Goal: Task Accomplishment & Management: Manage account settings

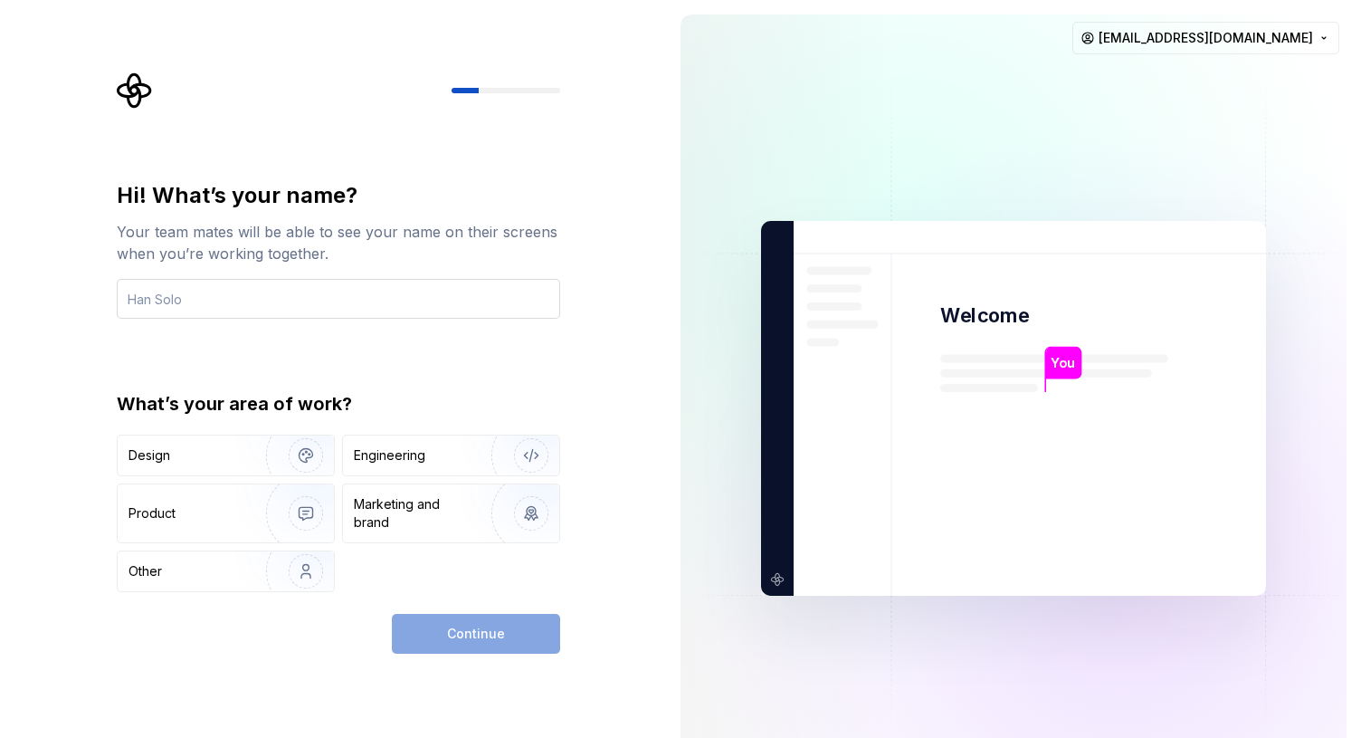
click at [262, 313] on input "text" at bounding box center [338, 299] width 443 height 40
type input "Bukhari"
click at [232, 448] on div "Design" at bounding box center [186, 455] width 114 height 18
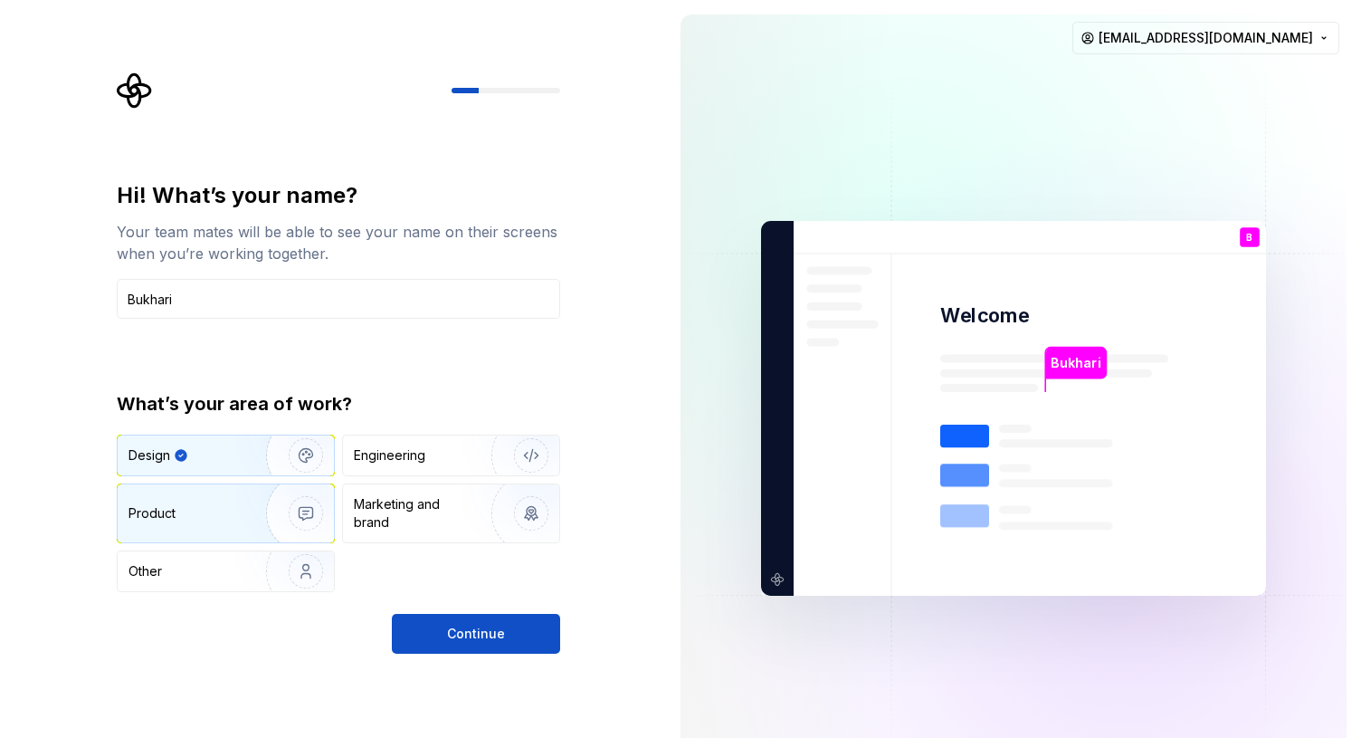
click at [303, 515] on img "button" at bounding box center [294, 513] width 116 height 121
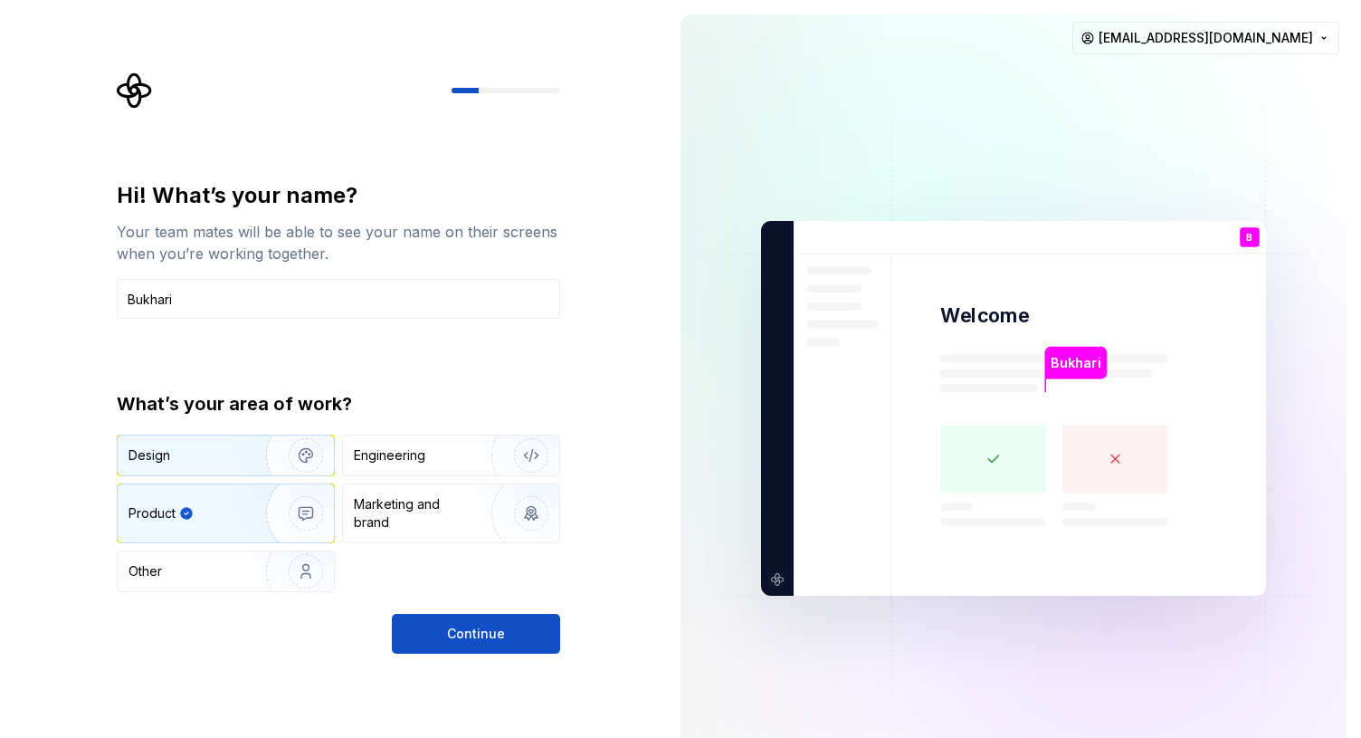
click at [226, 447] on div "Design" at bounding box center [186, 455] width 114 height 18
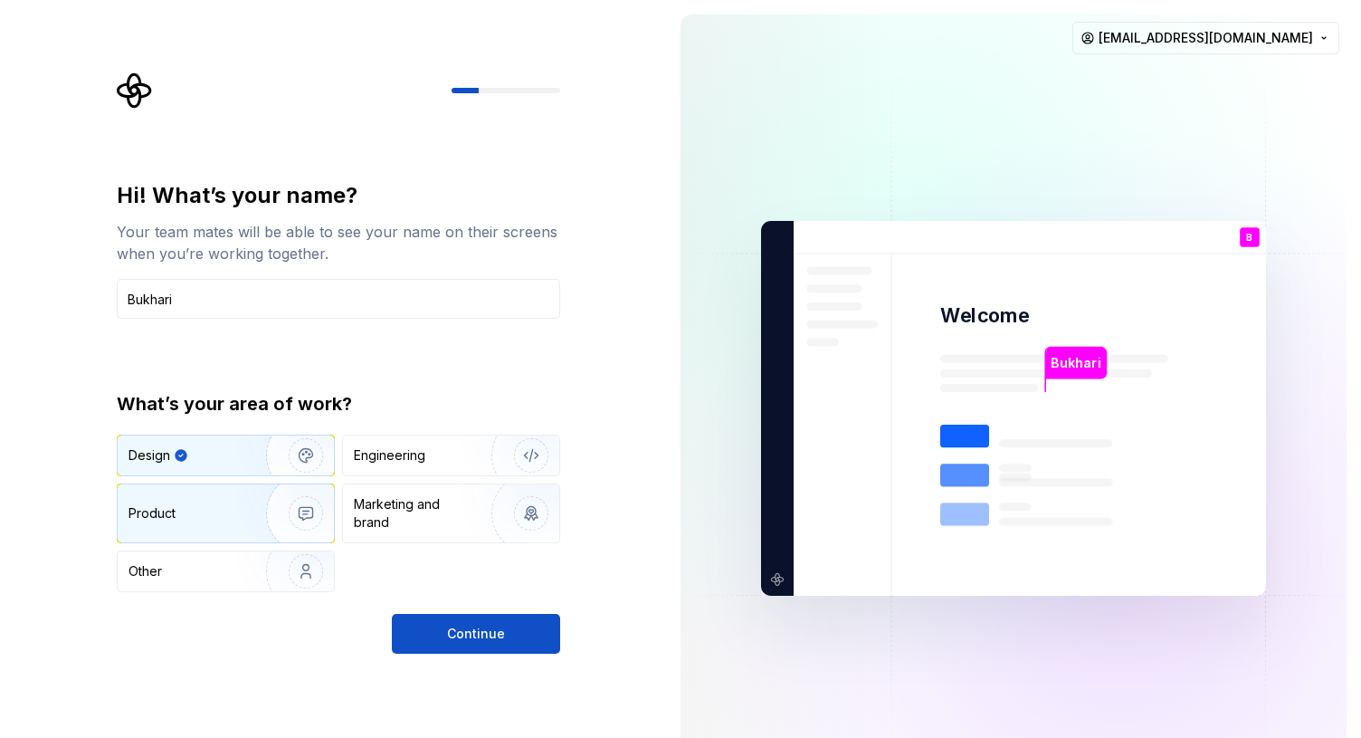
click at [236, 520] on img "button" at bounding box center [294, 513] width 116 height 121
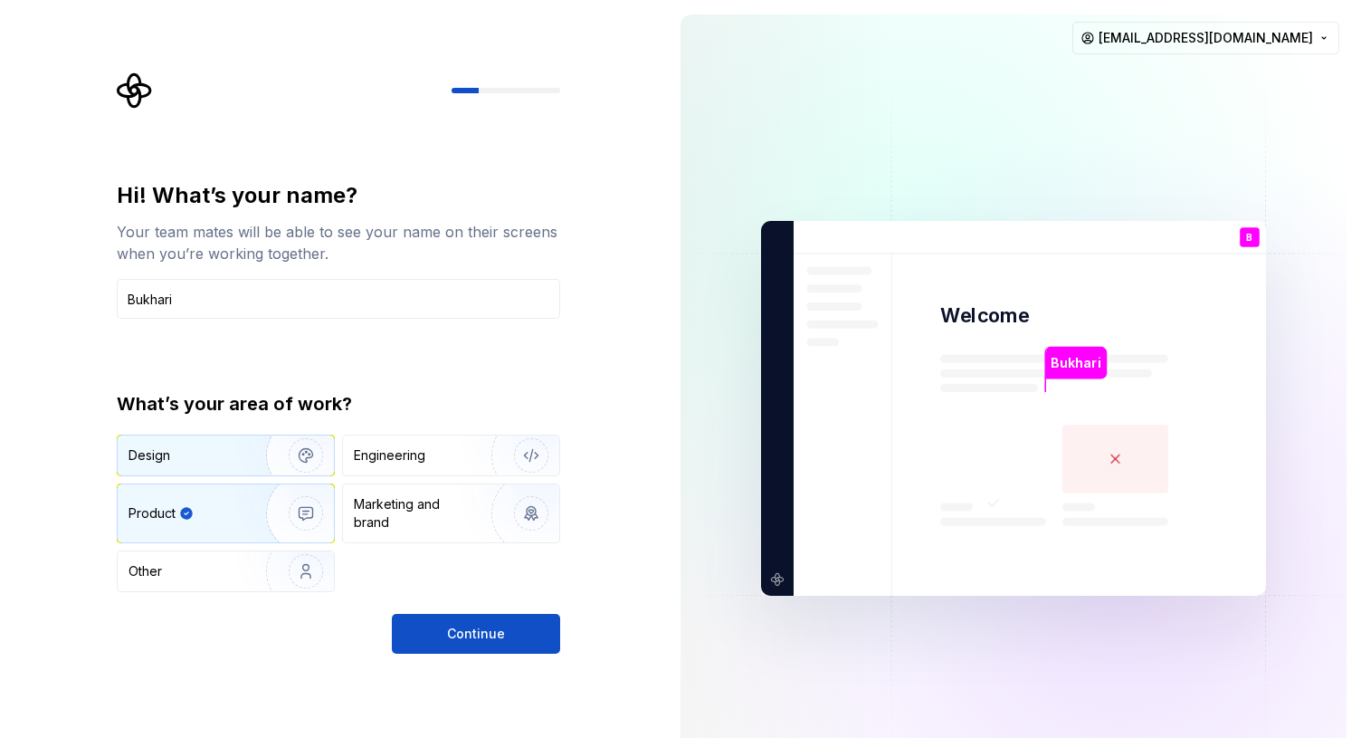
click at [221, 456] on div "Design" at bounding box center [186, 455] width 114 height 18
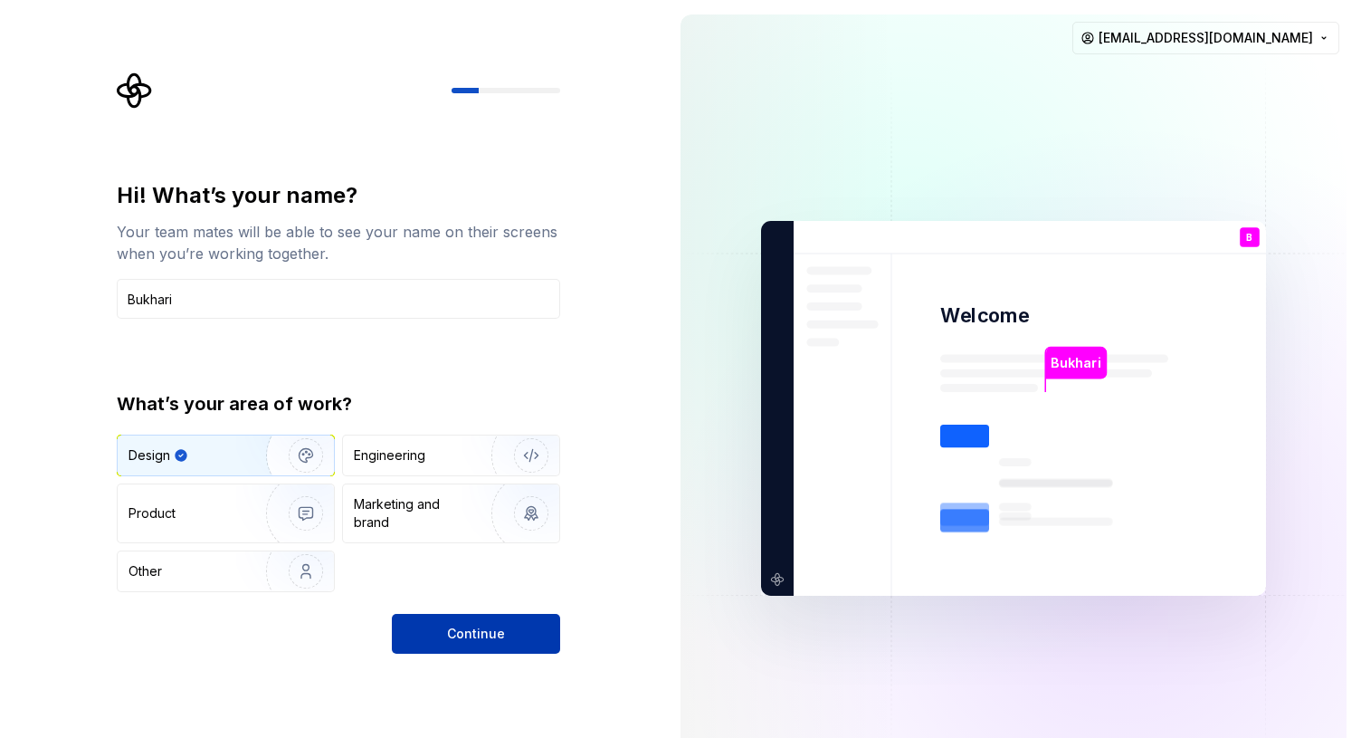
click at [486, 634] on span "Continue" at bounding box center [476, 633] width 58 height 18
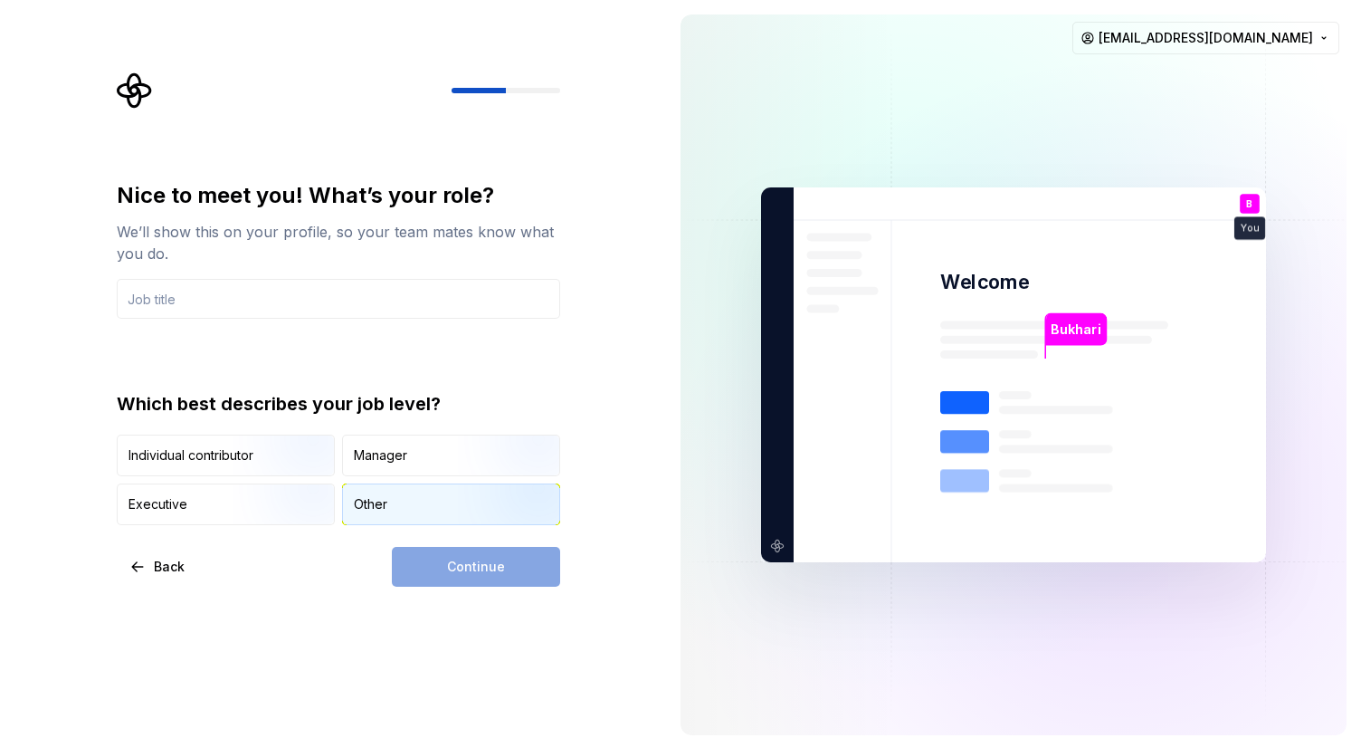
click at [420, 513] on div "Other" at bounding box center [451, 504] width 216 height 40
click at [492, 578] on div "Continue" at bounding box center [476, 567] width 168 height 40
click at [281, 308] on input "text" at bounding box center [338, 299] width 443 height 40
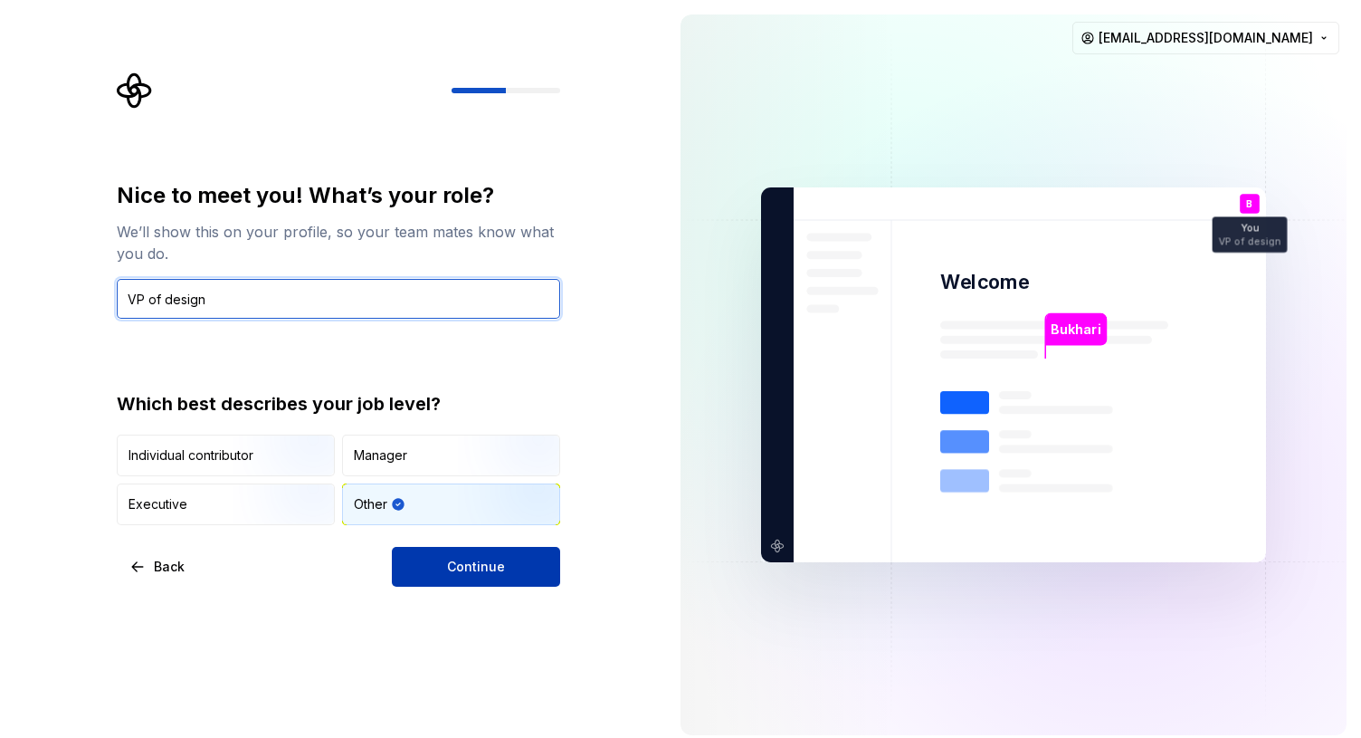
type input "VP of design"
click at [516, 572] on button "Continue" at bounding box center [476, 567] width 168 height 40
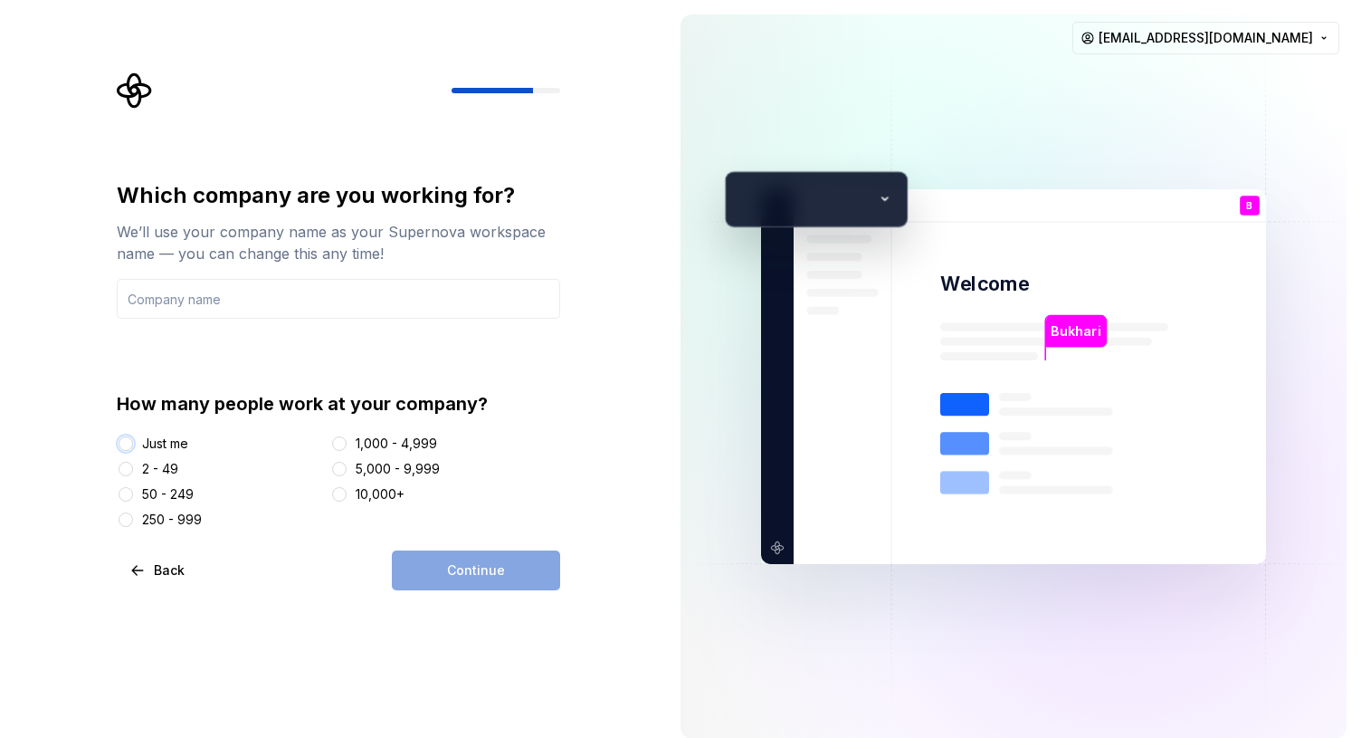
click at [129, 441] on button "Just me" at bounding box center [126, 443] width 14 height 14
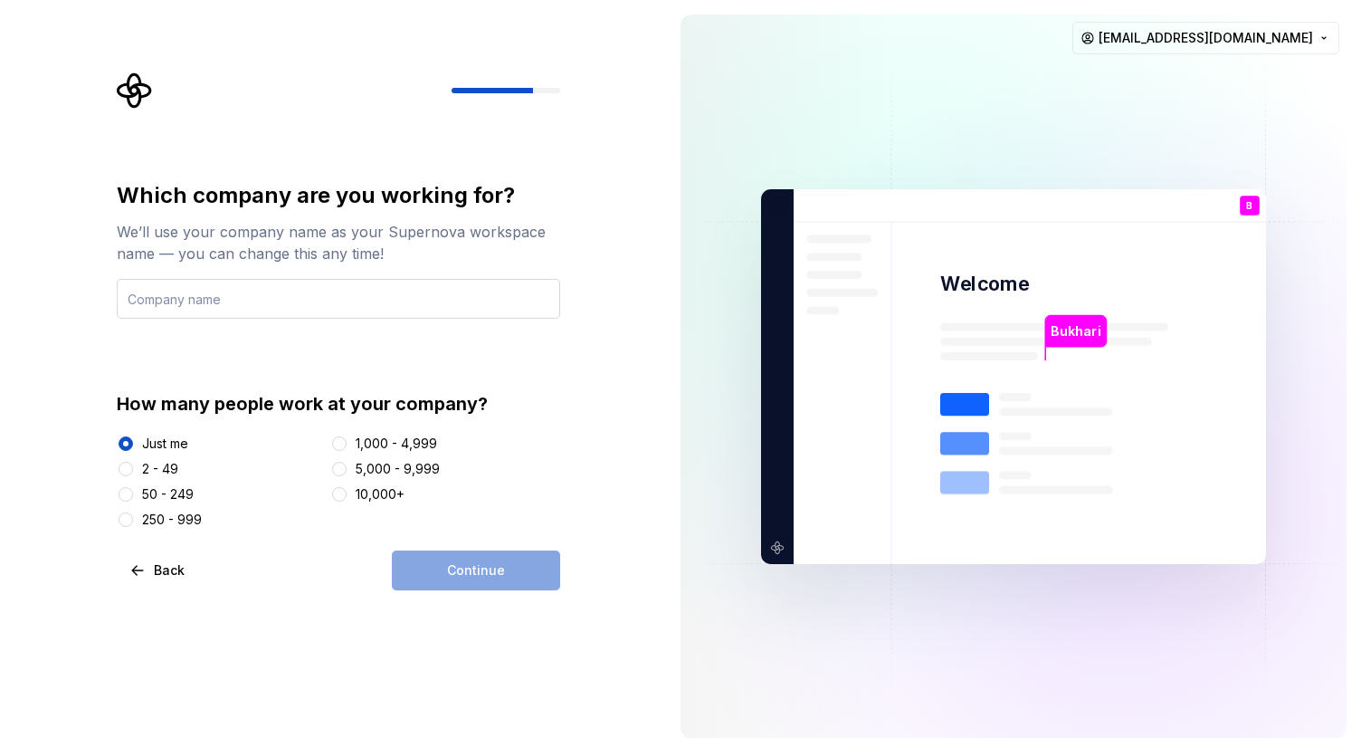
click at [239, 303] on input "text" at bounding box center [338, 299] width 443 height 40
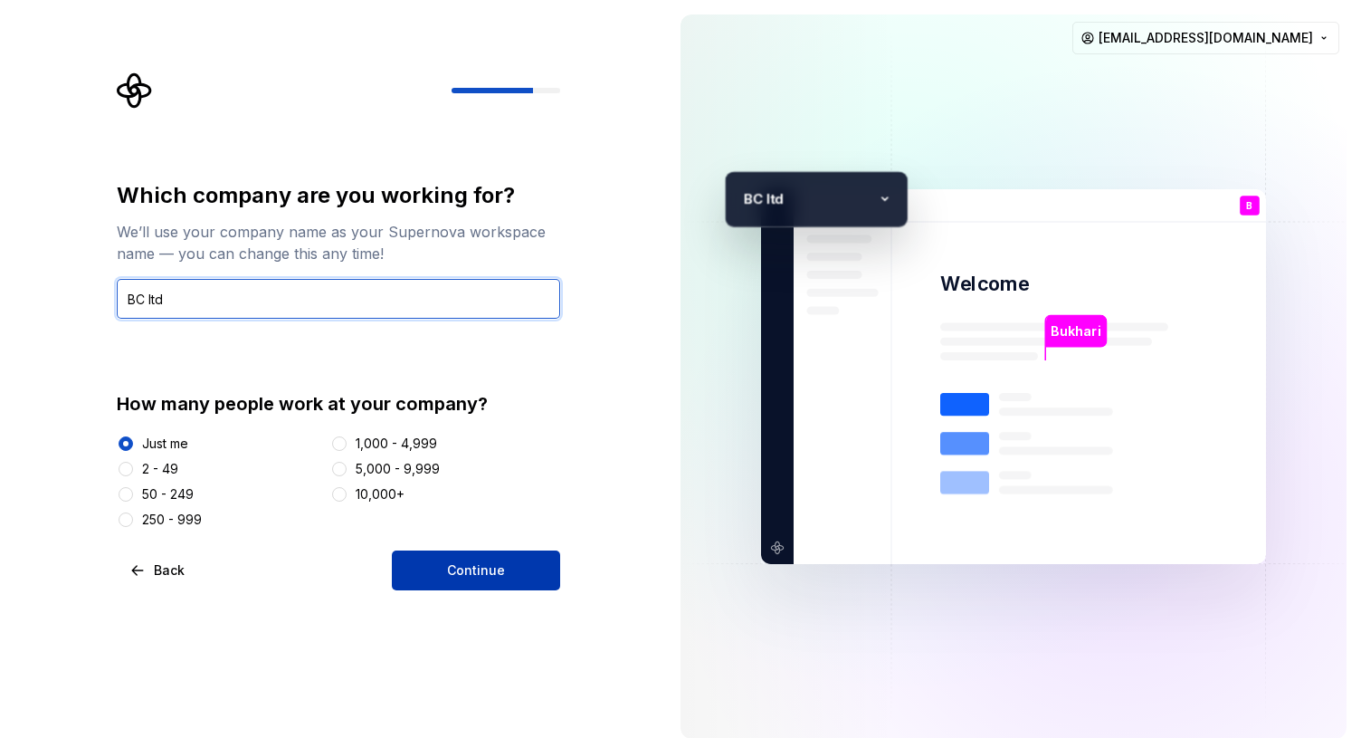
type input "BC ltd"
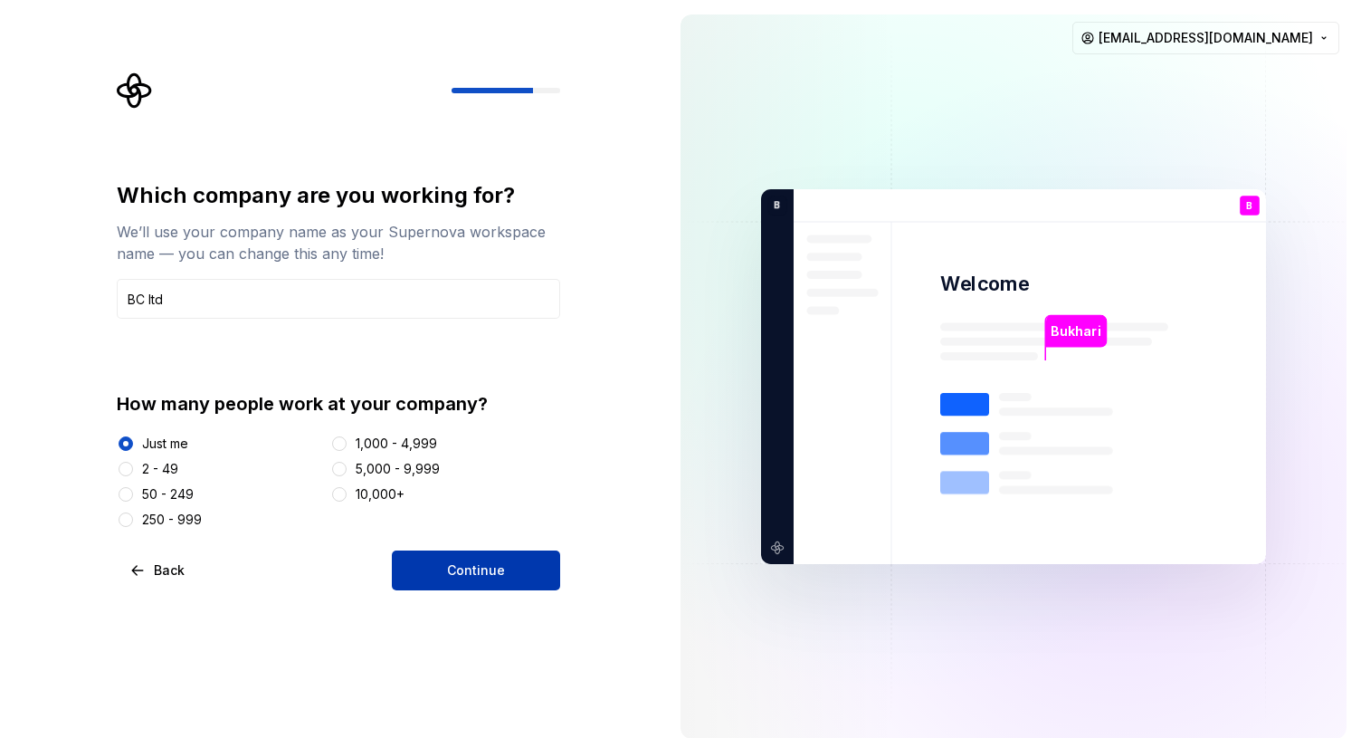
click at [497, 561] on span "Continue" at bounding box center [476, 570] width 58 height 18
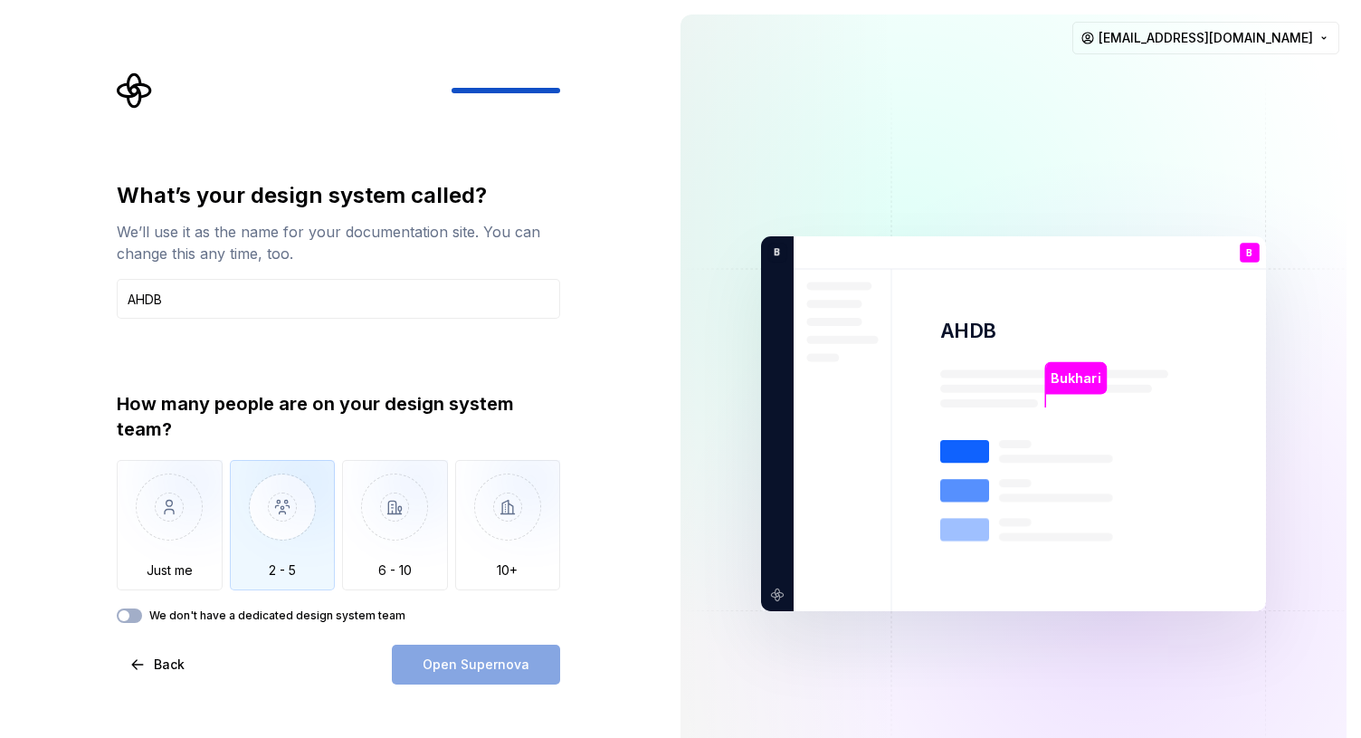
type input "AHDB"
click at [274, 516] on img "button" at bounding box center [283, 520] width 106 height 121
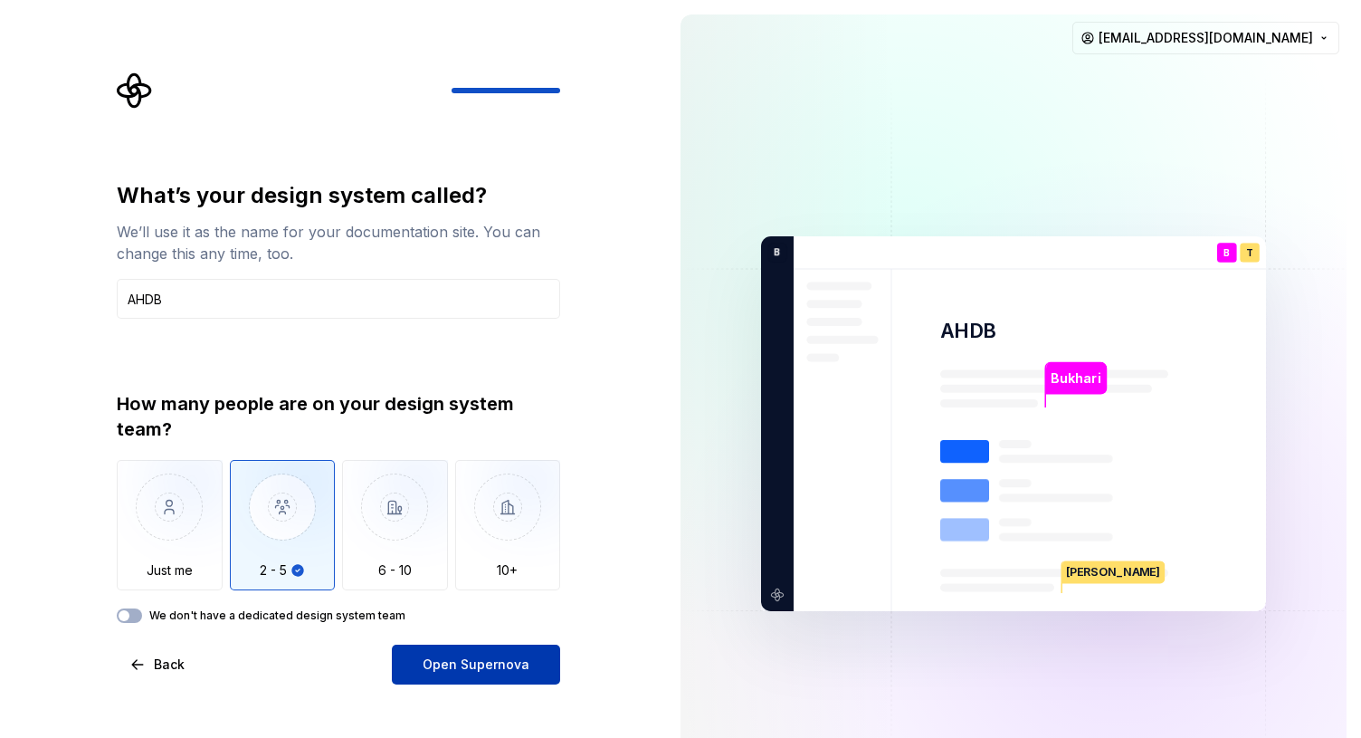
click at [460, 666] on span "Open Supernova" at bounding box center [476, 664] width 107 height 18
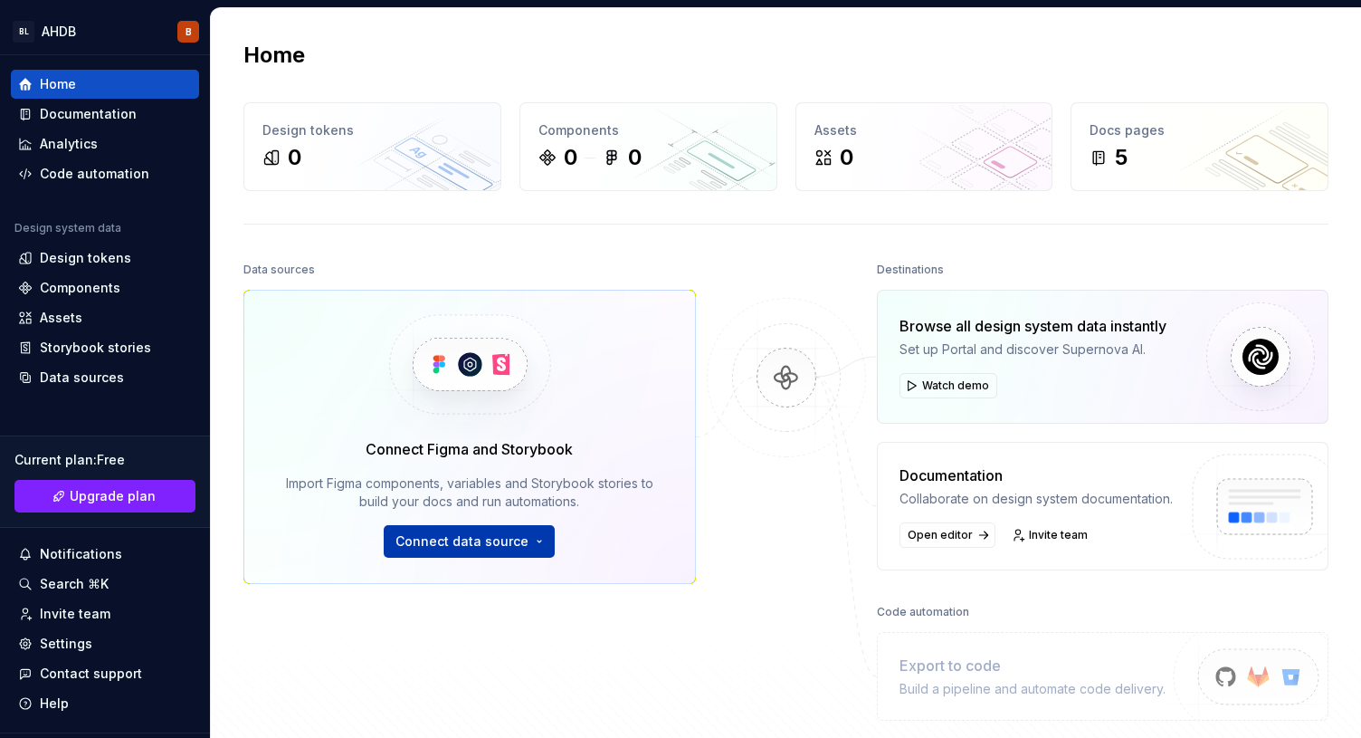
click at [510, 535] on span "Connect data source" at bounding box center [461, 541] width 133 height 18
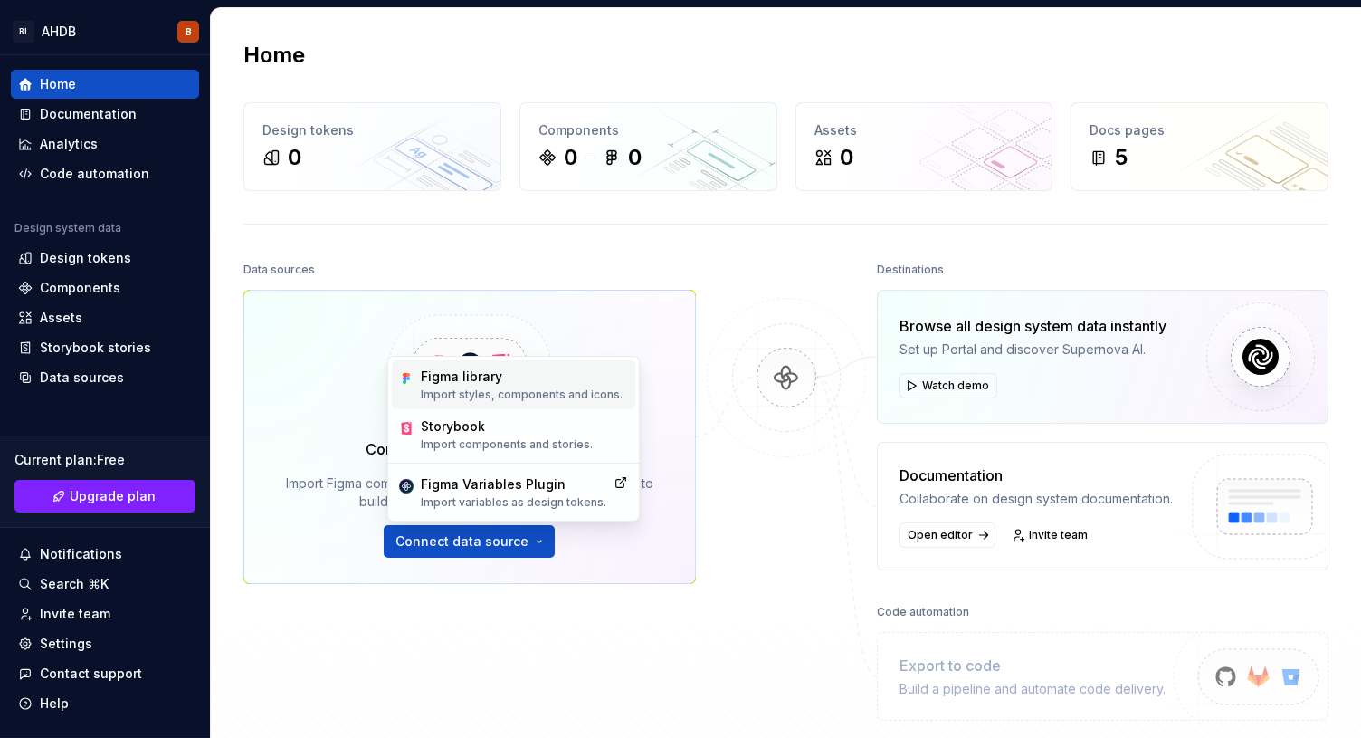
click at [479, 391] on p "Import styles, components and icons." at bounding box center [522, 394] width 202 height 14
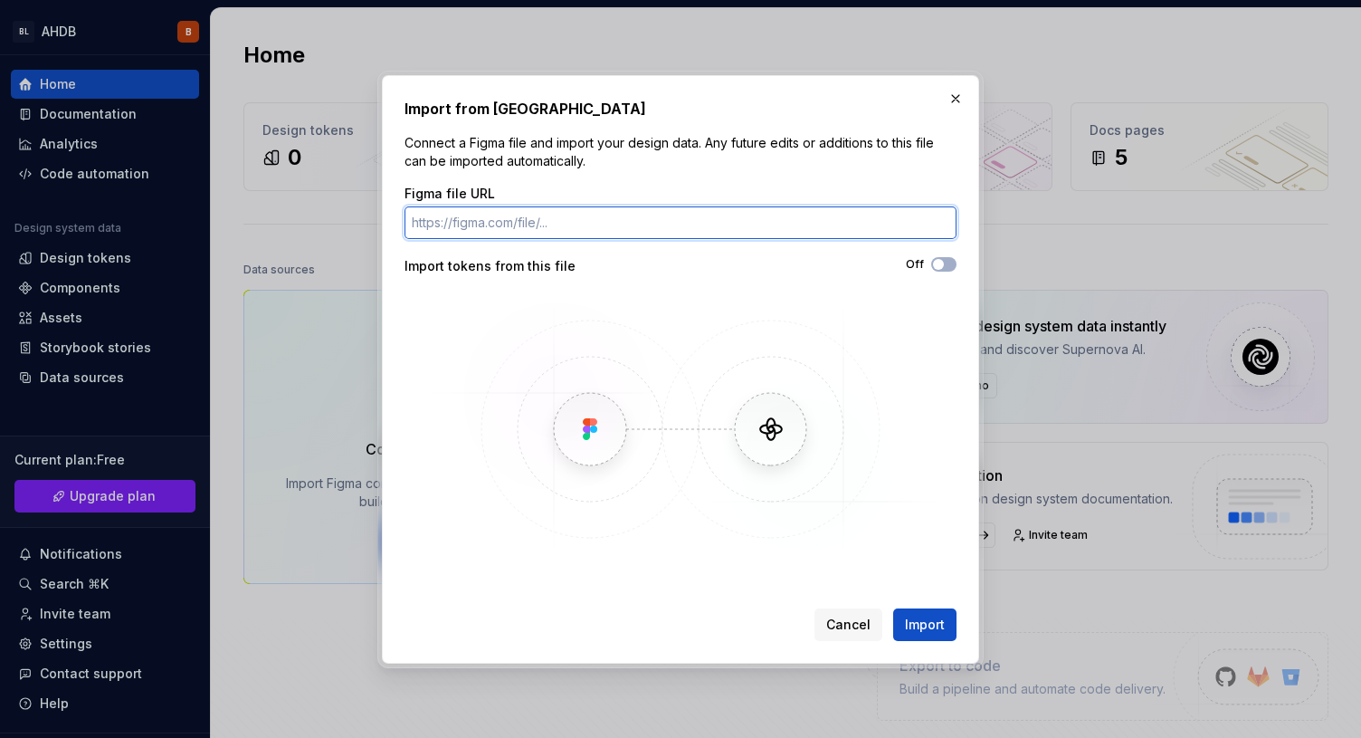
click at [653, 211] on input "Figma file URL" at bounding box center [681, 222] width 552 height 33
paste input "https://www.figma.com/design/TAPiED90tVoPXTsCp3gxgV/%E2%9D%96-Base-Gallery--Com…"
type input "https://www.figma.com/design/TAPiED90tVoPXTsCp3gxgV/%E2%9D%96-Base-Gallery--Com…"
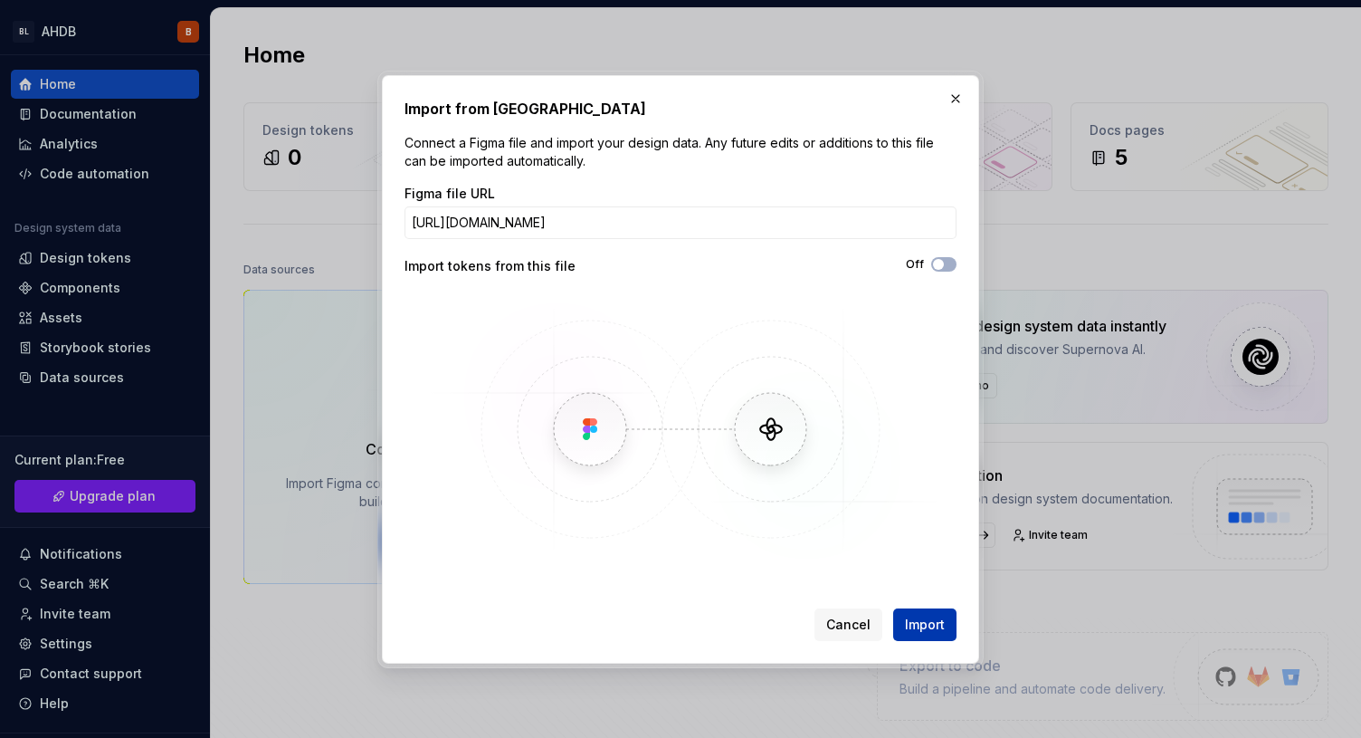
click at [923, 624] on span "Import" at bounding box center [925, 624] width 40 height 18
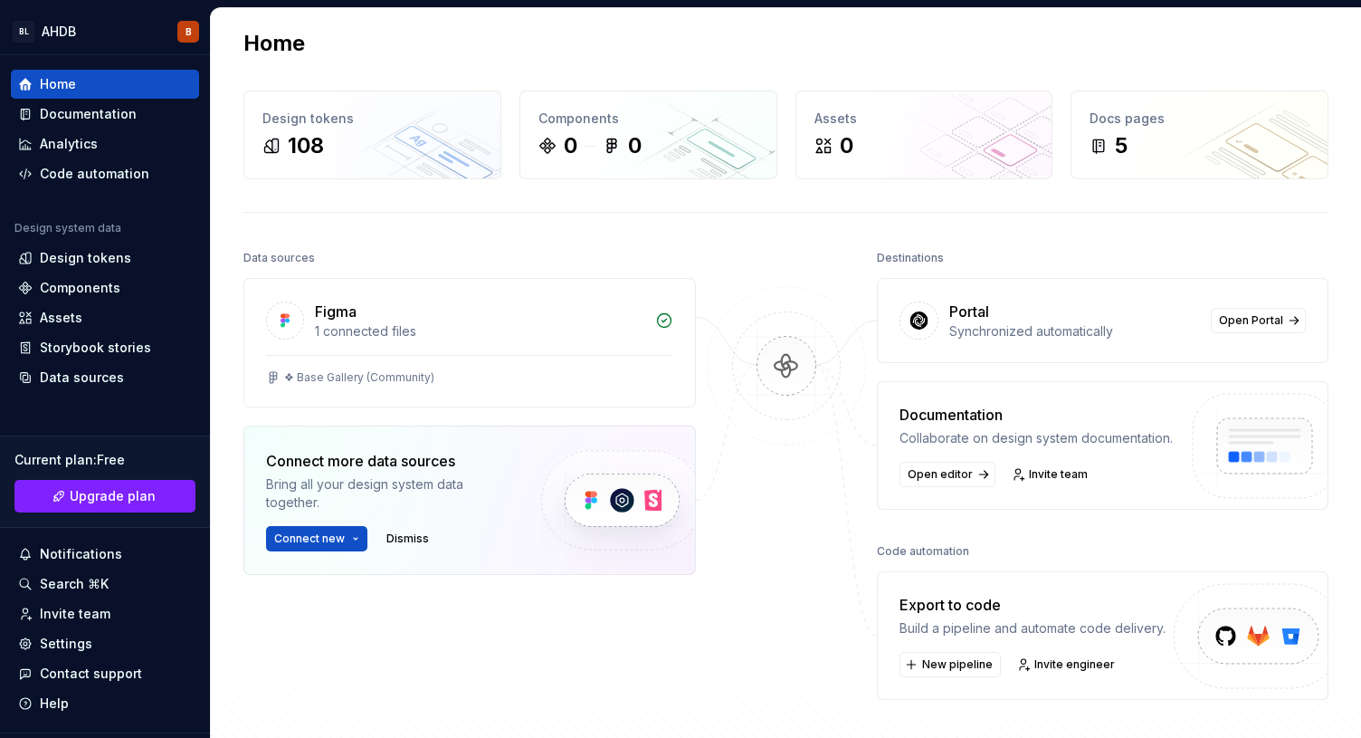
scroll to position [0, 0]
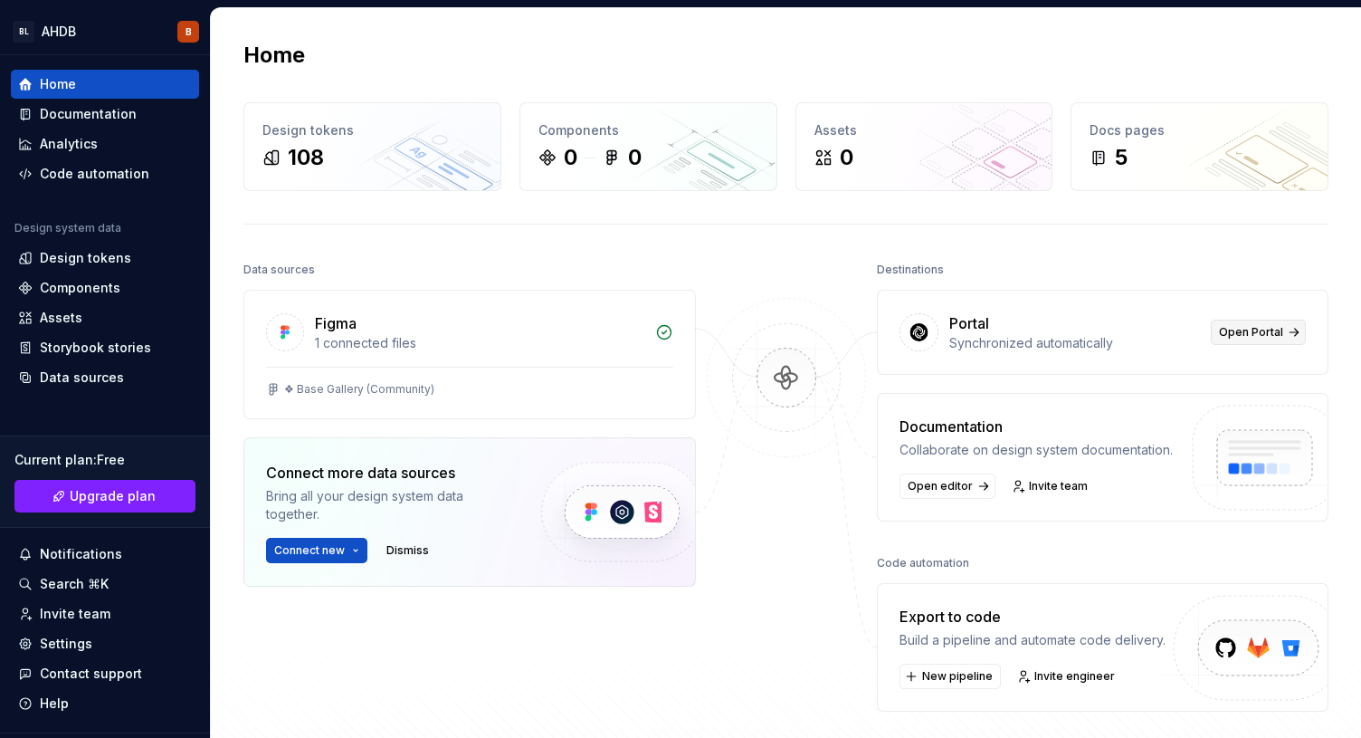
click at [1262, 331] on span "Open Portal" at bounding box center [1251, 332] width 64 height 14
click at [641, 138] on div "Components" at bounding box center [648, 130] width 220 height 18
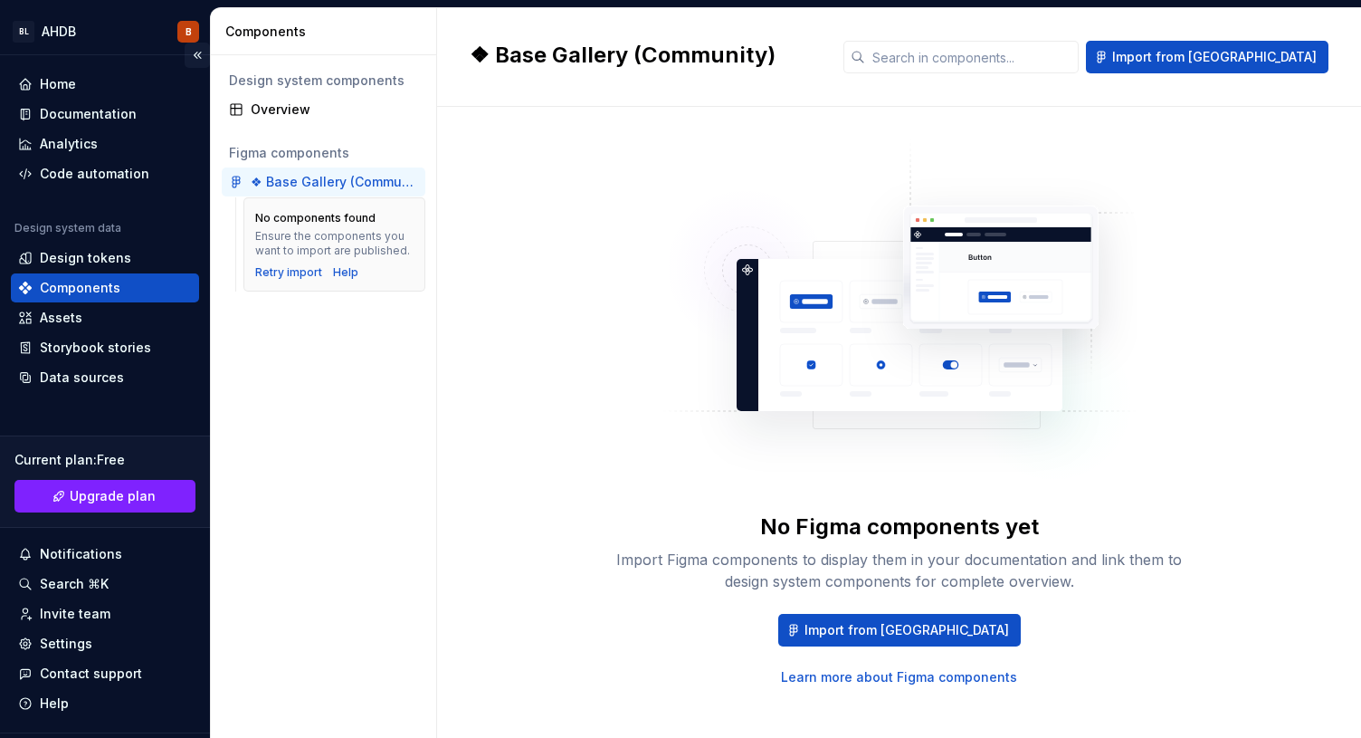
click at [195, 54] on button "Collapse sidebar" at bounding box center [197, 55] width 25 height 25
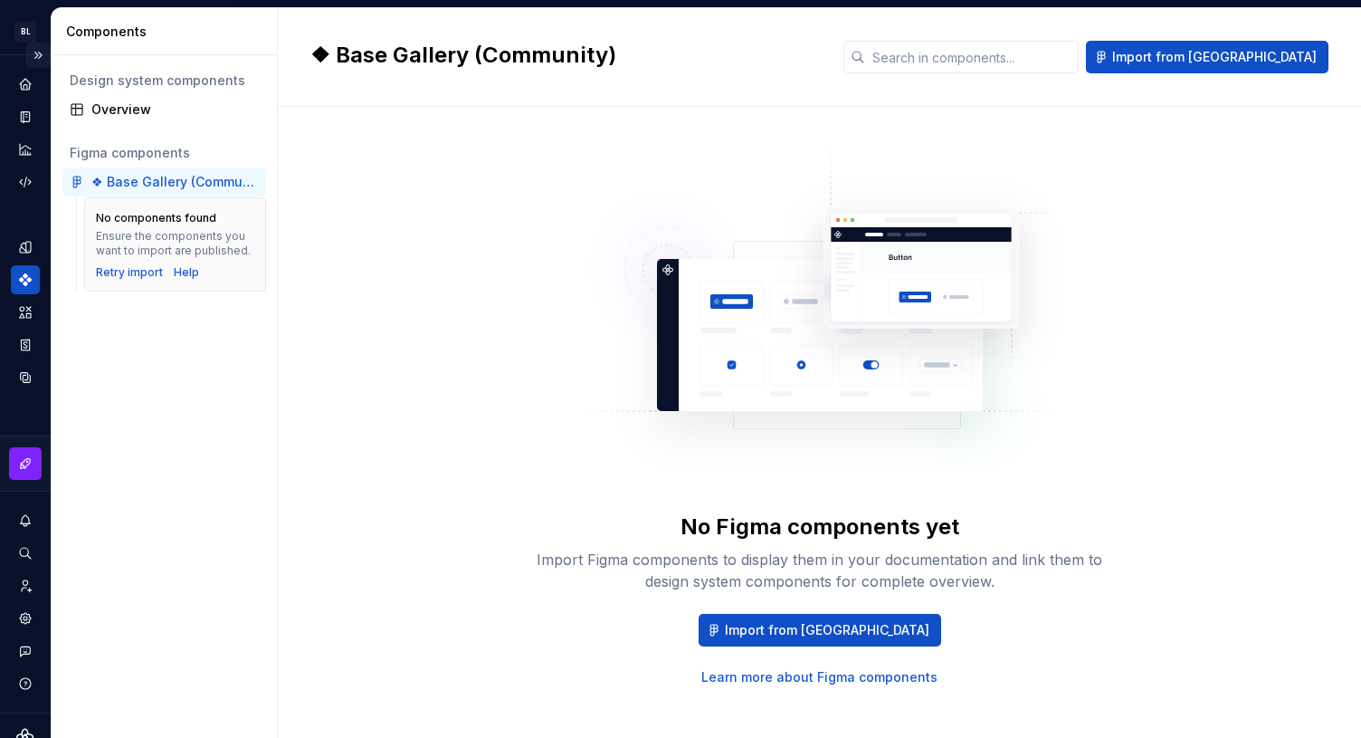
click at [37, 53] on button "Expand sidebar" at bounding box center [37, 55] width 25 height 25
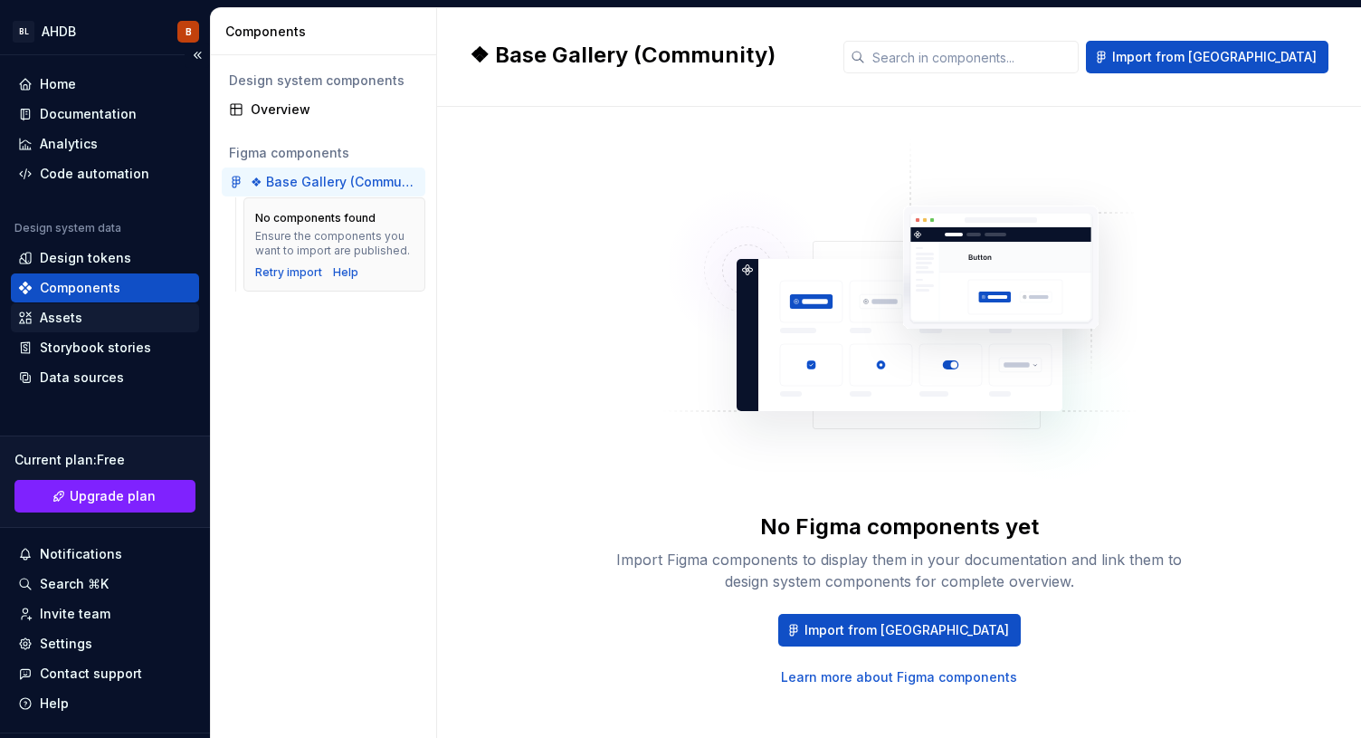
click at [80, 315] on div "Assets" at bounding box center [61, 318] width 43 height 18
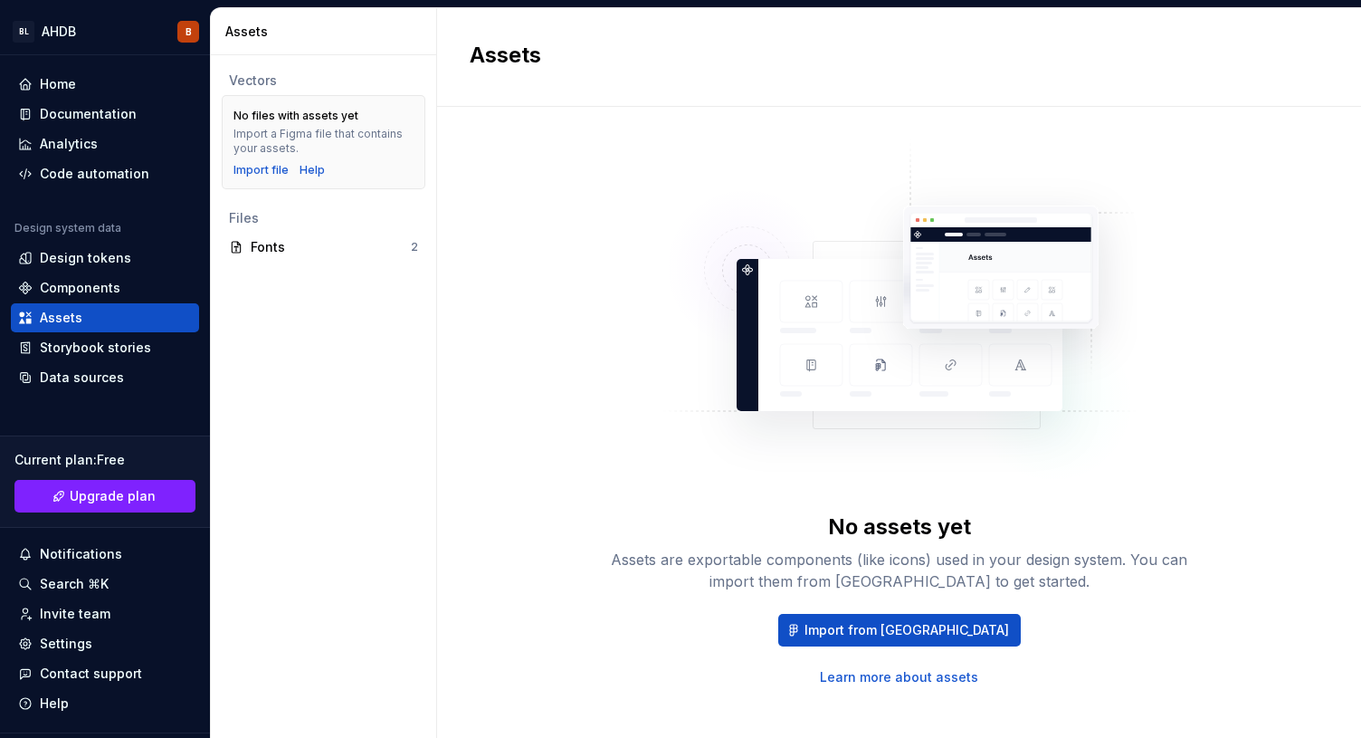
scroll to position [17, 0]
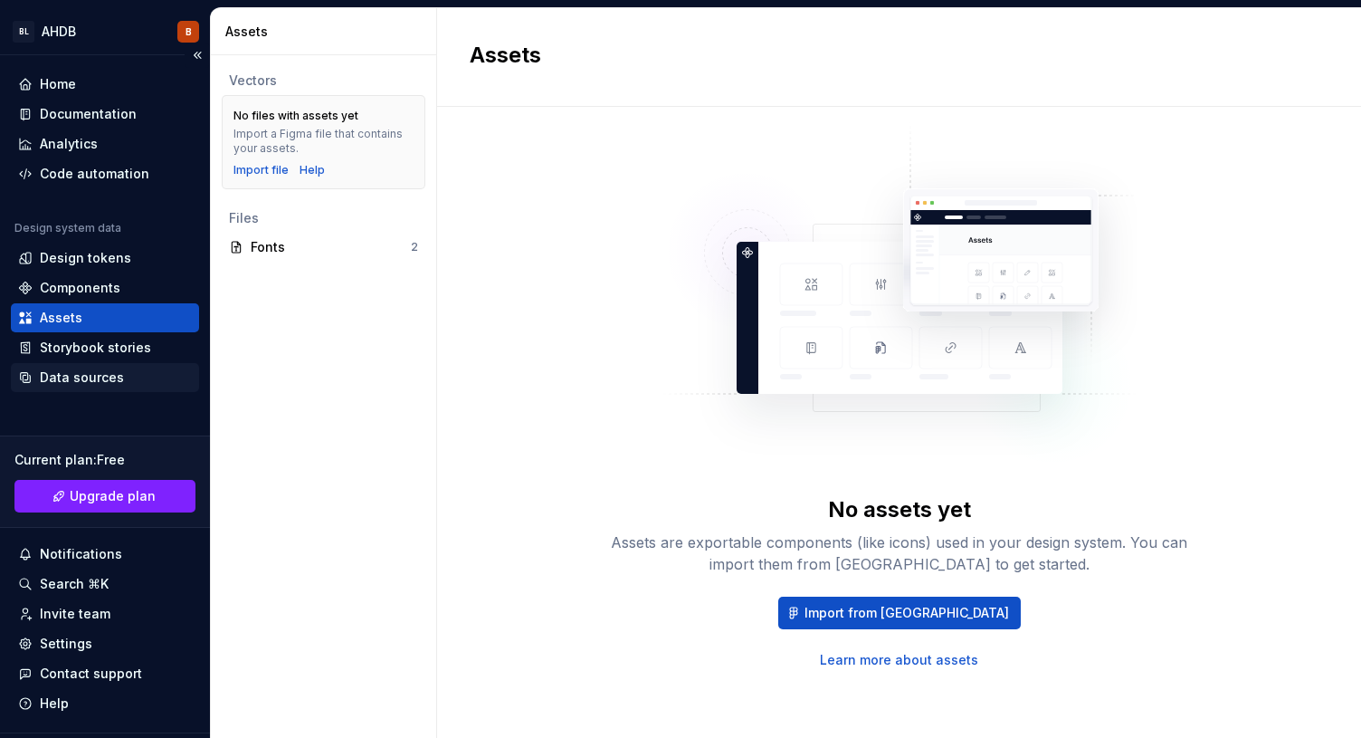
click at [91, 372] on div "Data sources" at bounding box center [82, 377] width 84 height 18
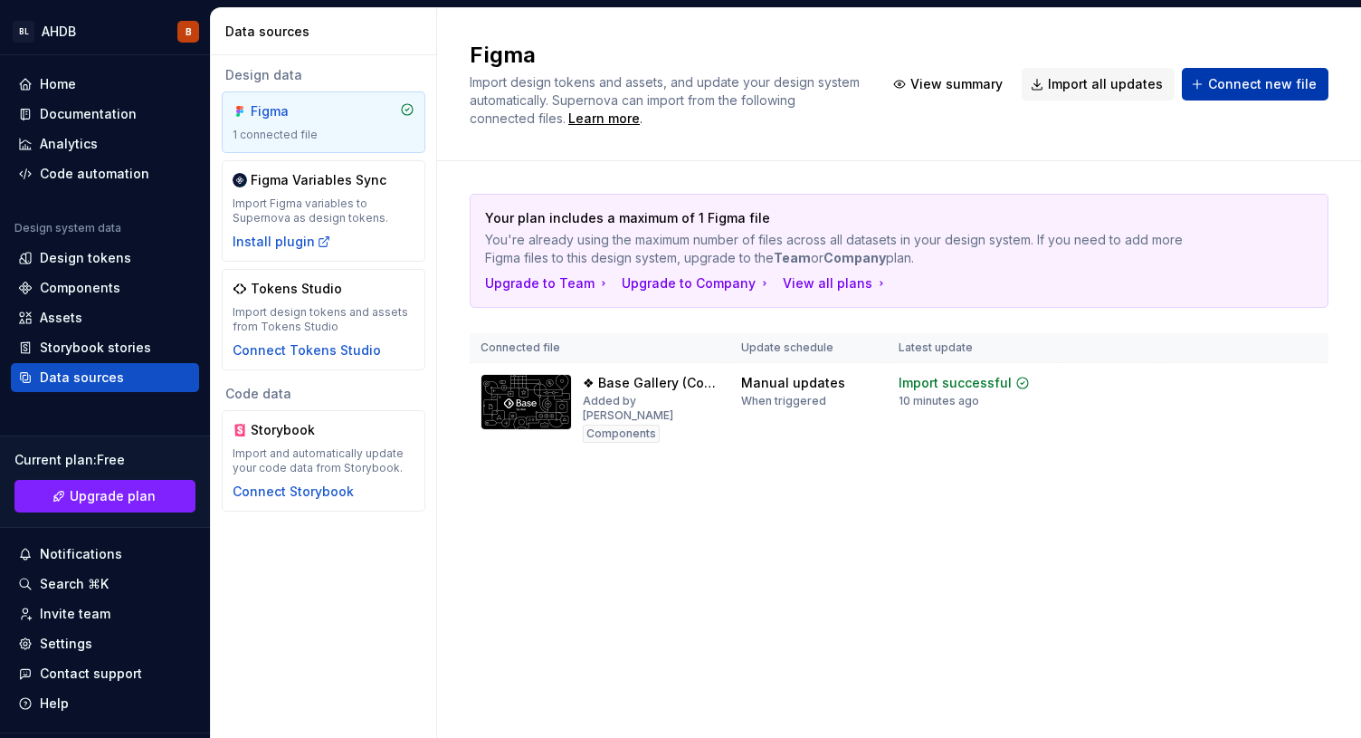
click at [1256, 85] on span "Connect new file" at bounding box center [1262, 84] width 109 height 18
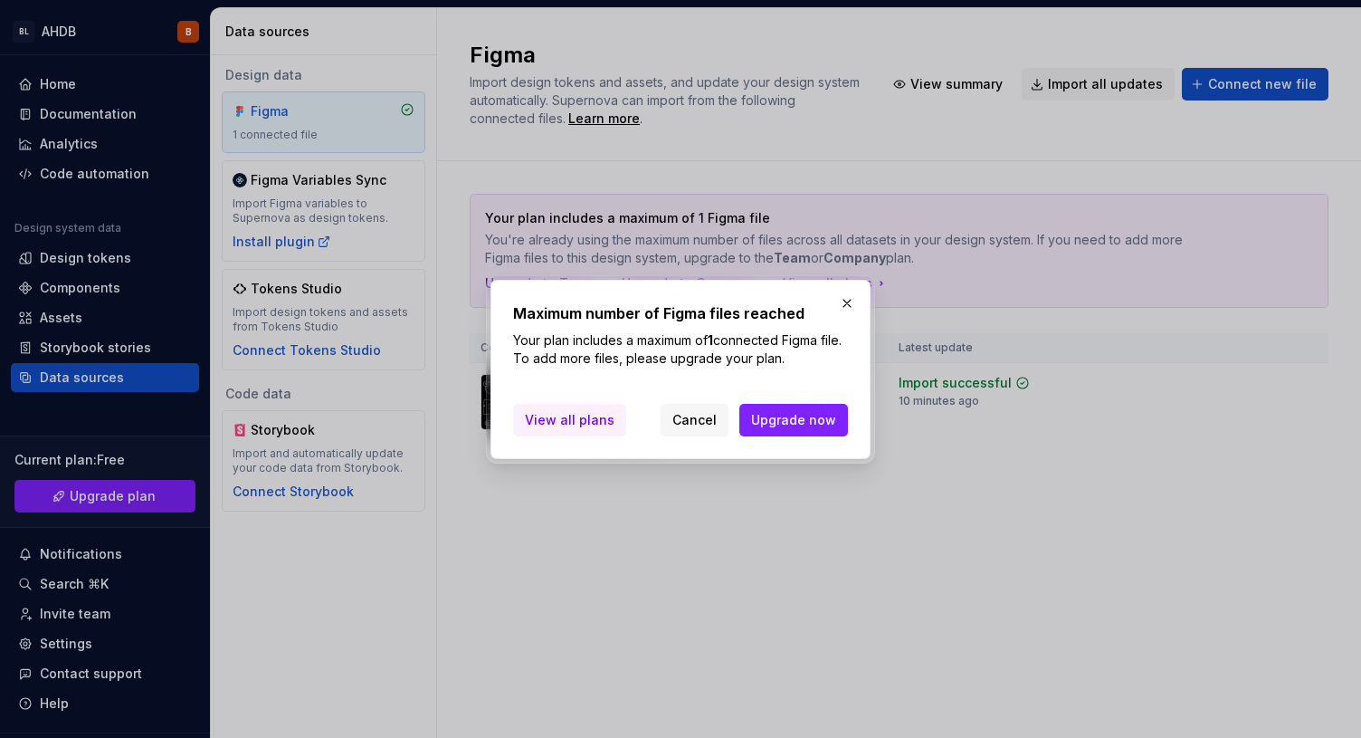
click at [567, 417] on span "View all plans" at bounding box center [570, 420] width 90 height 18
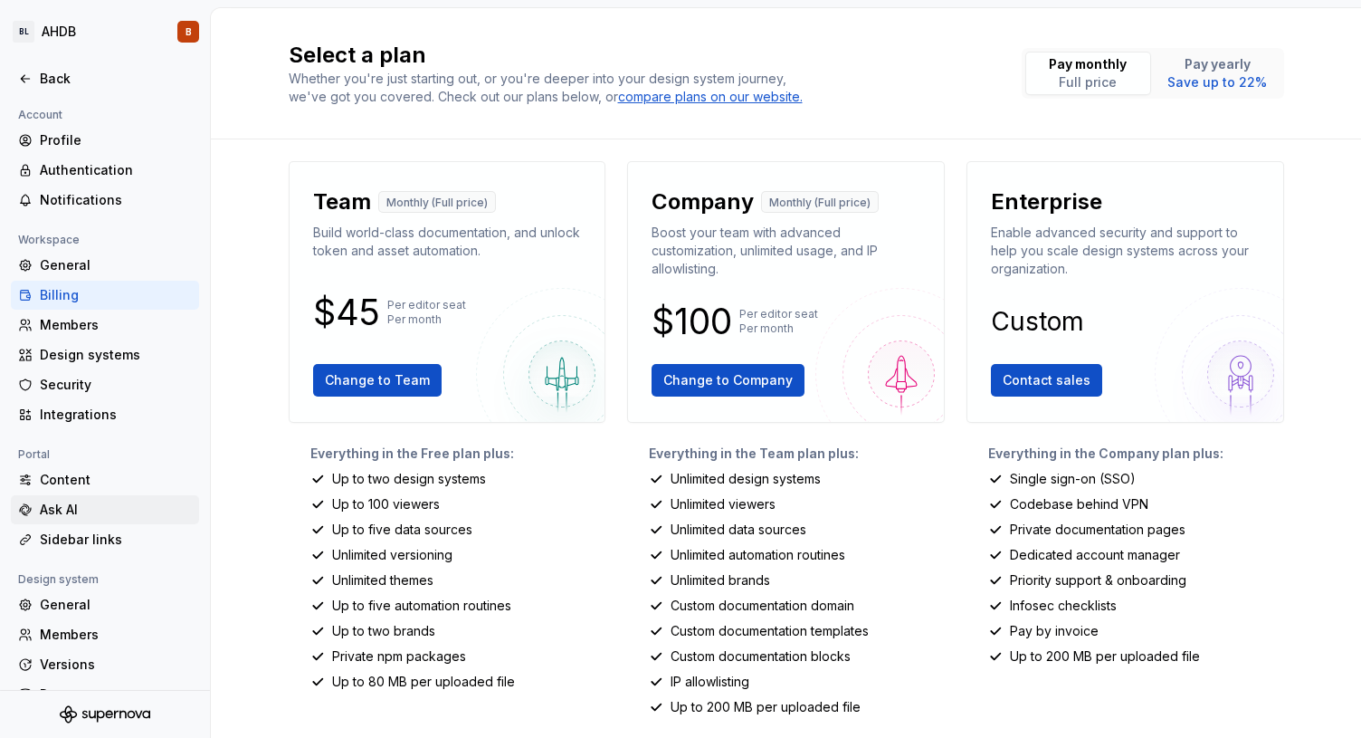
click at [47, 500] on div "Ask AI" at bounding box center [116, 509] width 152 height 18
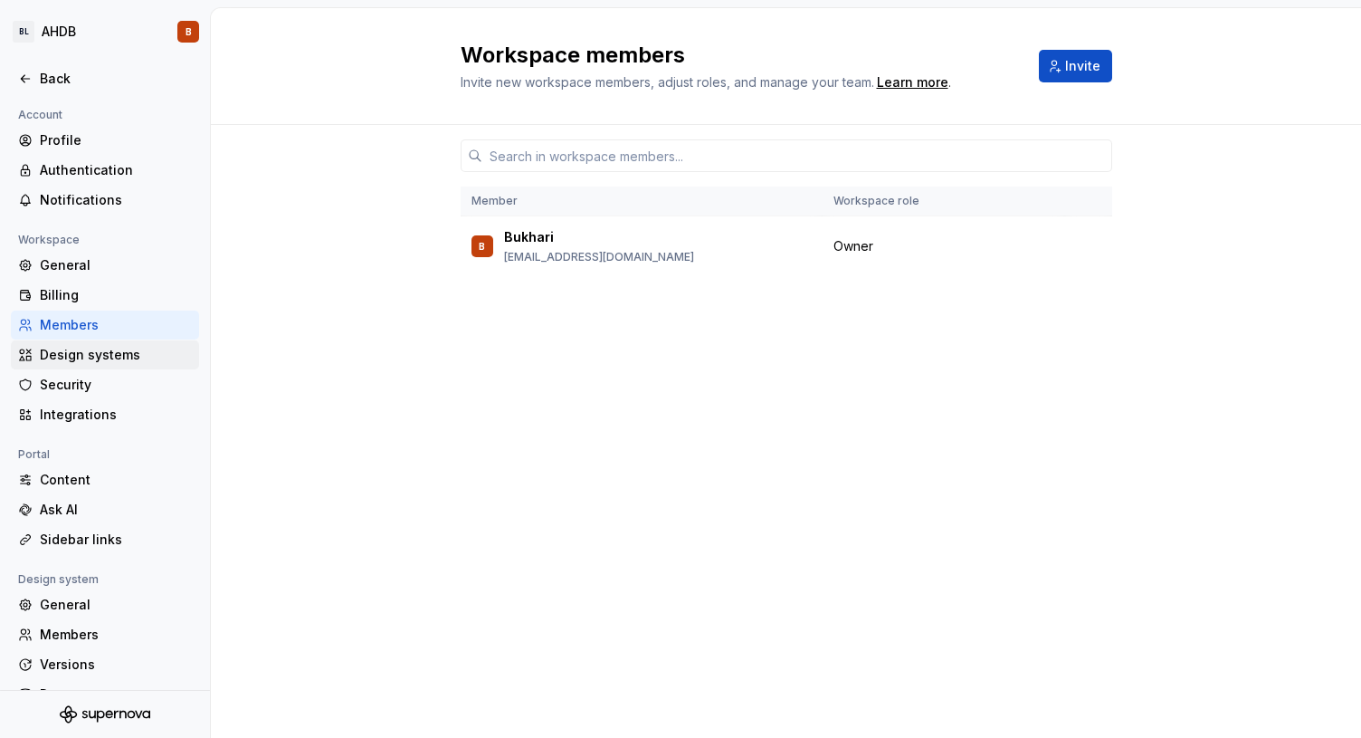
click at [105, 356] on div "Design systems" at bounding box center [116, 355] width 152 height 18
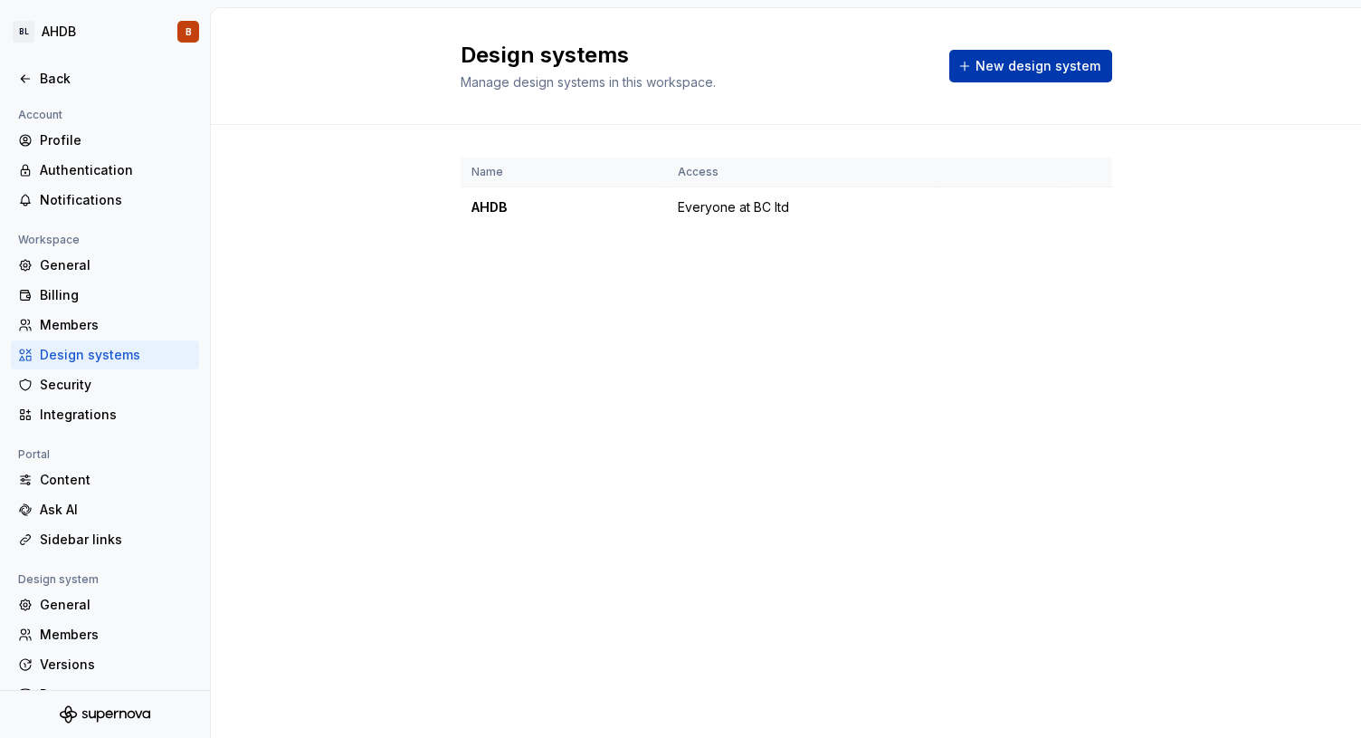
click at [1005, 73] on span "New design system" at bounding box center [1038, 66] width 125 height 18
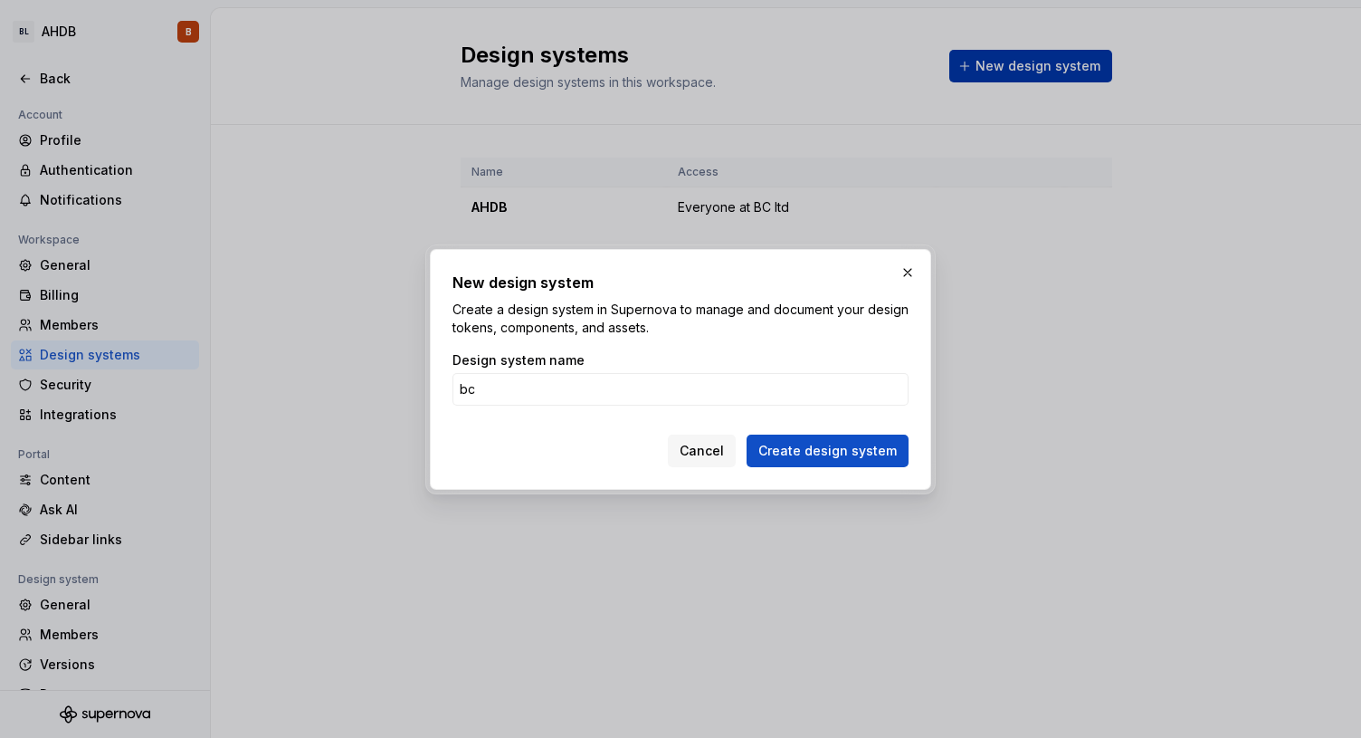
type input "b"
type input "BCUK"
click at [823, 449] on span "Create design system" at bounding box center [827, 451] width 138 height 18
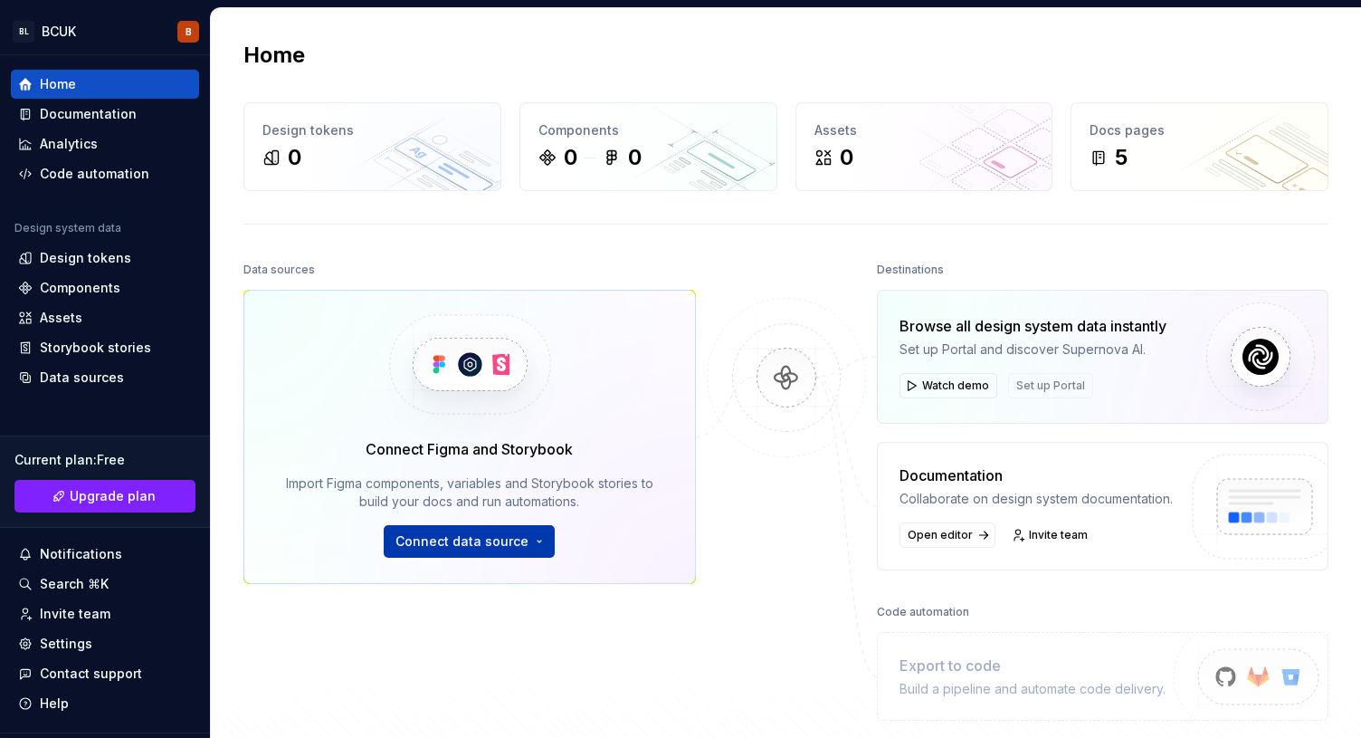
click at [451, 543] on span "Connect data source" at bounding box center [461, 541] width 133 height 18
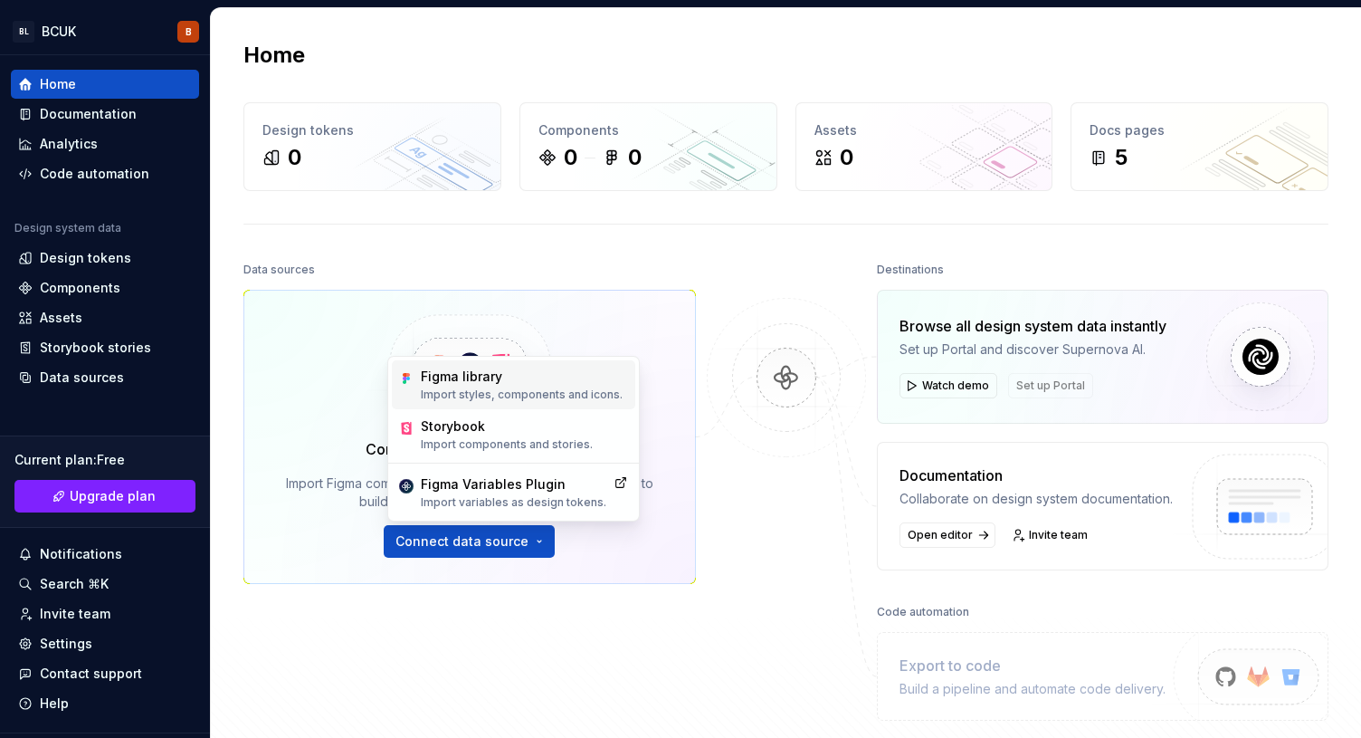
click at [461, 382] on div "Figma library" at bounding box center [522, 376] width 202 height 18
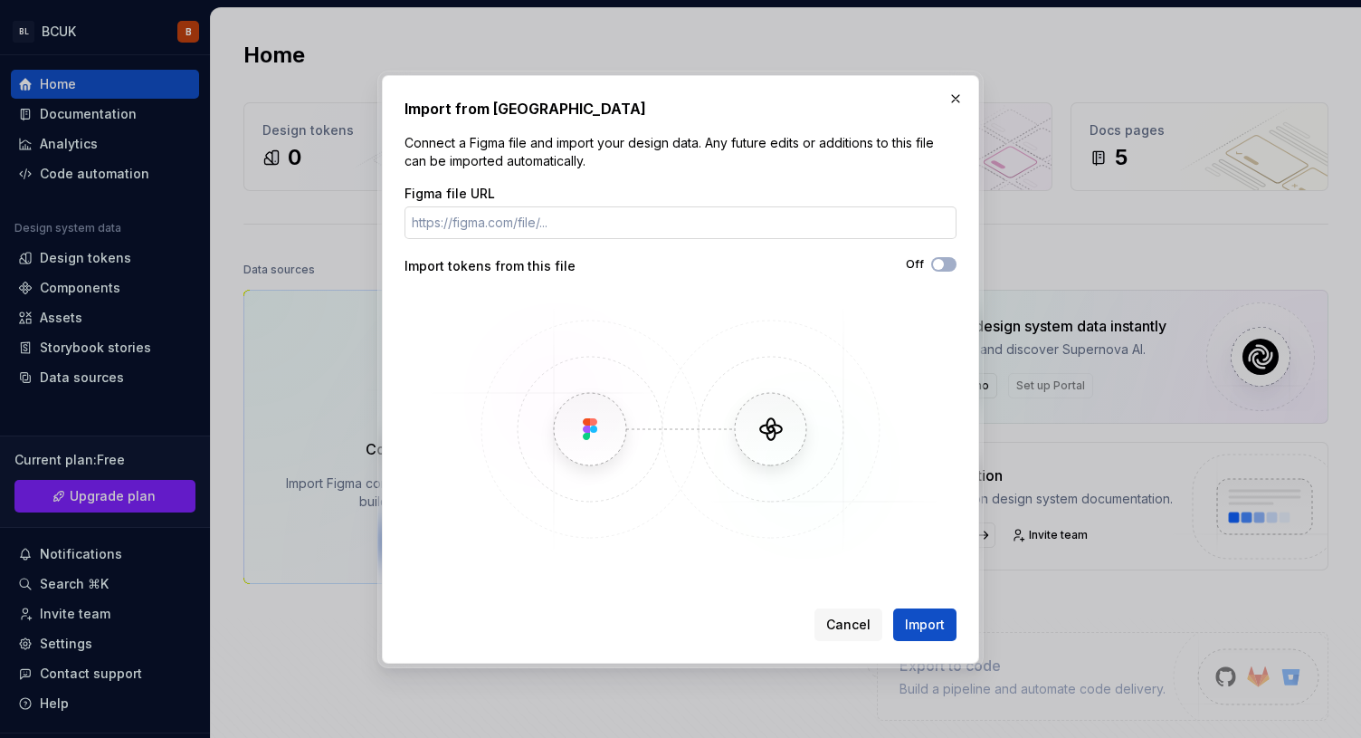
click at [590, 231] on input "Figma file URL" at bounding box center [681, 222] width 552 height 33
type input "https://www.figma.com/design/CEGi7E5RRHbhLH2GmLvKs4/GOV.UK-Design-System--Commu…"
click at [933, 625] on span "Import" at bounding box center [925, 624] width 40 height 18
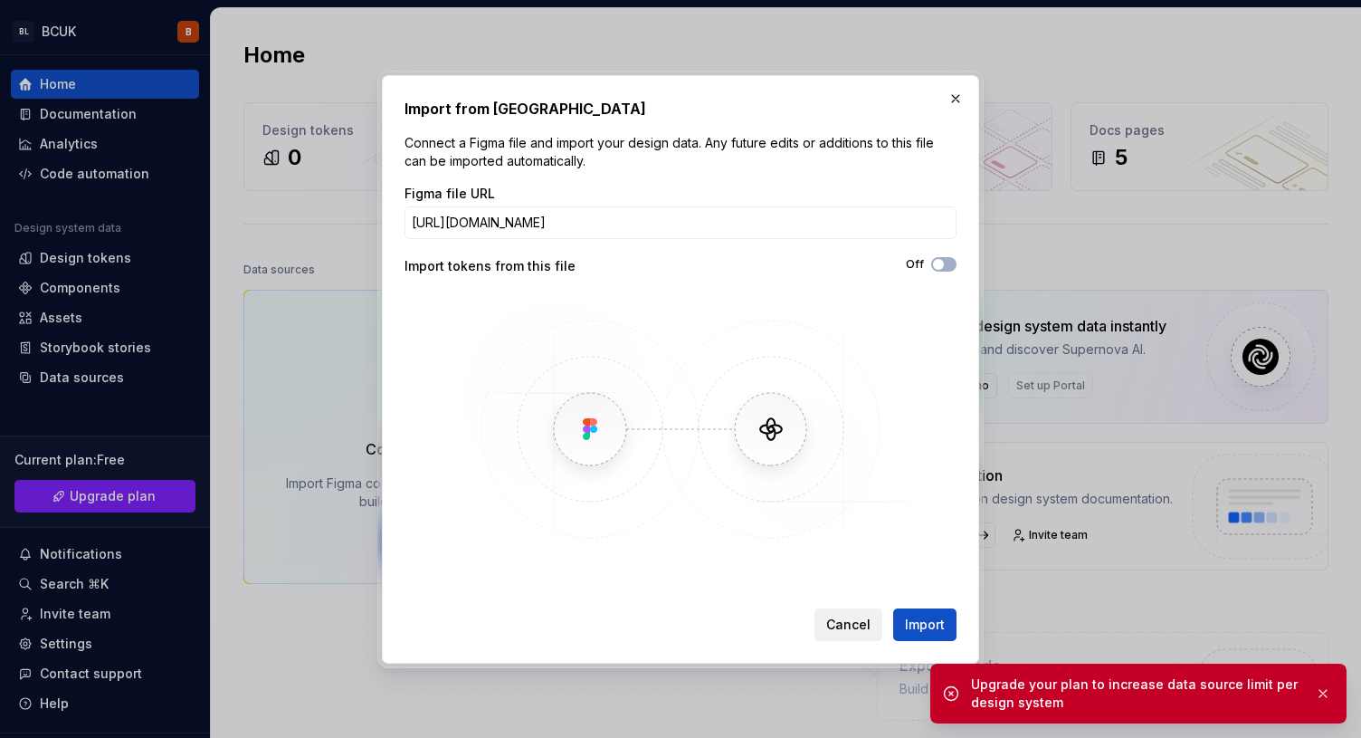
click at [853, 621] on span "Cancel" at bounding box center [848, 624] width 44 height 18
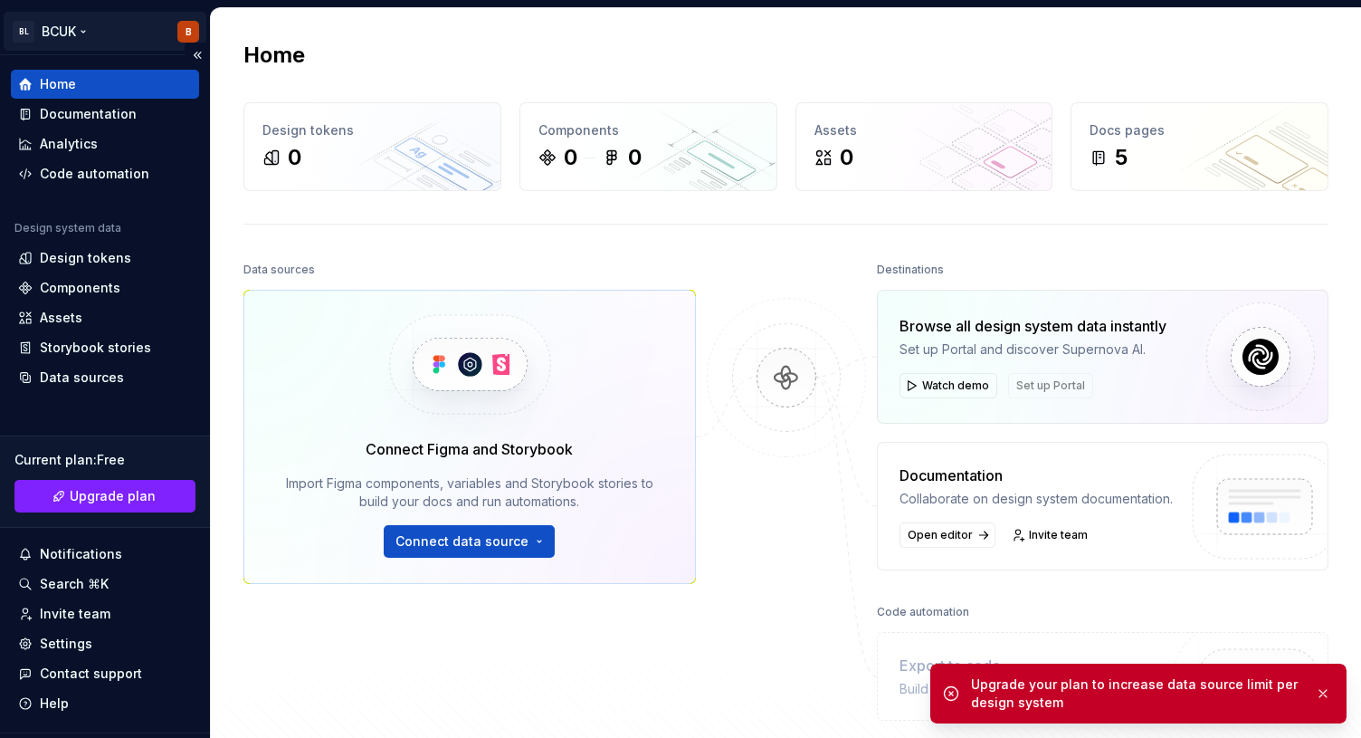
click at [23, 32] on html "BL BCUK B Home Documentation Analytics Code automation Design system data Desig…" at bounding box center [680, 369] width 1361 height 738
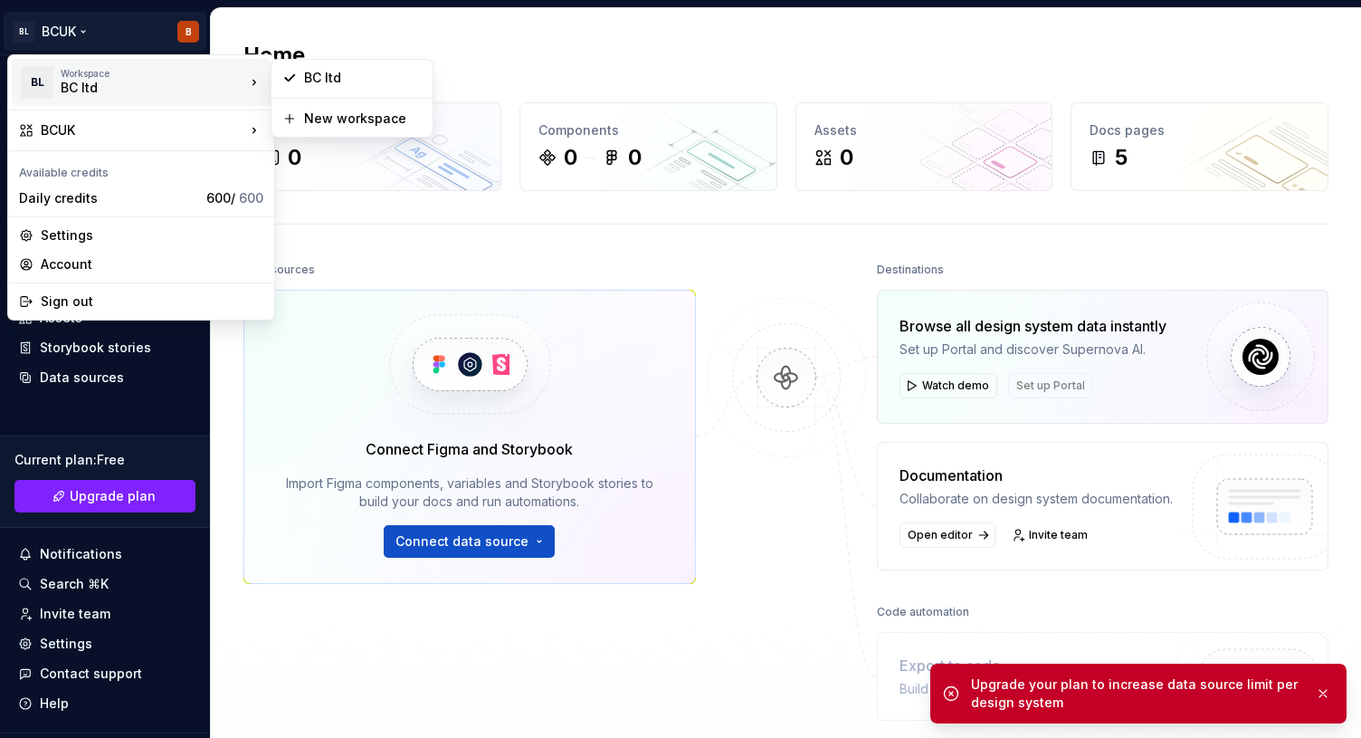
click at [36, 80] on div "BL" at bounding box center [37, 82] width 33 height 33
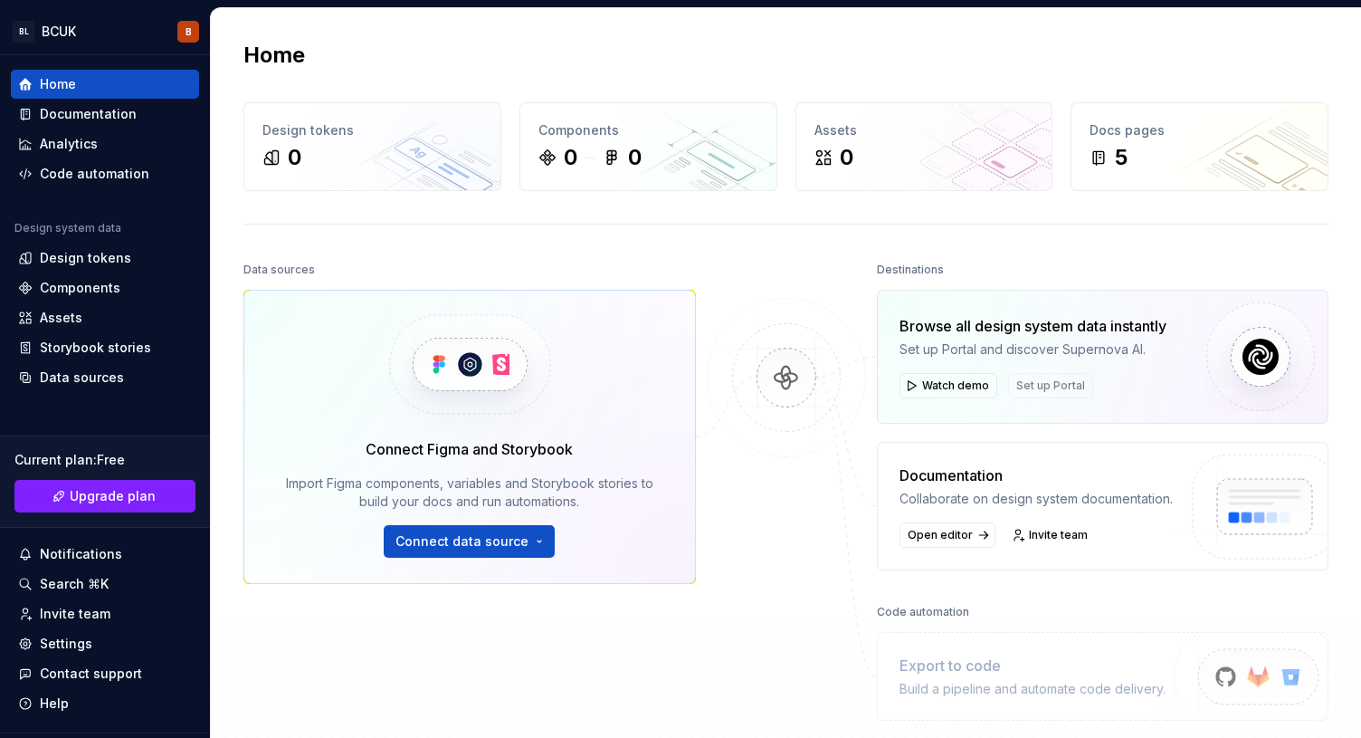
click at [378, 649] on html "BL BCUK B Home Documentation Analytics Code automation Design system data Desig…" at bounding box center [680, 369] width 1361 height 738
click at [89, 252] on div "Design tokens" at bounding box center [85, 258] width 91 height 18
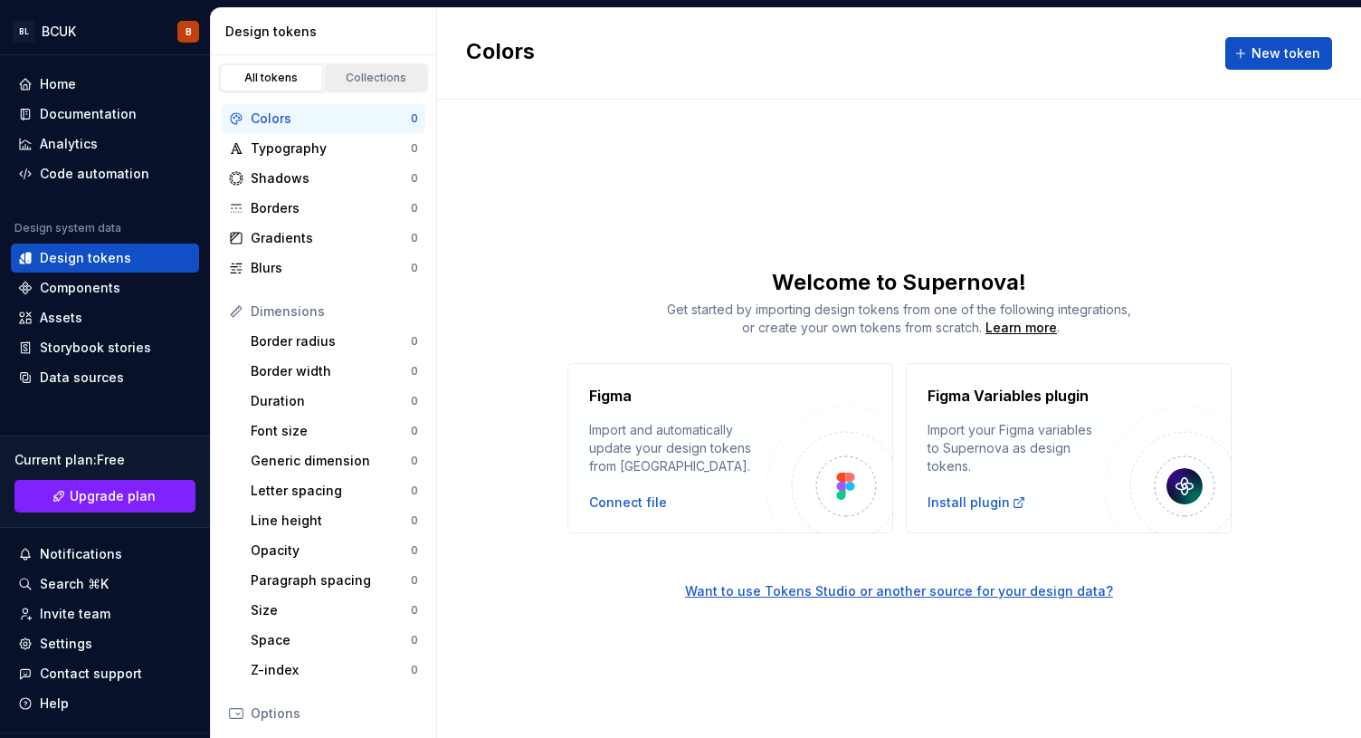
click at [390, 82] on div "Collections" at bounding box center [376, 78] width 91 height 14
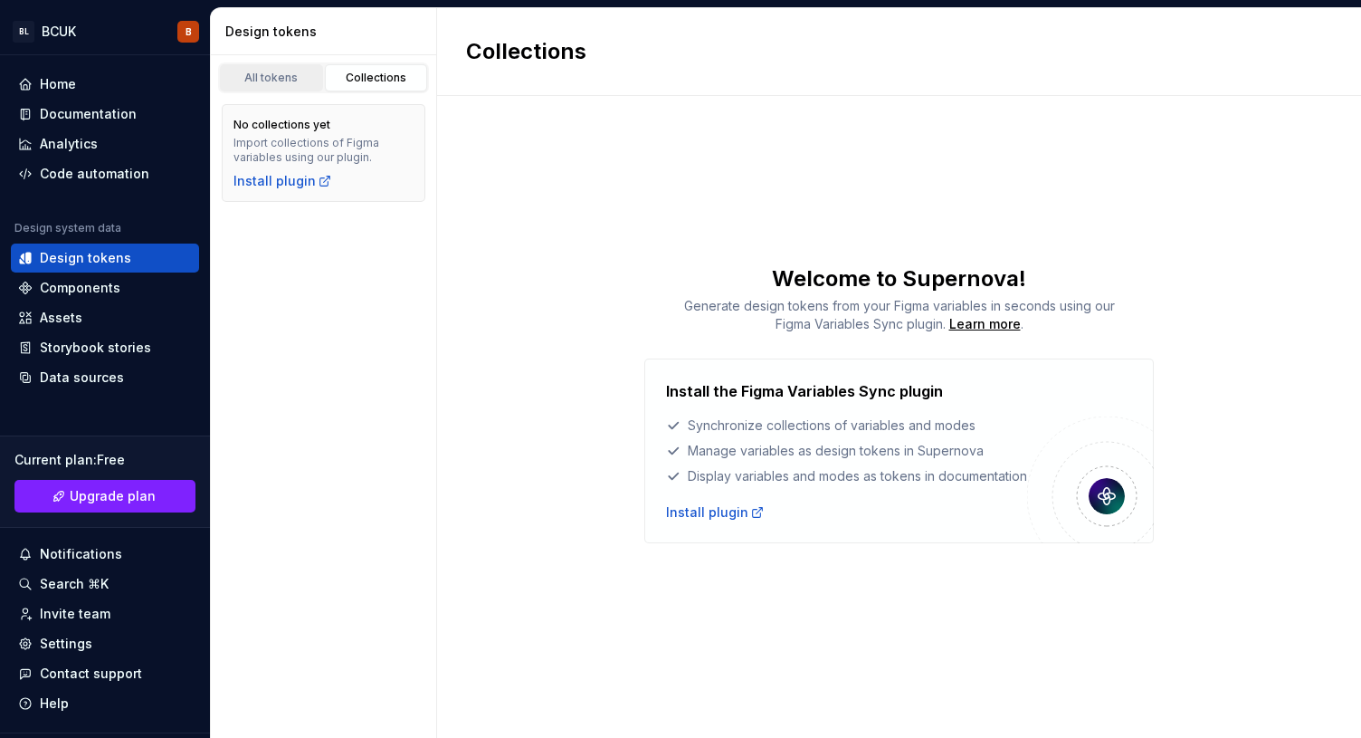
click at [264, 72] on div "All tokens" at bounding box center [271, 78] width 91 height 14
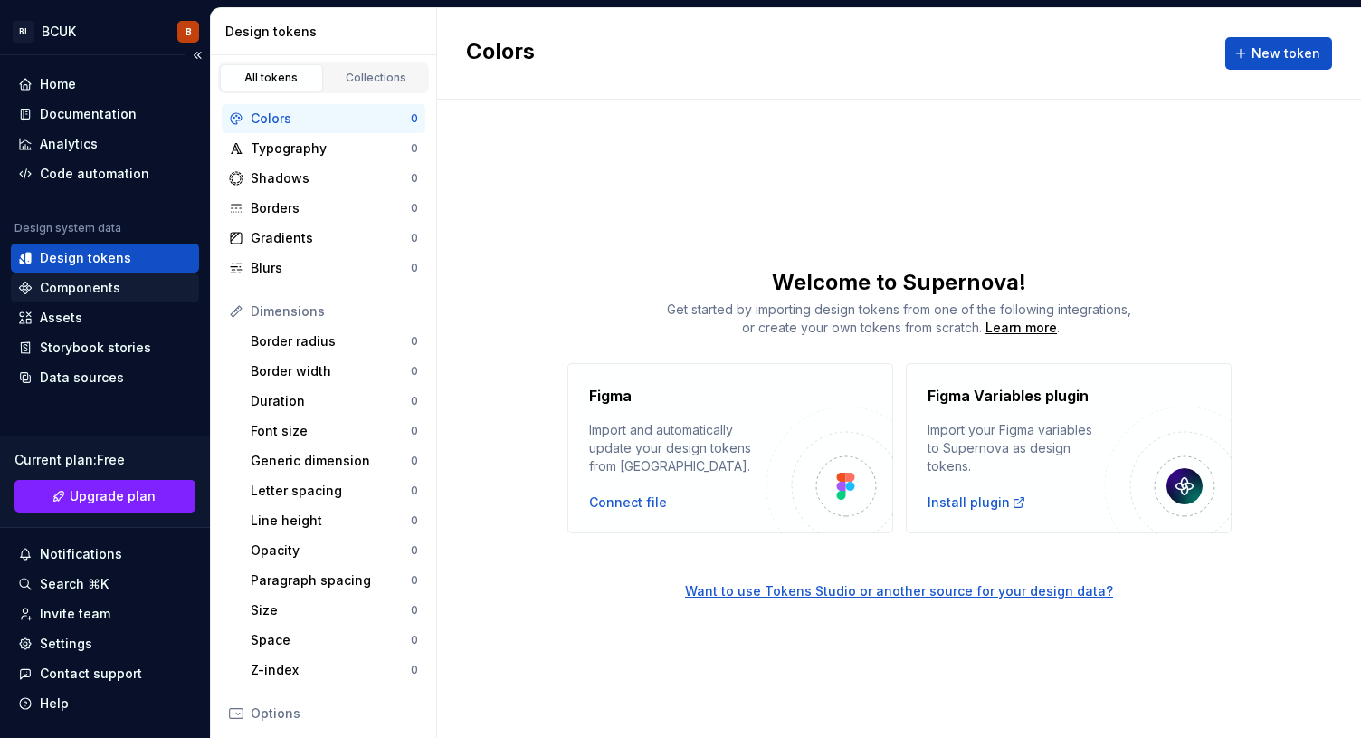
click at [100, 291] on div "Components" at bounding box center [80, 288] width 81 height 18
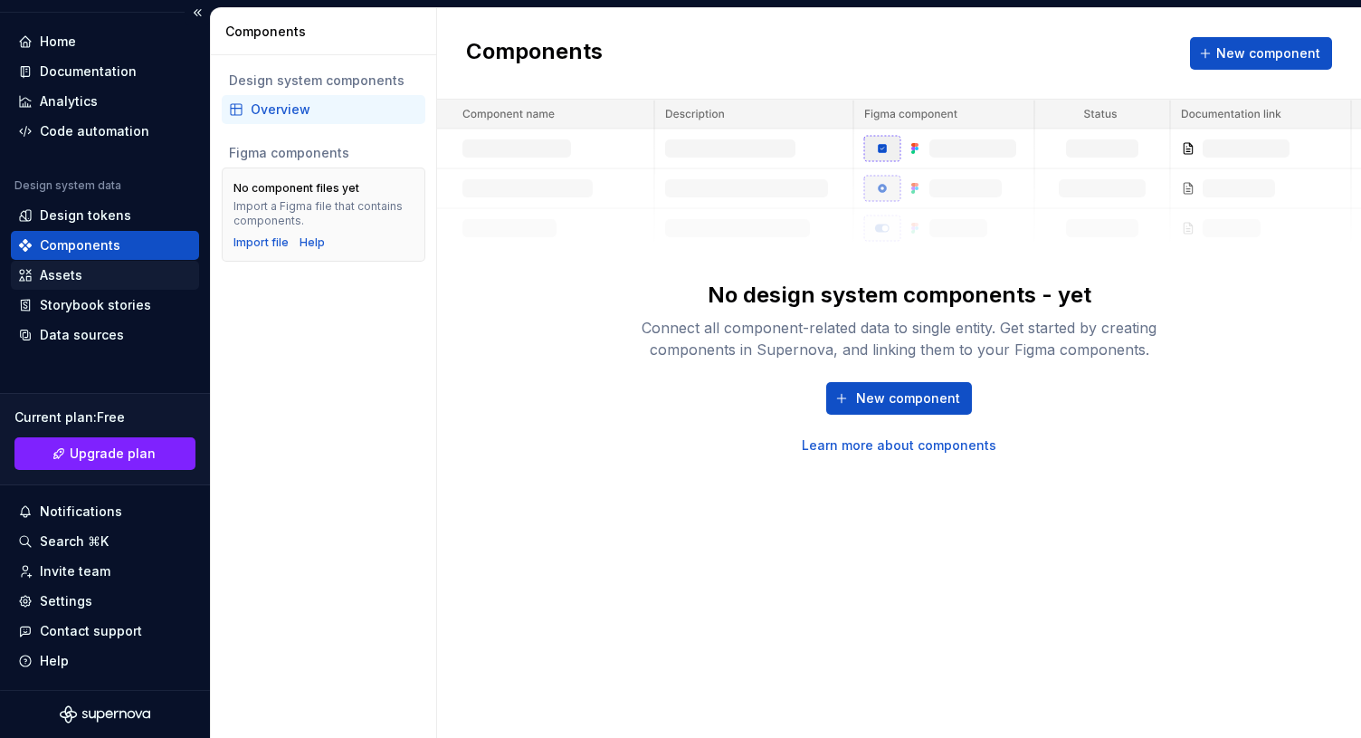
scroll to position [41, 0]
click at [69, 280] on div "Assets" at bounding box center [61, 277] width 43 height 18
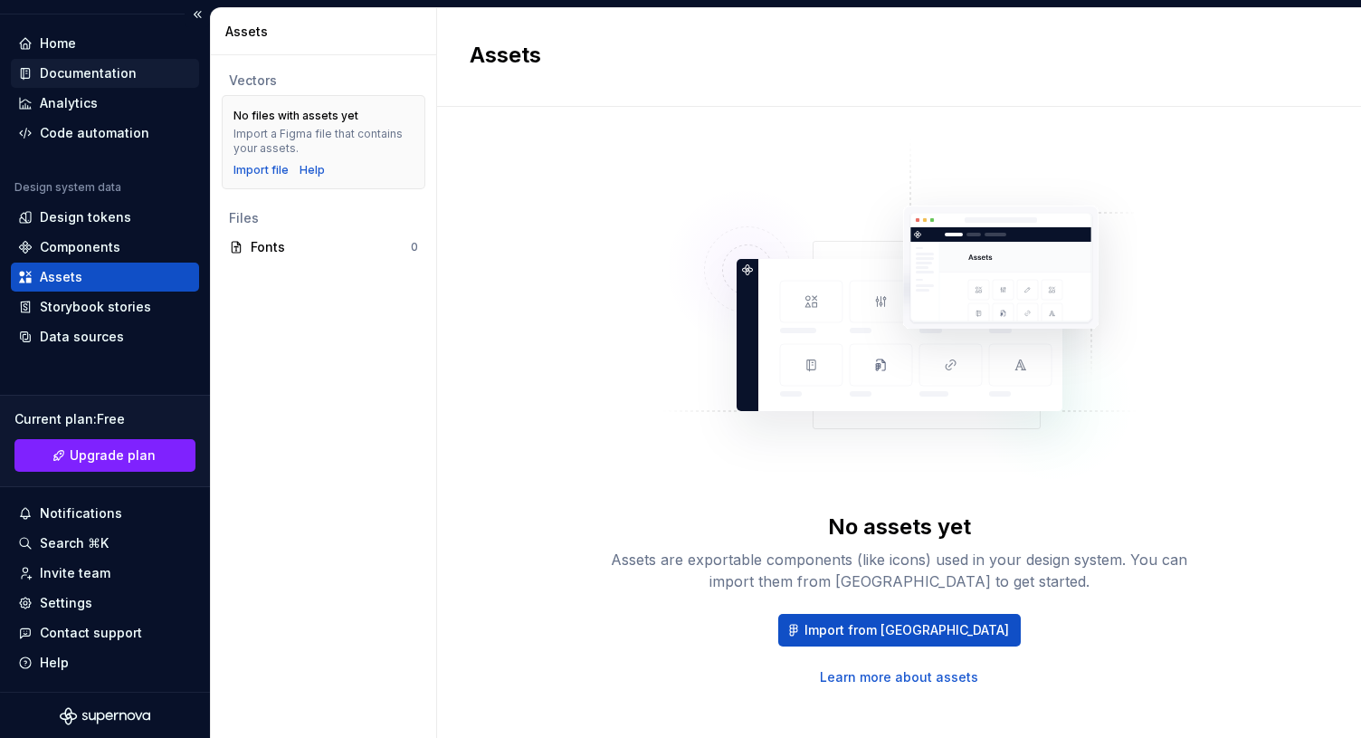
click at [75, 75] on div "Documentation" at bounding box center [88, 73] width 97 height 18
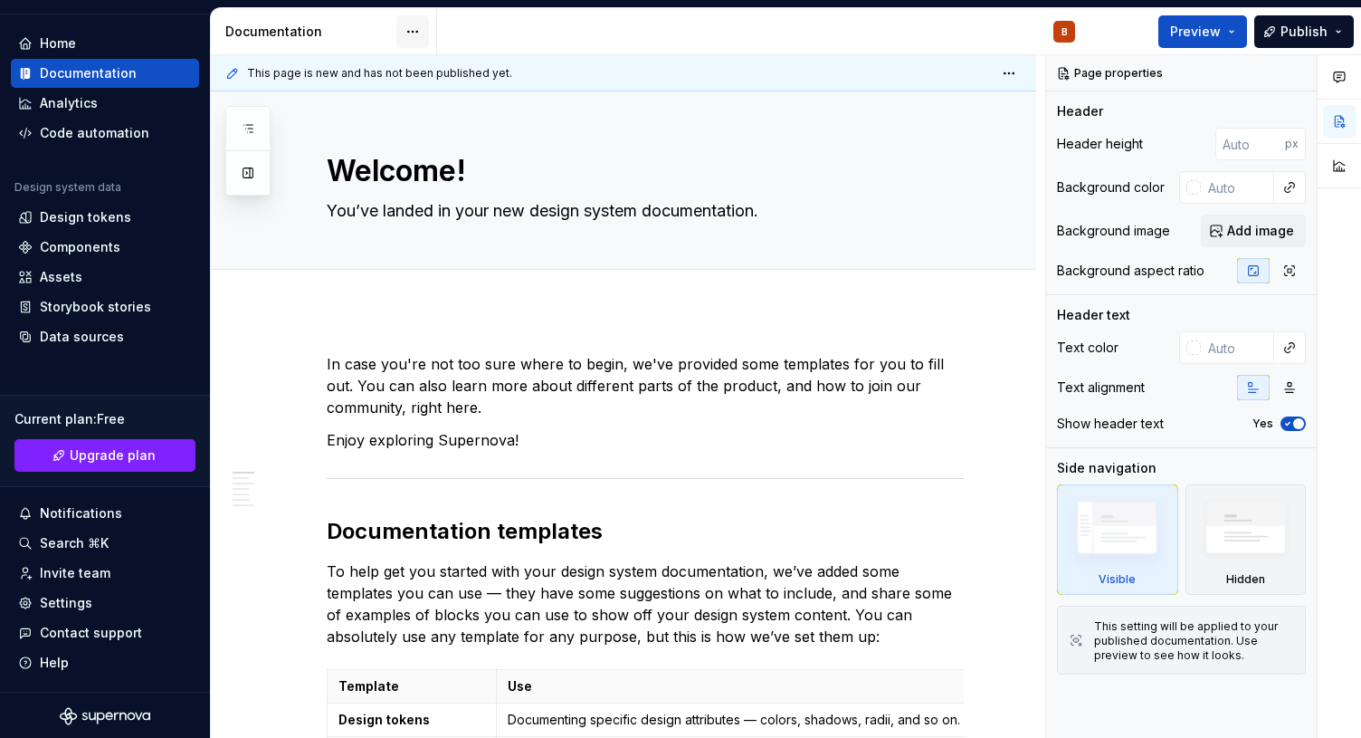
click at [412, 35] on html "BL BCUK B Home Documentation Analytics Code automation Design system data Desig…" at bounding box center [680, 369] width 1361 height 738
click at [697, 338] on html "BL BCUK B Home Documentation Analytics Code automation Design system data Desig…" at bounding box center [680, 369] width 1361 height 738
click at [1341, 32] on button "Publish" at bounding box center [1304, 31] width 100 height 33
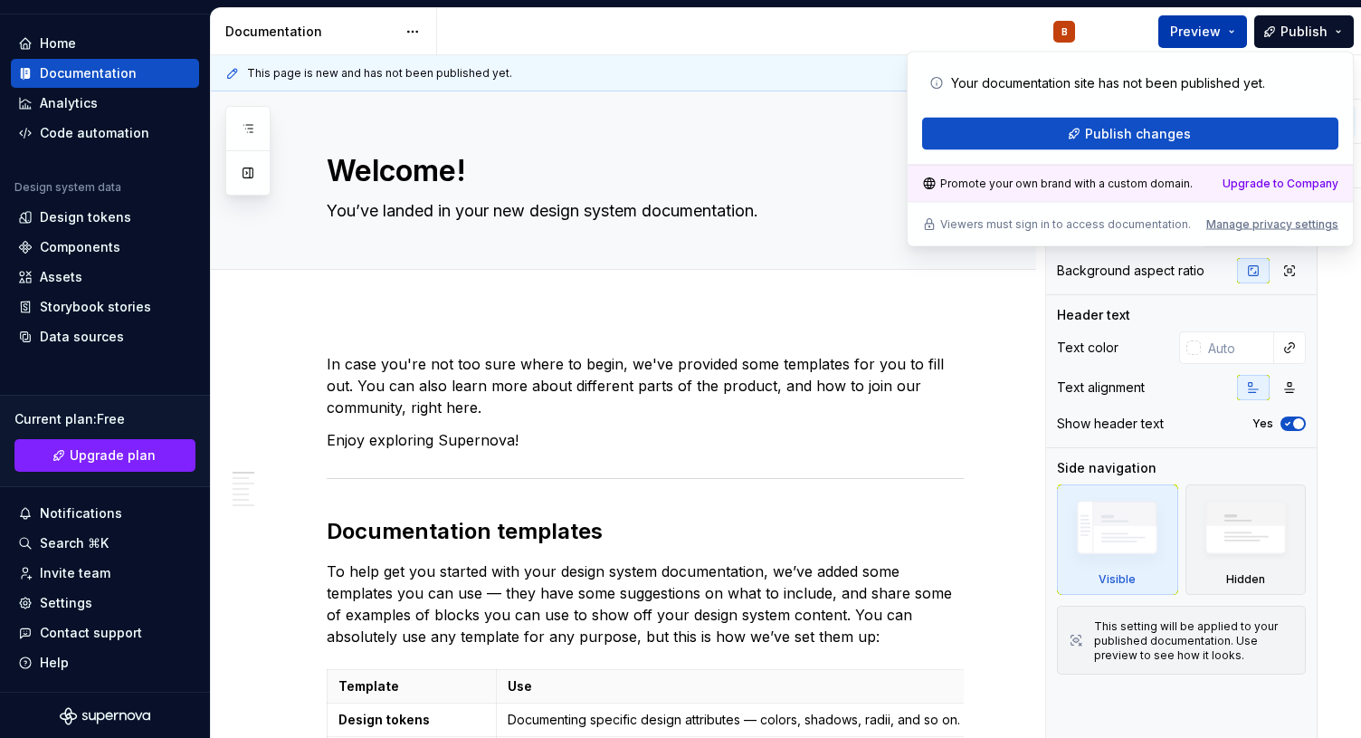
click at [1237, 30] on button "Preview" at bounding box center [1202, 31] width 89 height 33
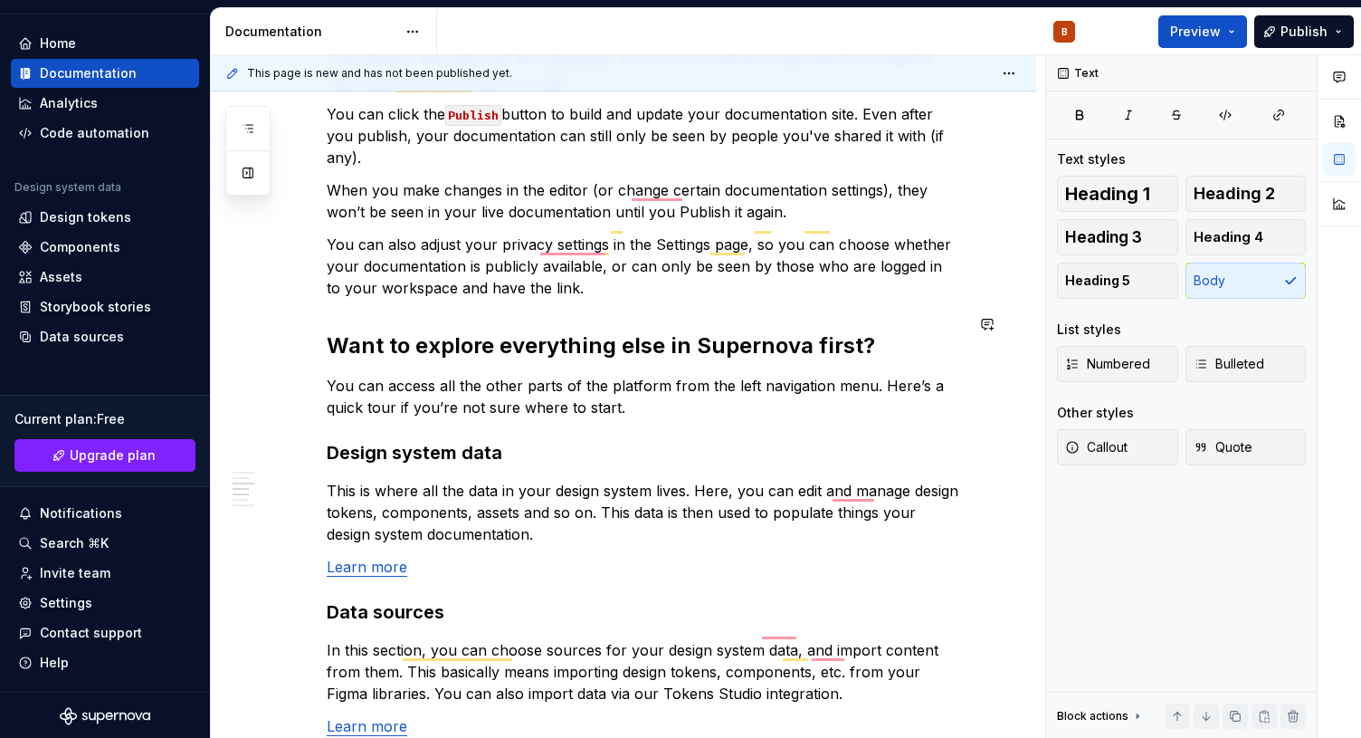
scroll to position [1224, 0]
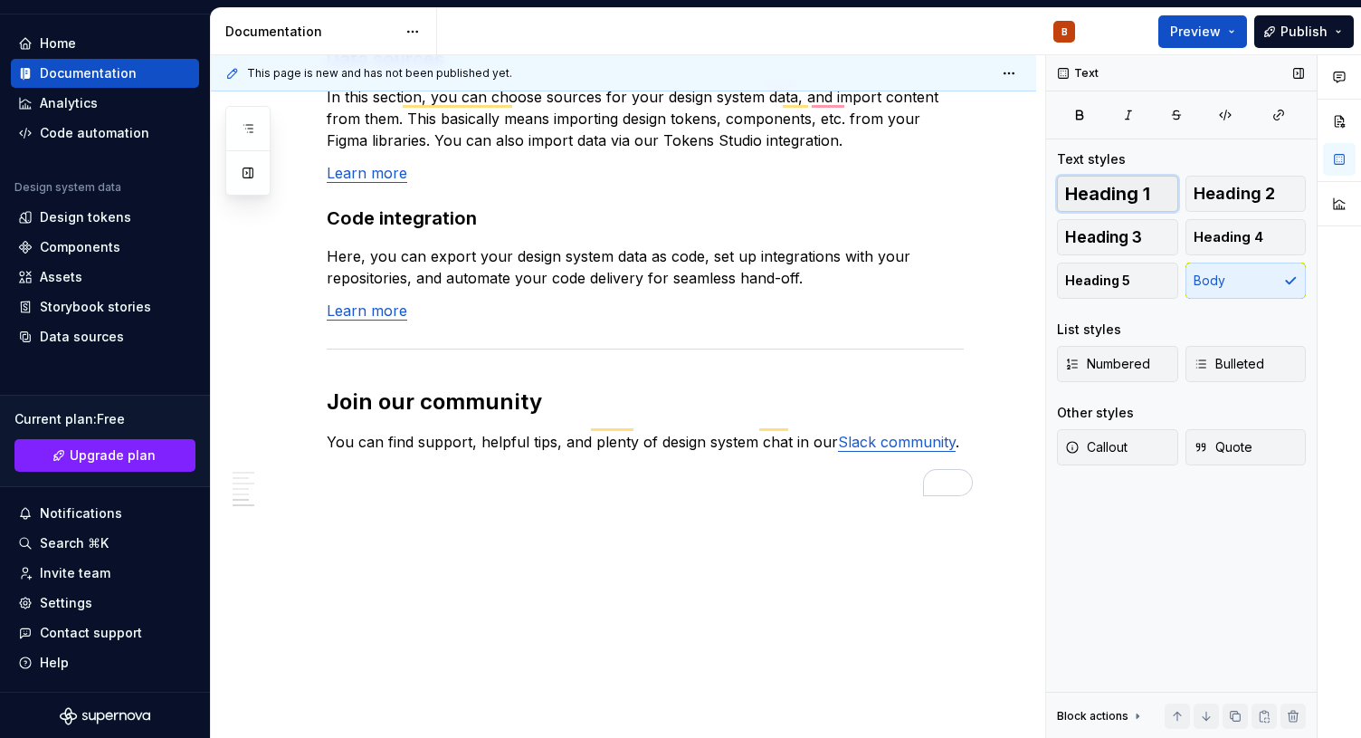
click at [1081, 196] on span "Heading 1" at bounding box center [1107, 194] width 85 height 18
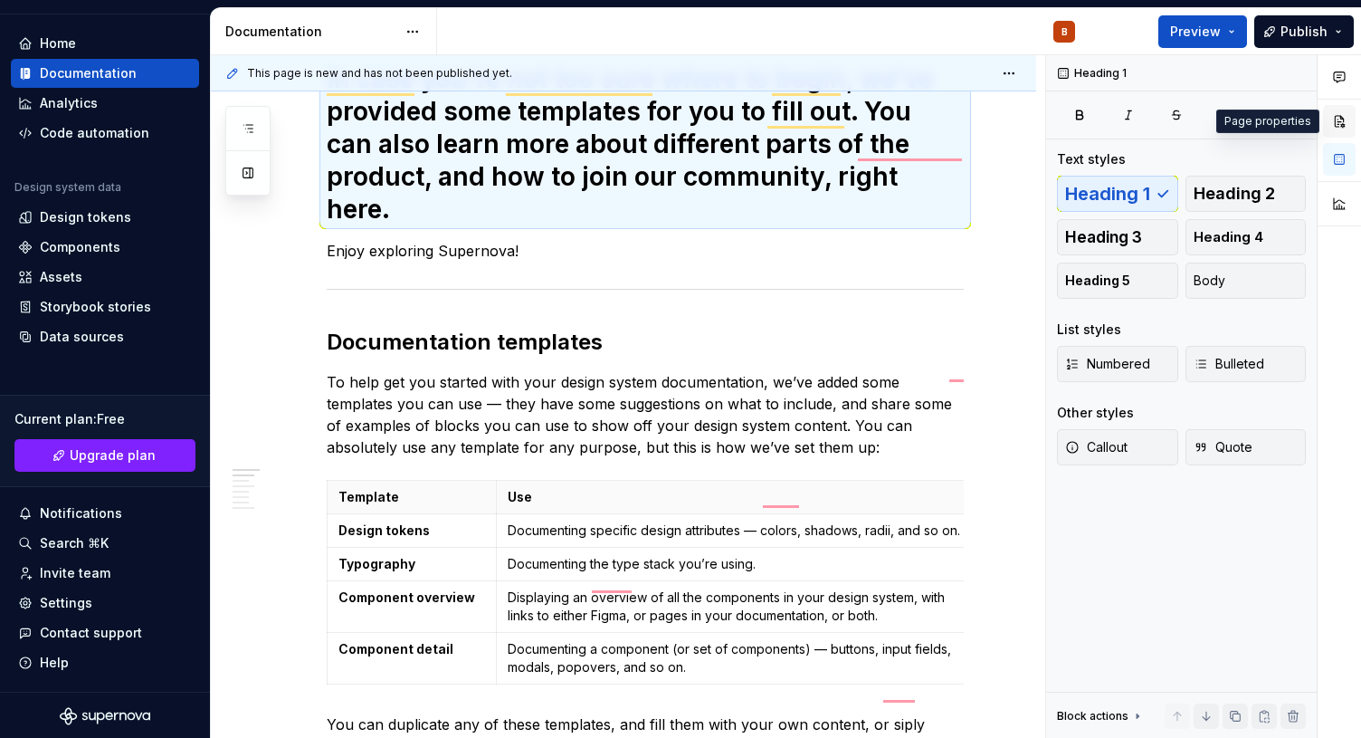
click at [1337, 121] on button "button" at bounding box center [1339, 121] width 33 height 33
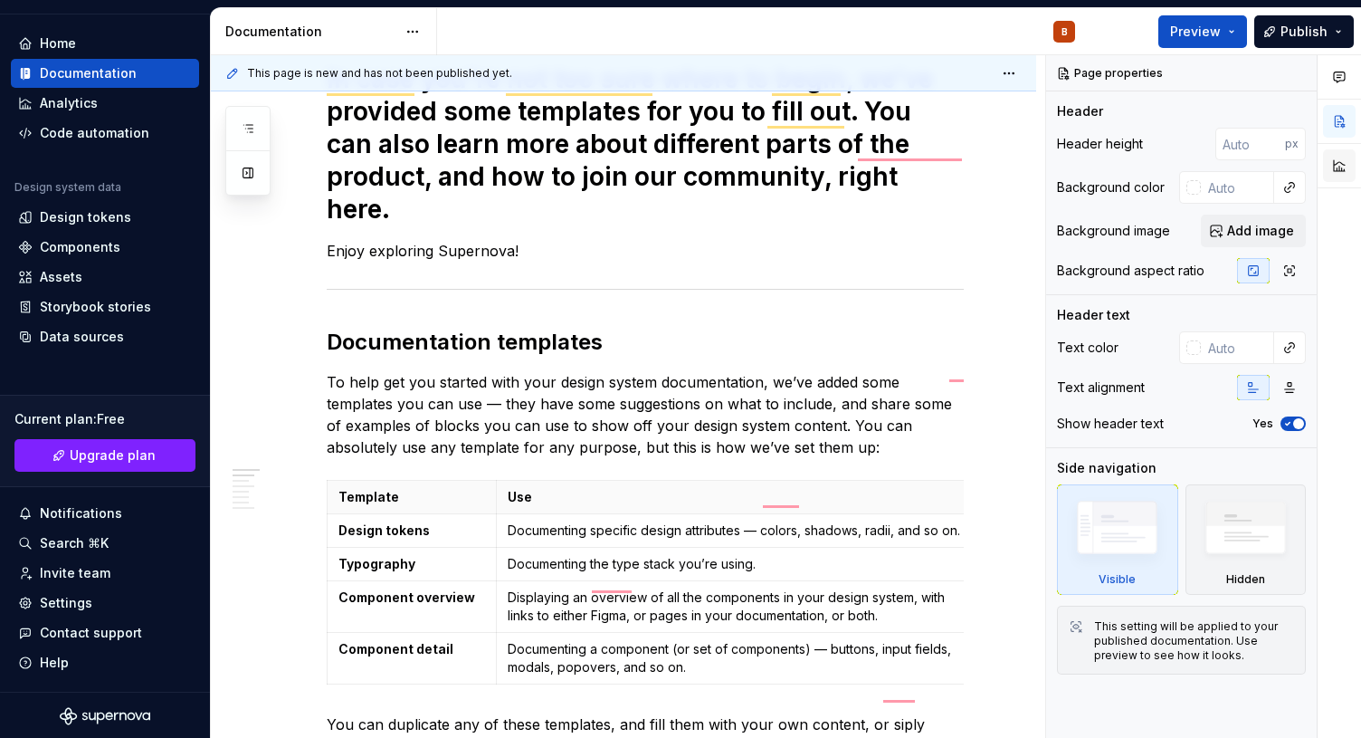
click at [1345, 163] on button "button" at bounding box center [1339, 165] width 33 height 33
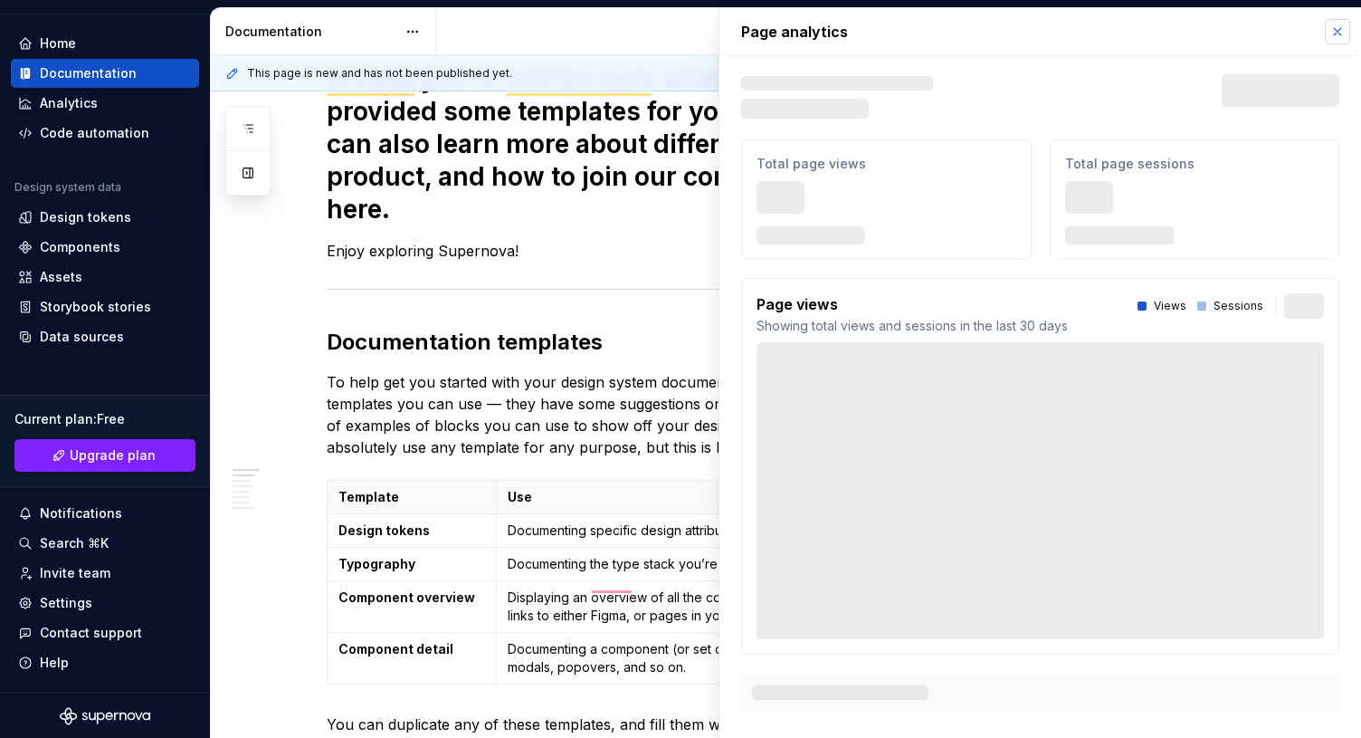
click at [1331, 29] on button "button" at bounding box center [1337, 31] width 25 height 25
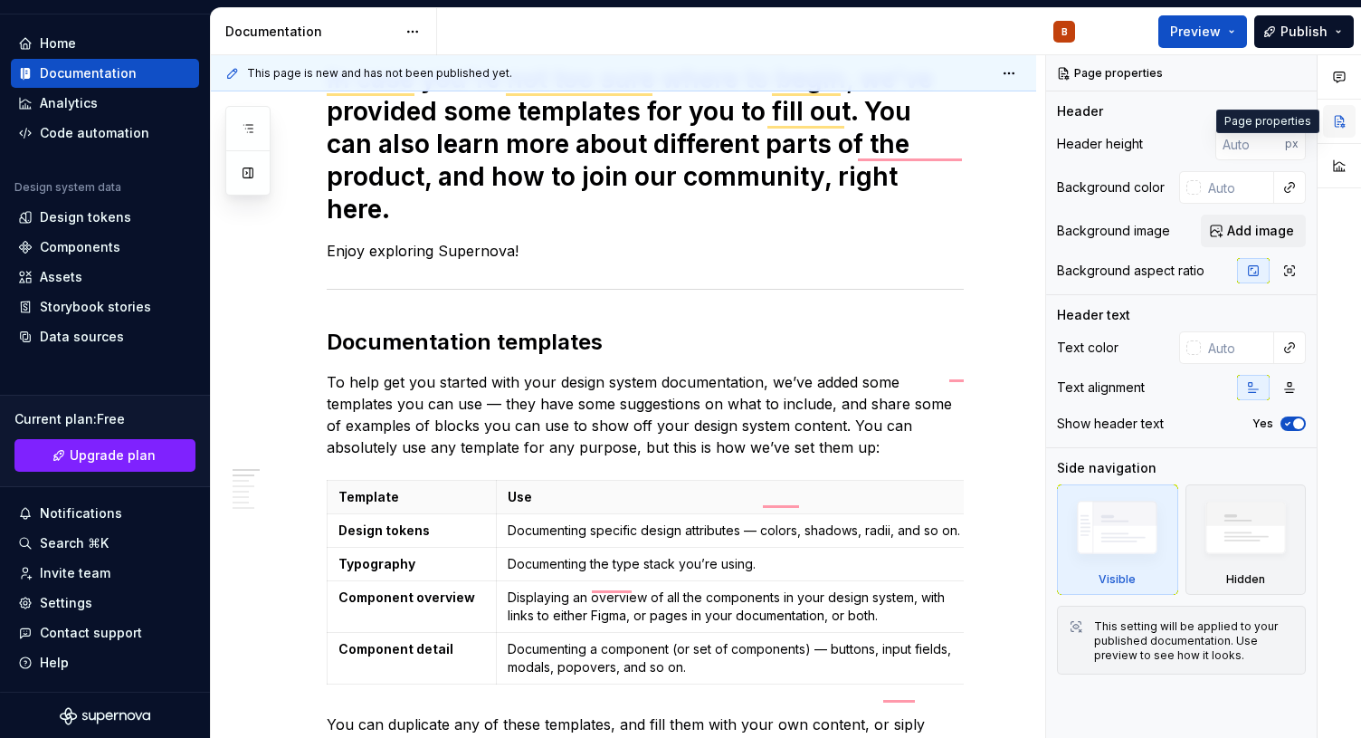
click at [1338, 121] on button "button" at bounding box center [1339, 121] width 33 height 33
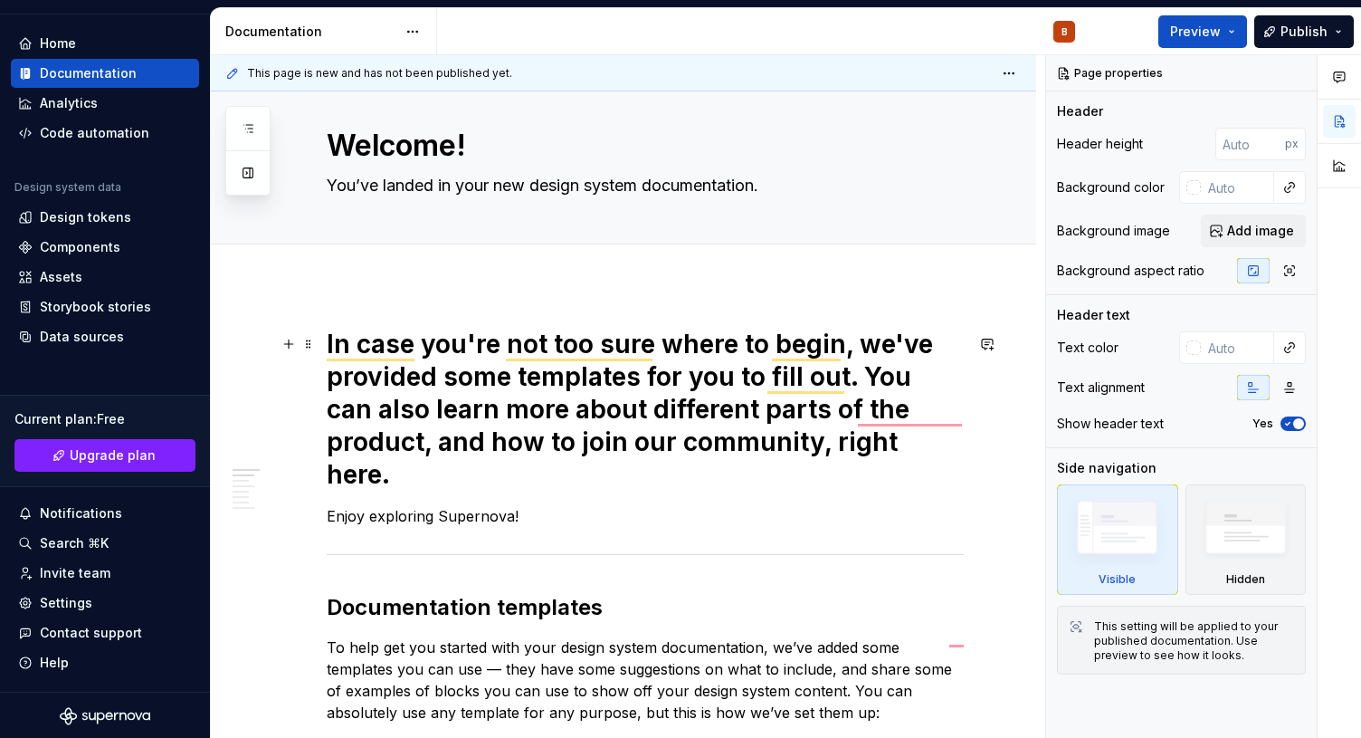
click at [748, 357] on h1 "In case you're not too sure where to begin, we've provided some templates for y…" at bounding box center [645, 409] width 637 height 163
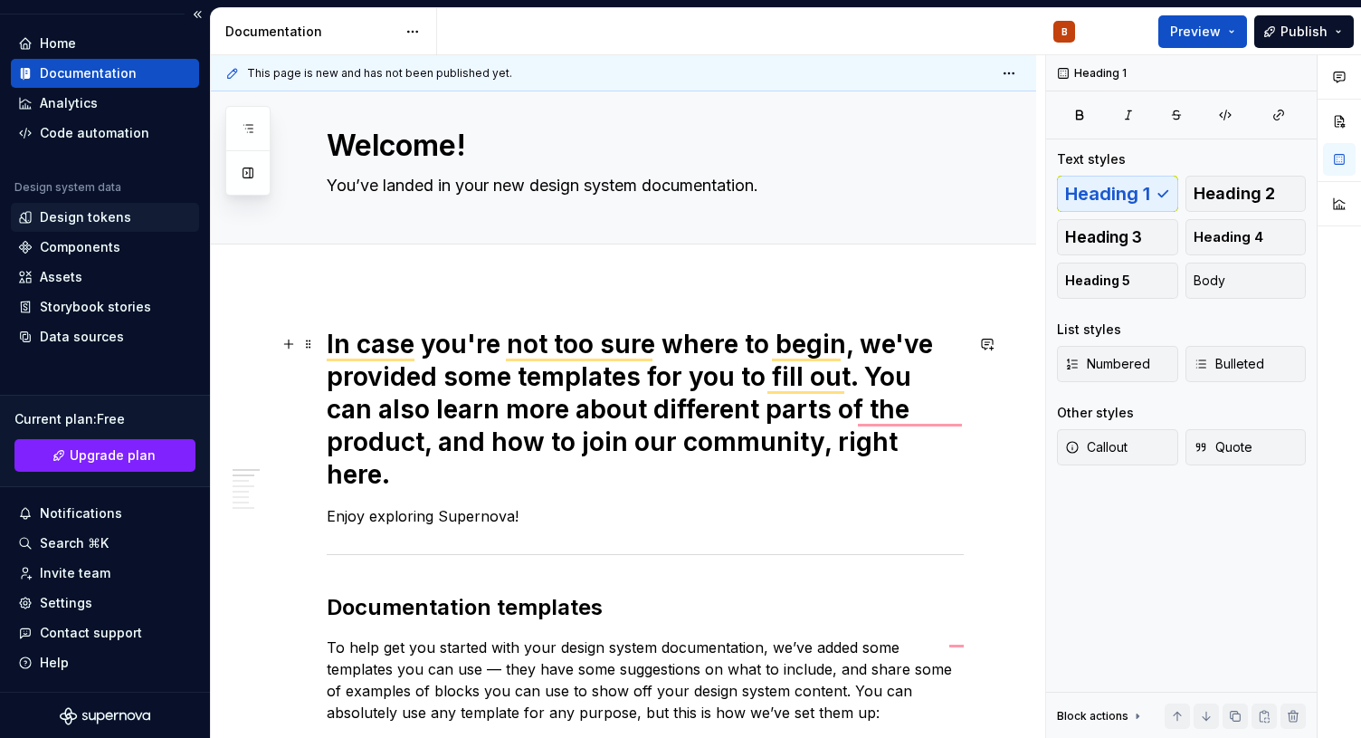
type textarea "*"
click at [92, 213] on div "Design tokens" at bounding box center [85, 217] width 91 height 18
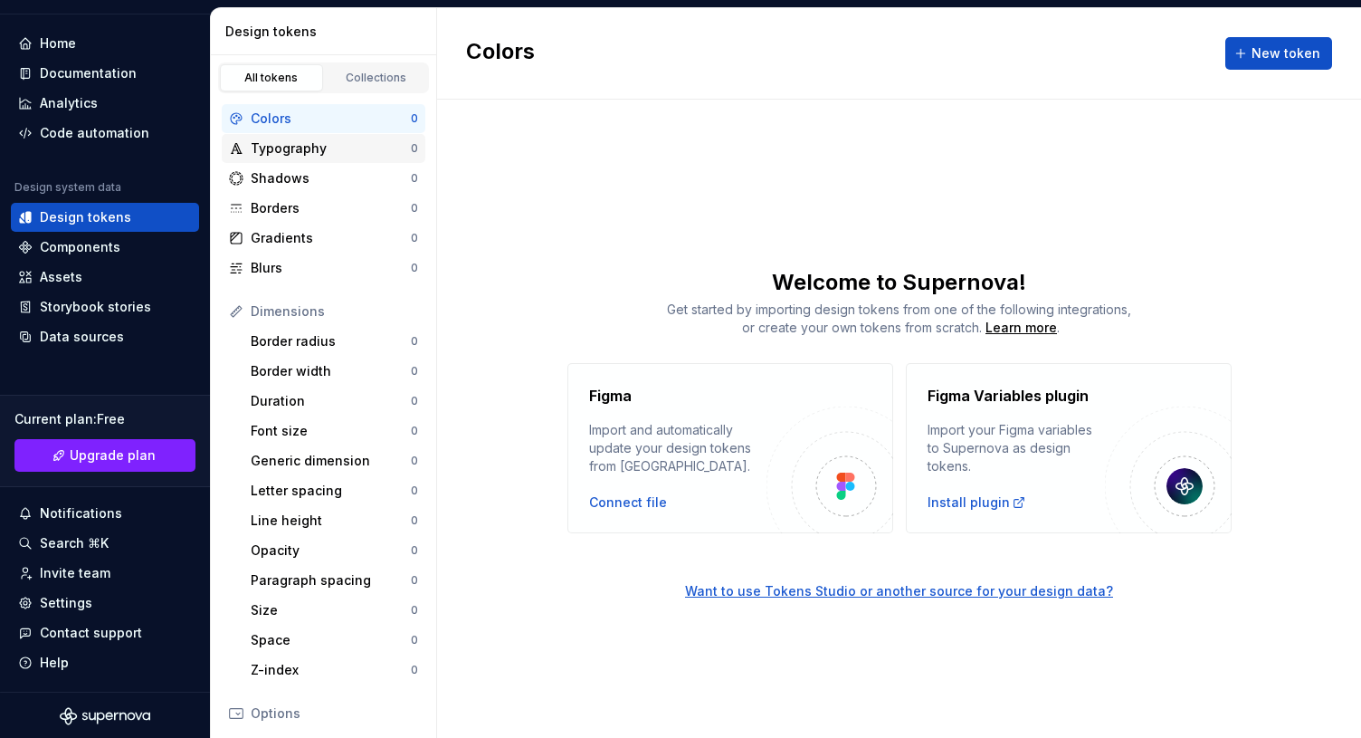
click at [272, 145] on div "Typography" at bounding box center [331, 148] width 160 height 18
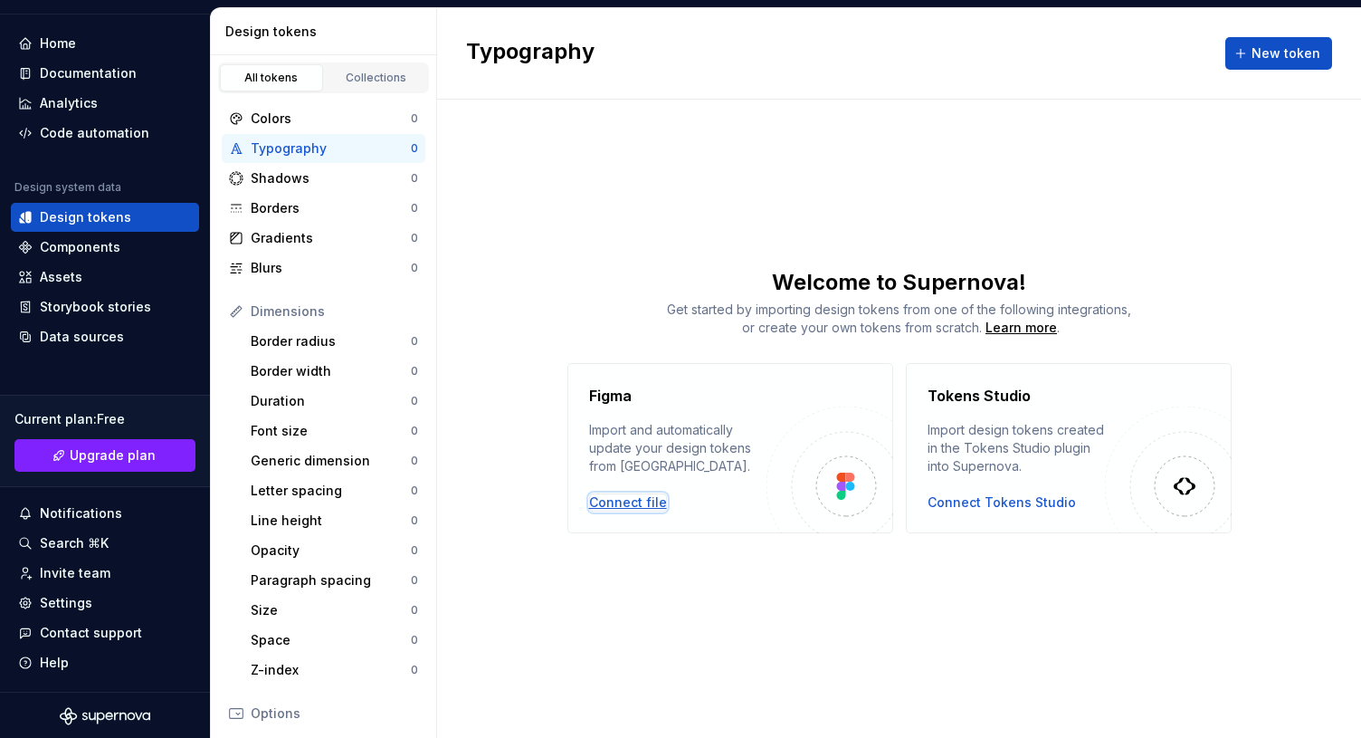
click at [648, 506] on div "Connect file" at bounding box center [628, 502] width 78 height 18
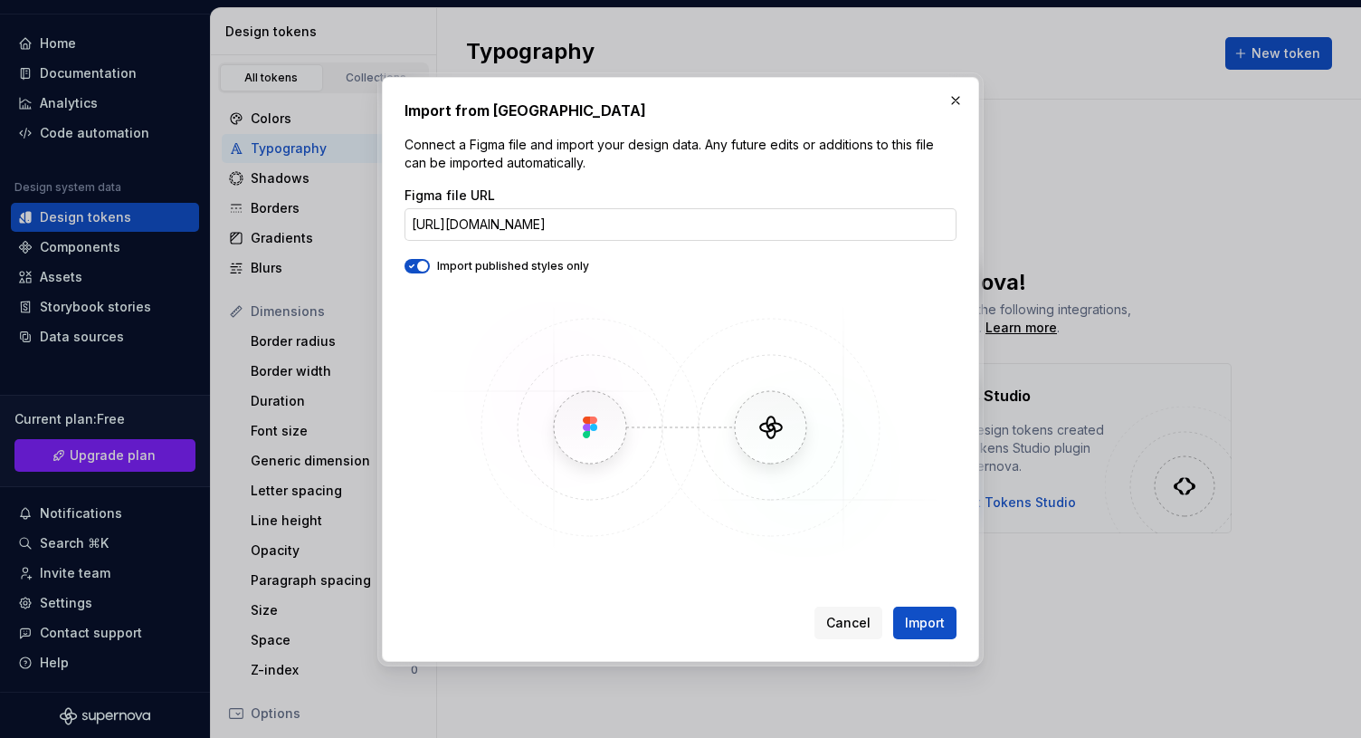
scroll to position [0, 361]
type input "https://www.figma.com/design/CEGi7E5RRHbhLH2GmLvKs4/GOV.UK-Design-System--Commu…"
click at [924, 617] on span "Import" at bounding box center [925, 623] width 40 height 18
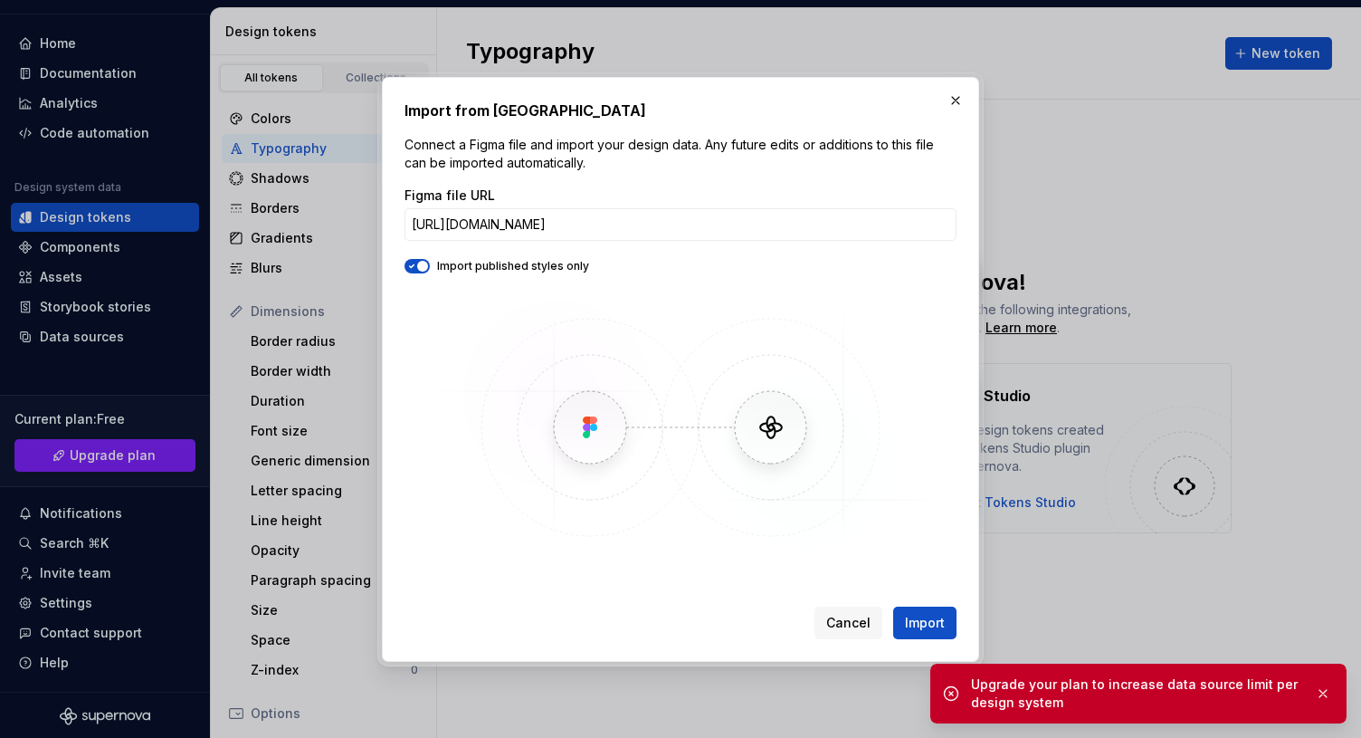
click at [1057, 686] on div "Upgrade your plan to increase data source limit per design system" at bounding box center [1135, 693] width 329 height 36
click at [1321, 691] on button "button" at bounding box center [1323, 693] width 24 height 25
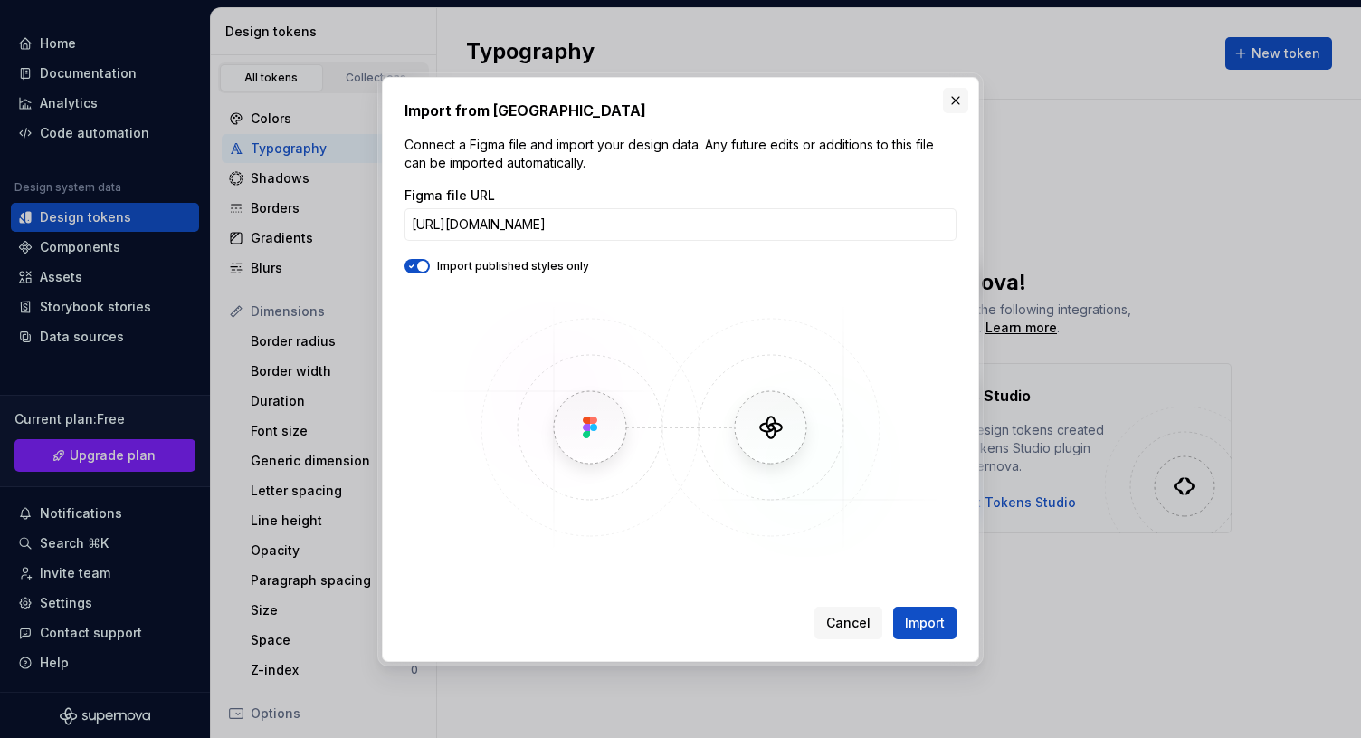
click at [961, 93] on button "button" at bounding box center [955, 100] width 25 height 25
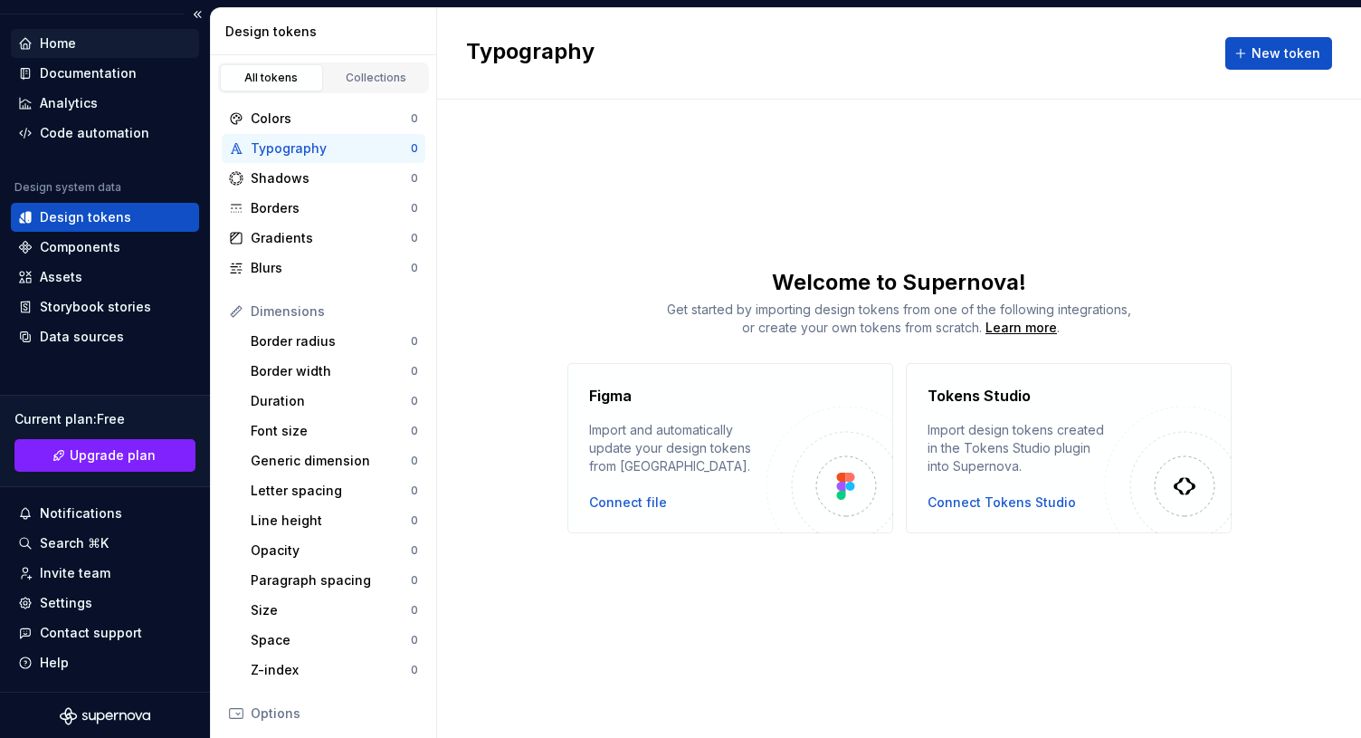
click at [25, 39] on icon at bounding box center [25, 43] width 11 height 11
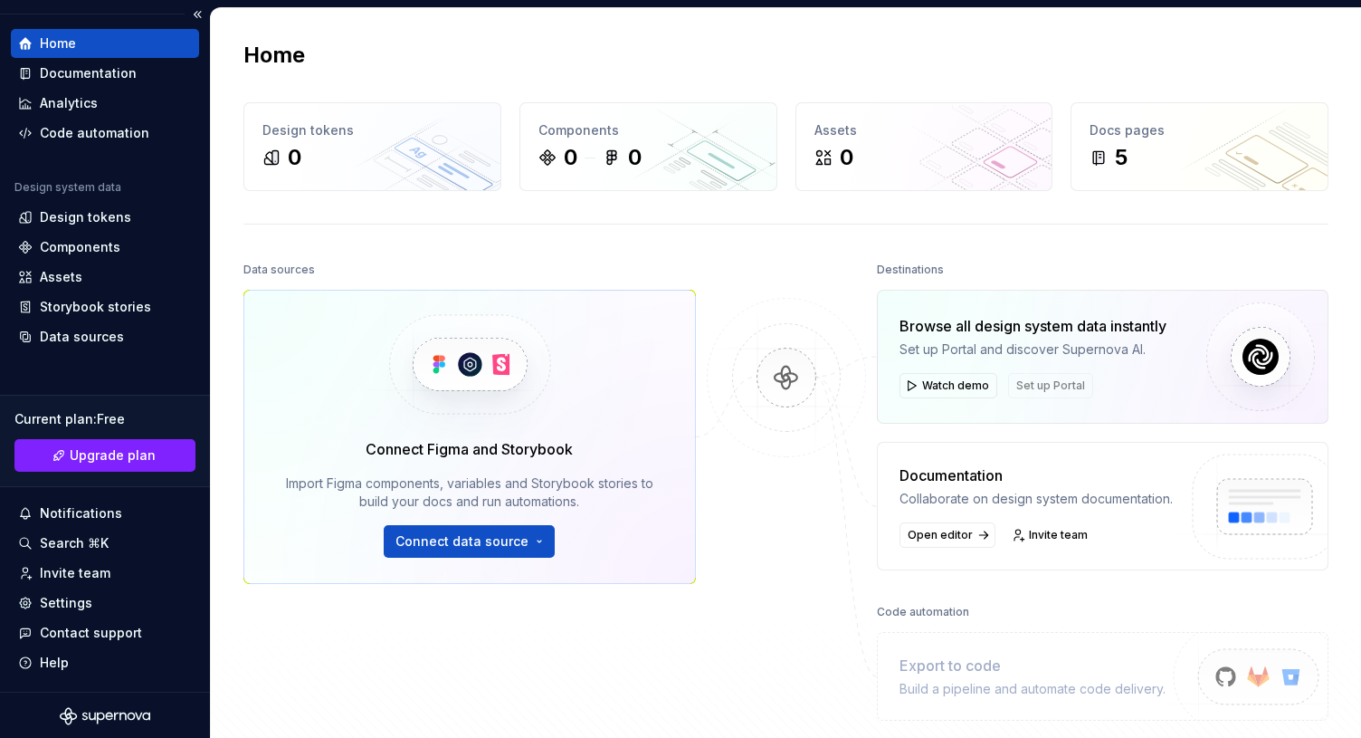
click at [548, 245] on div "Home Design tokens 0 Components 0 0 Assets 0 Docs pages 5 Data sources Connect …" at bounding box center [786, 416] width 1150 height 817
click at [341, 166] on div "0" at bounding box center [372, 157] width 220 height 29
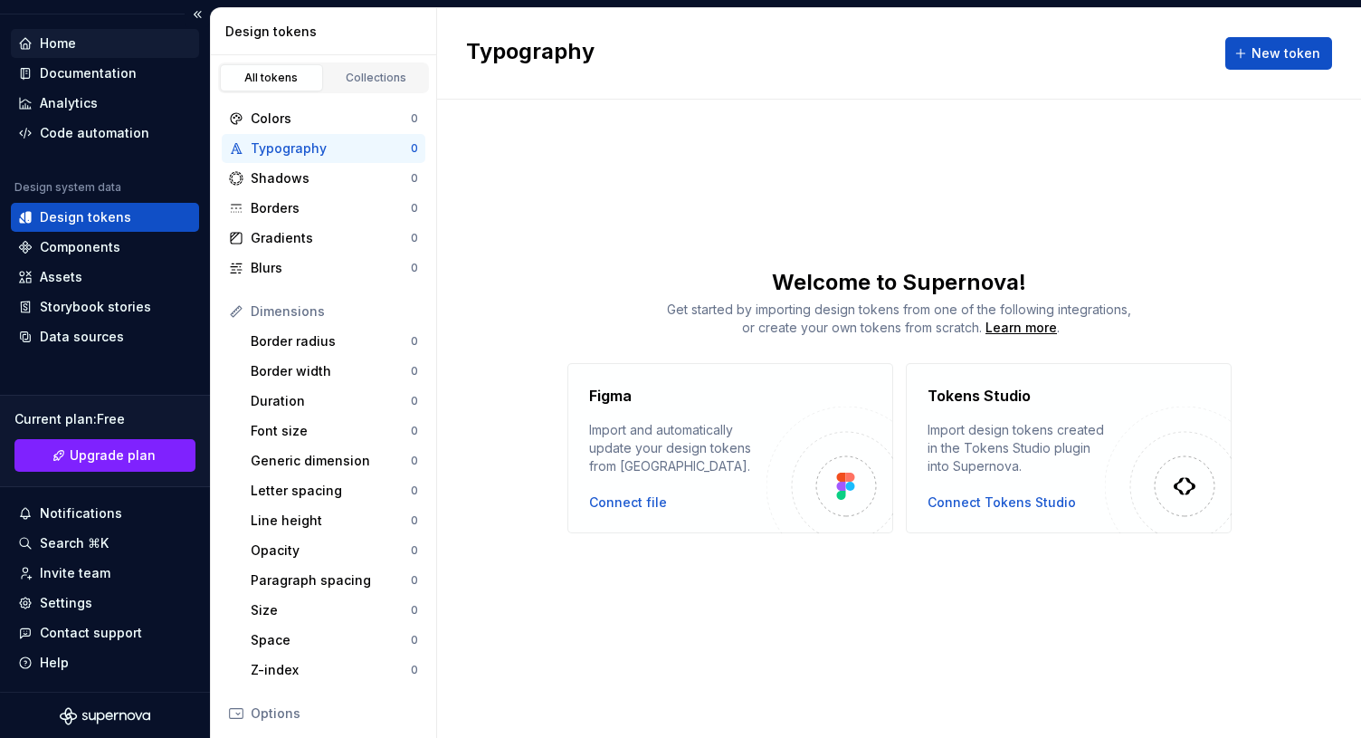
click at [53, 42] on div "Home" at bounding box center [58, 43] width 36 height 18
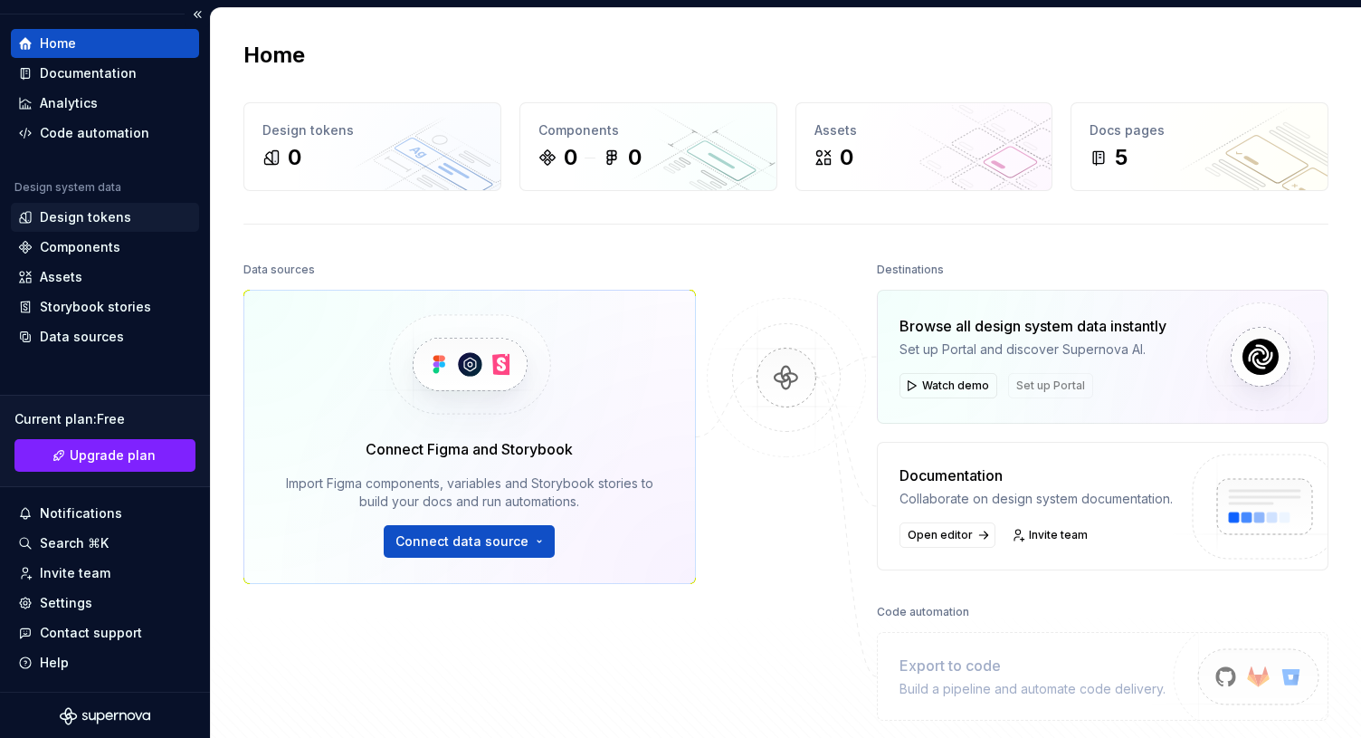
scroll to position [43, 0]
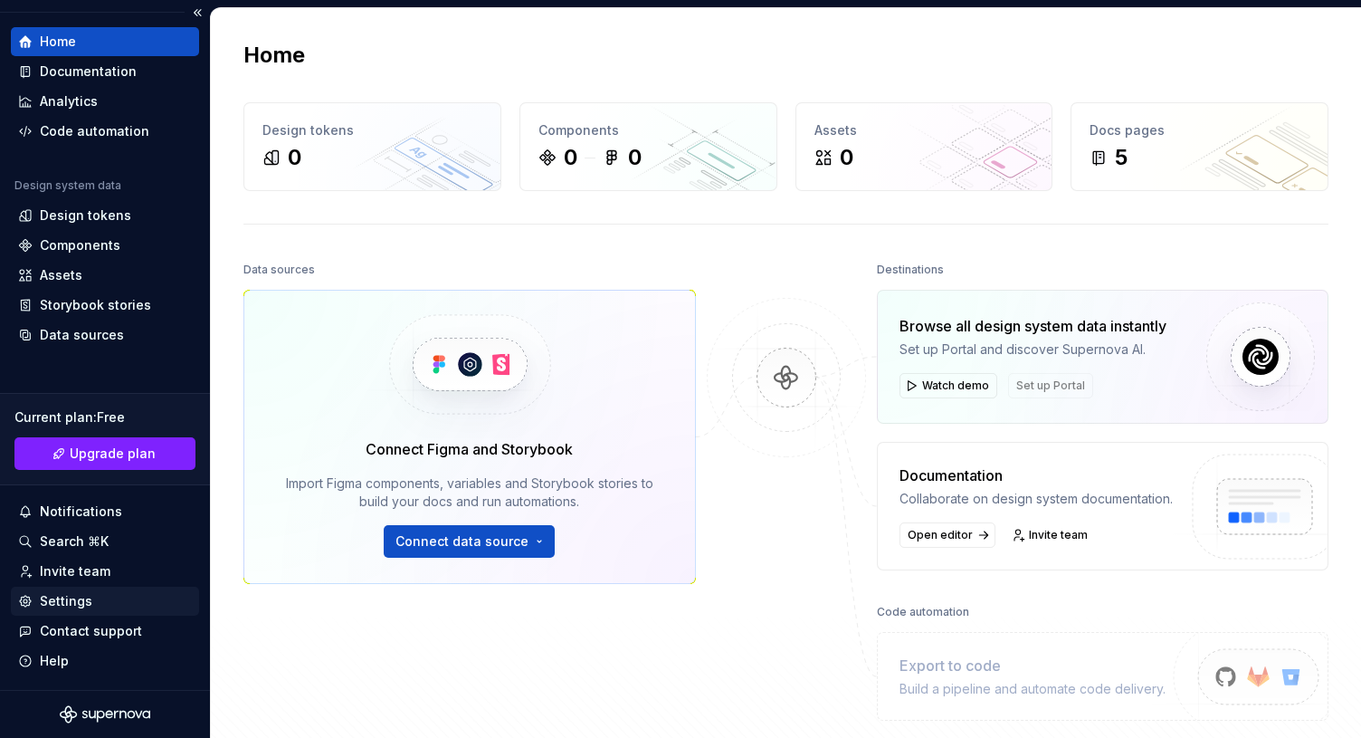
click at [80, 594] on div "Settings" at bounding box center [66, 601] width 52 height 18
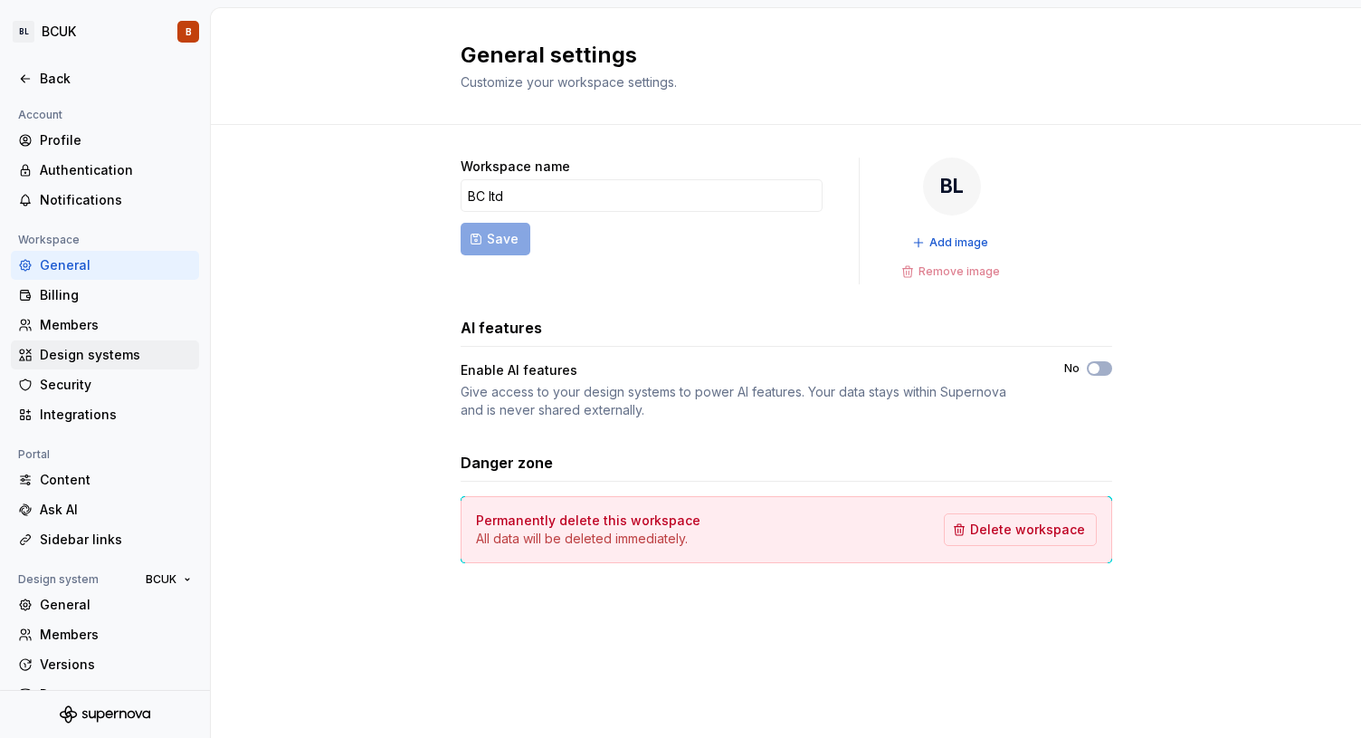
click at [69, 352] on div "Design systems" at bounding box center [116, 355] width 152 height 18
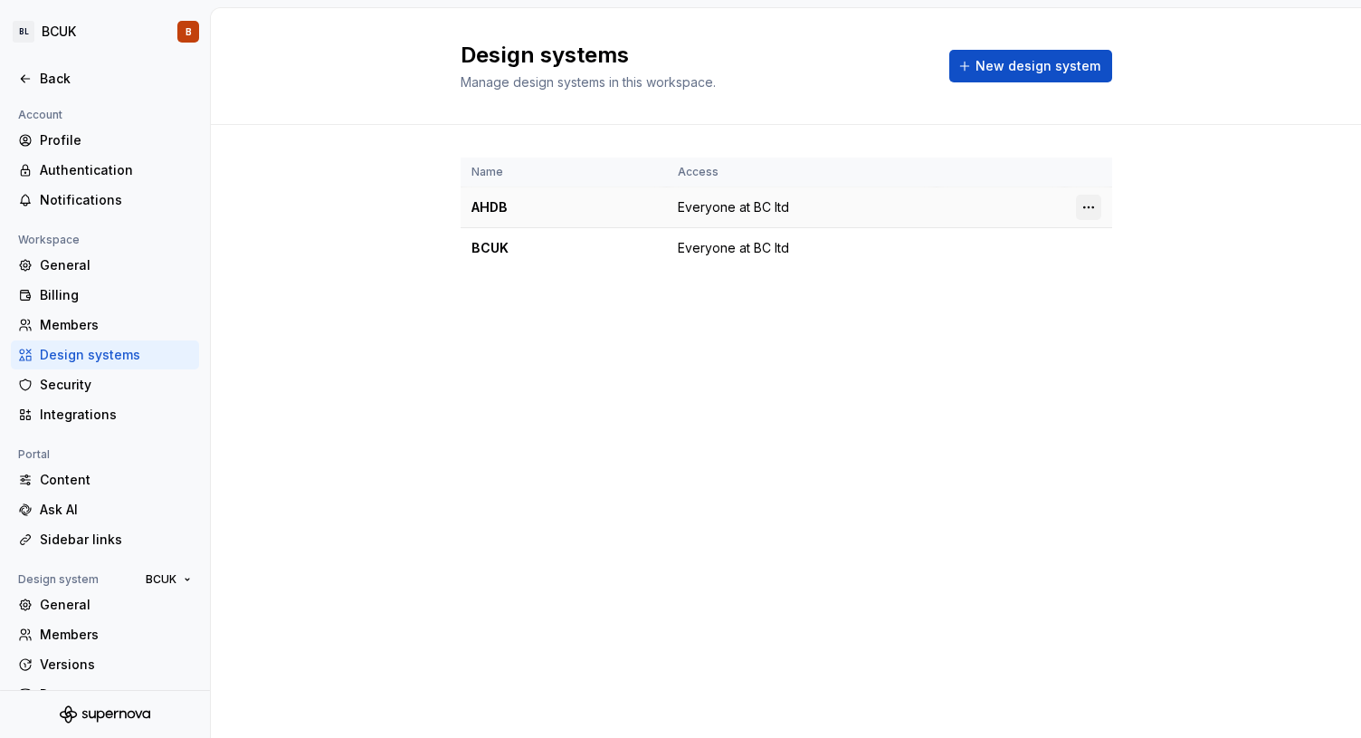
click at [1089, 207] on html "BL BCUK B Back Account Profile Authentication Notifications Workspace General B…" at bounding box center [680, 369] width 1361 height 738
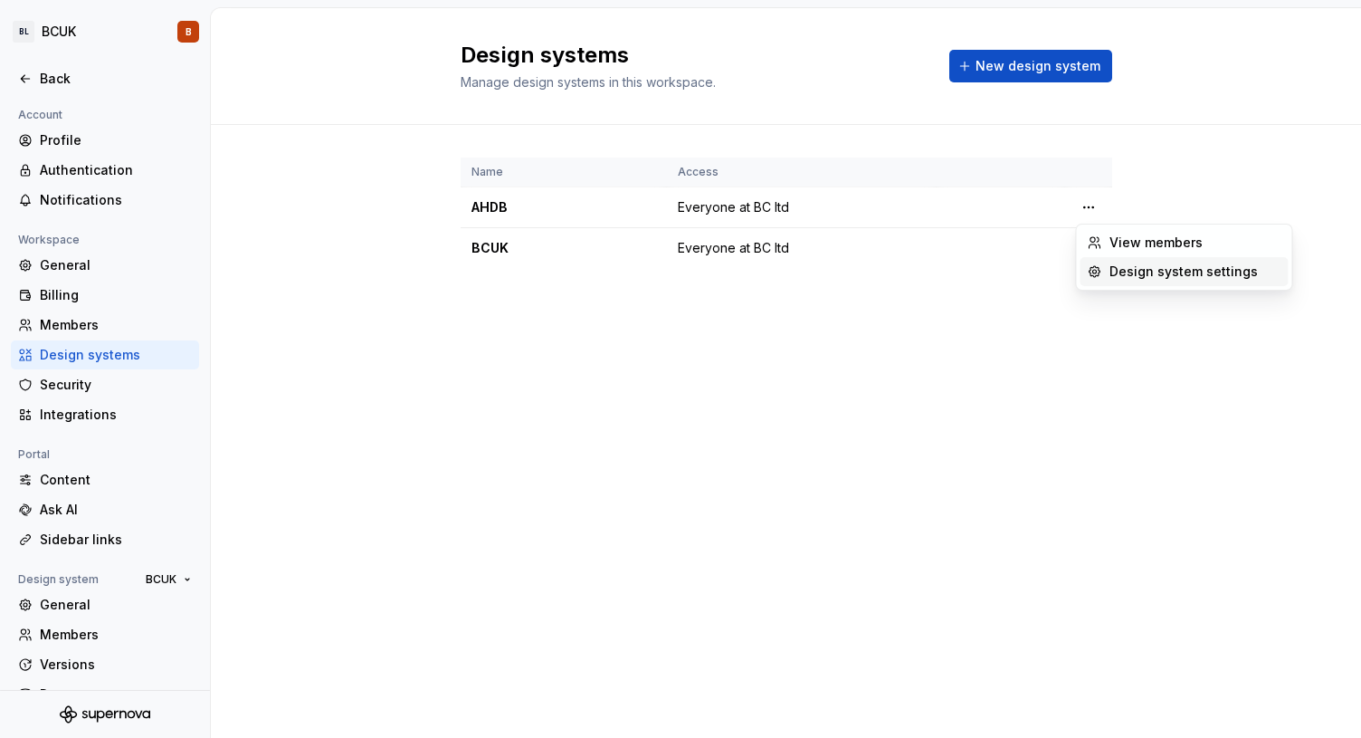
click at [1132, 271] on div "Design system settings" at bounding box center [1196, 271] width 172 height 18
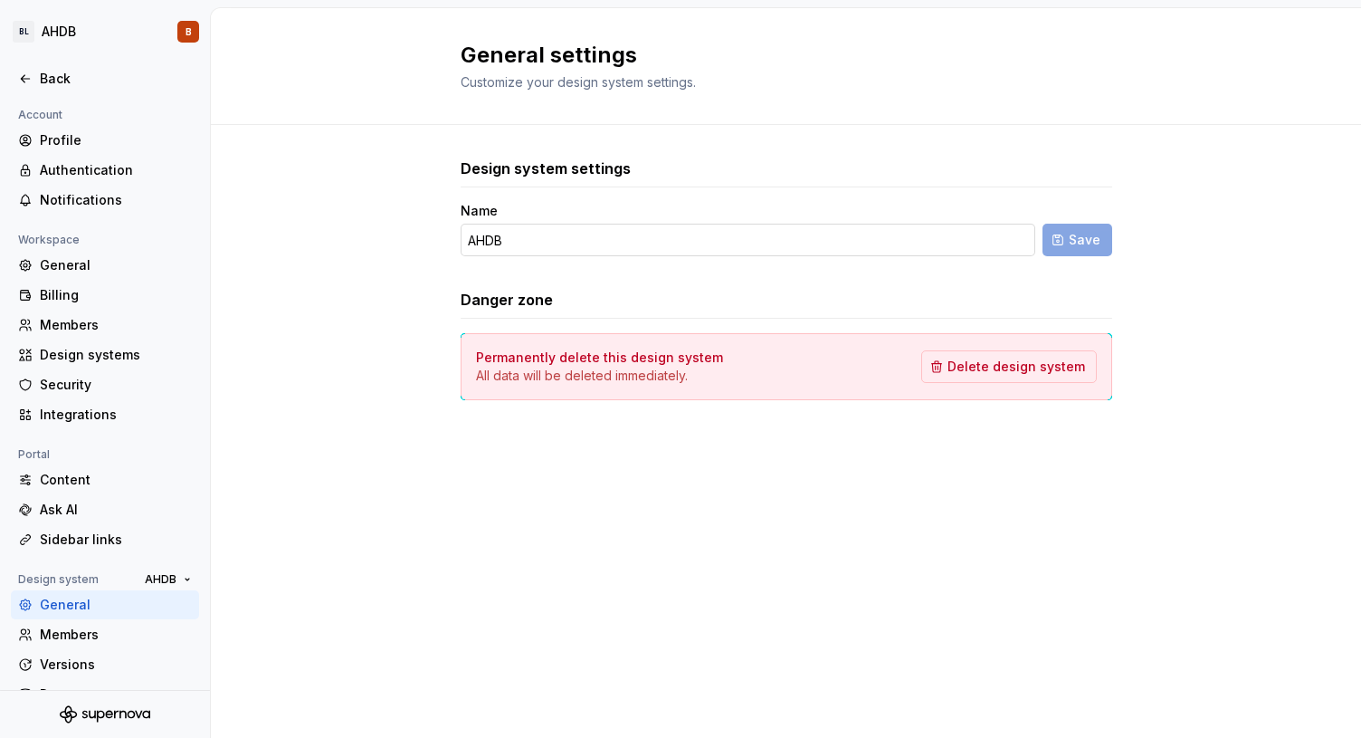
click at [546, 252] on input "AHDB" at bounding box center [748, 240] width 575 height 33
click at [530, 313] on div "Danger zone" at bounding box center [787, 304] width 652 height 30
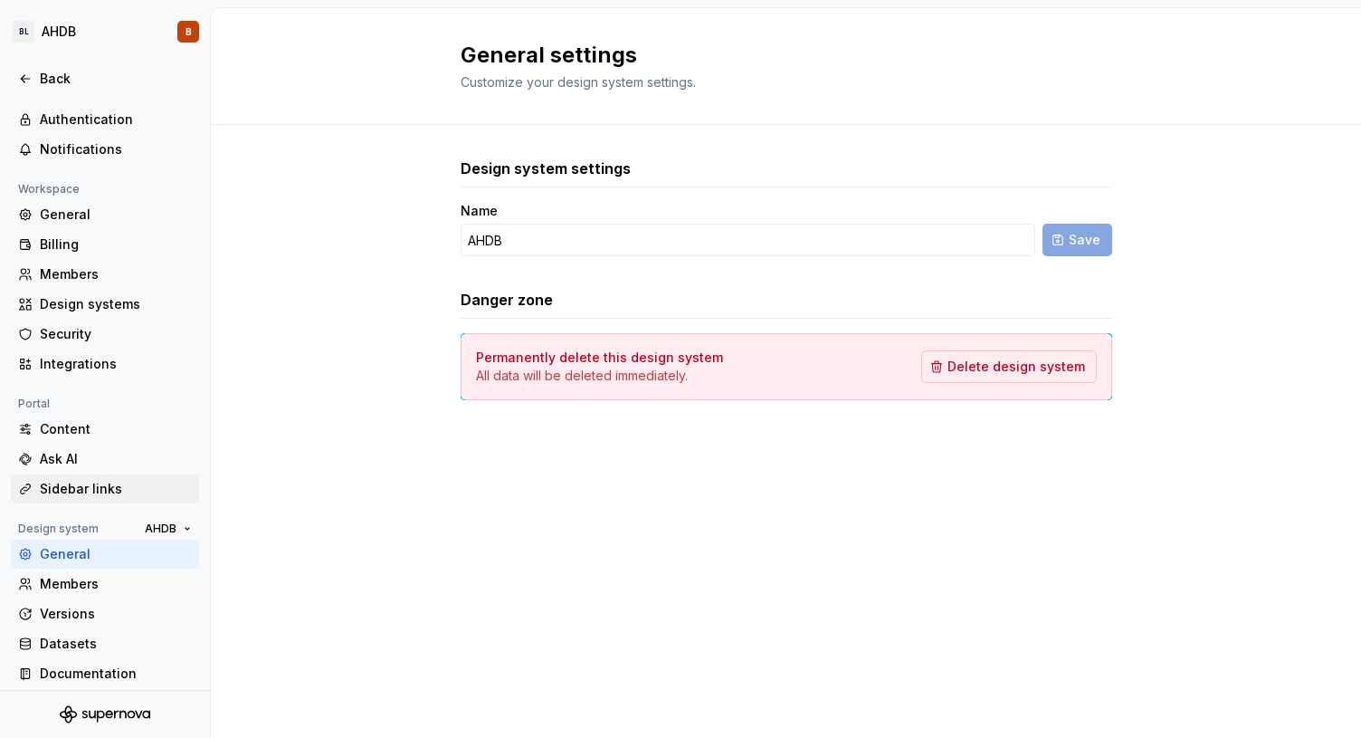
scroll to position [60, 0]
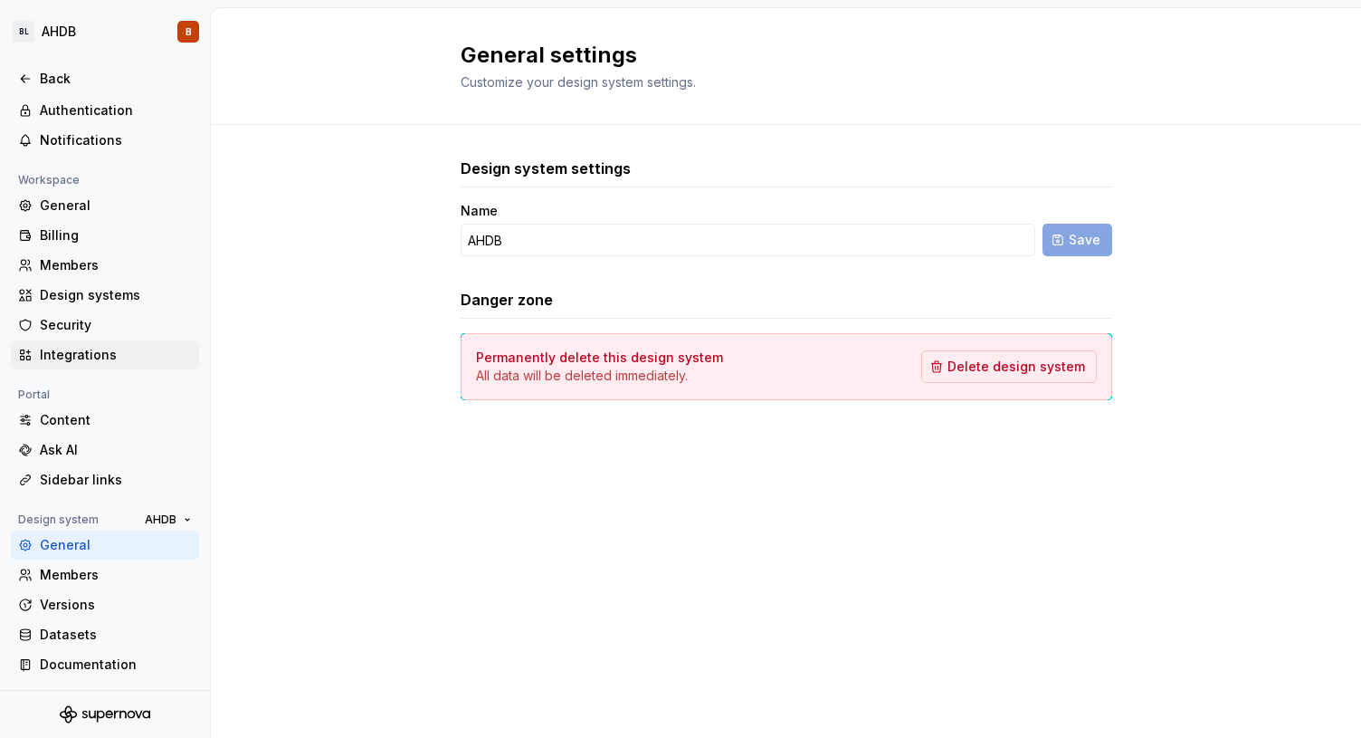
click at [84, 351] on div "Integrations" at bounding box center [116, 355] width 152 height 18
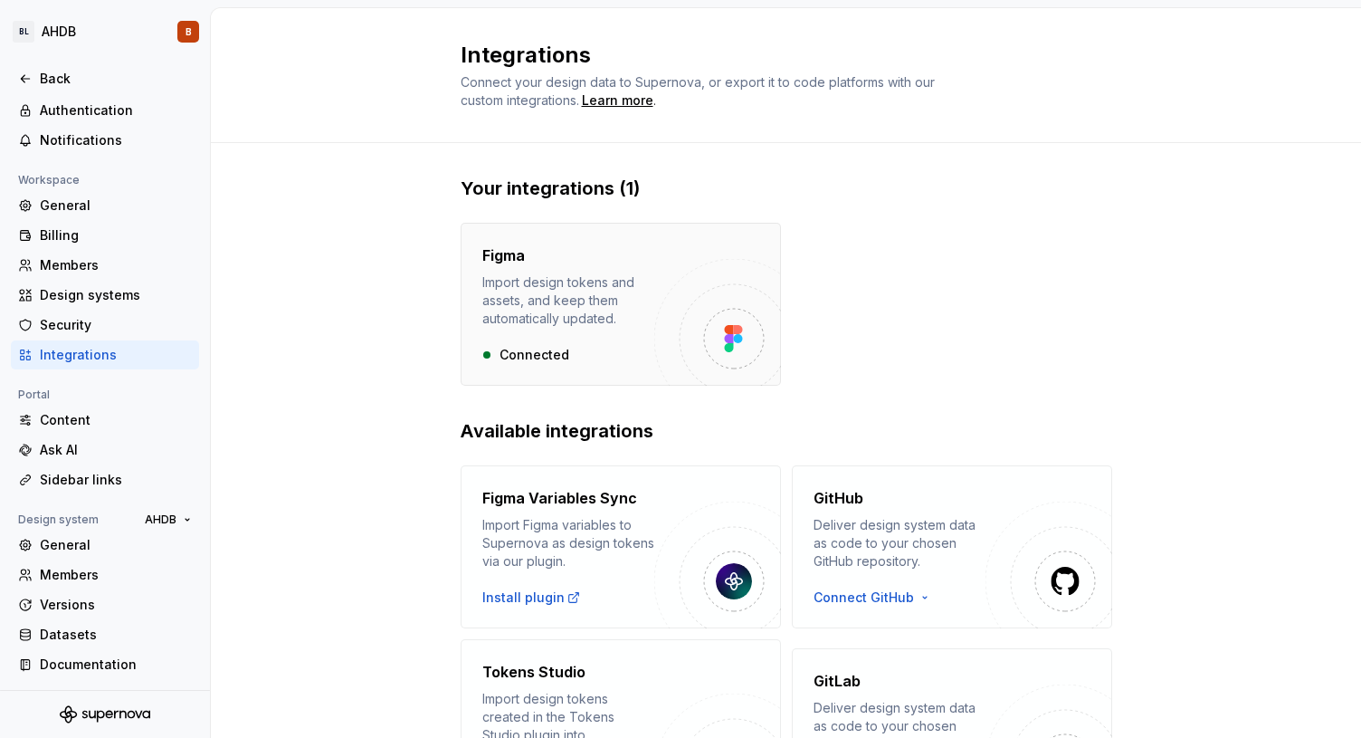
click at [546, 327] on div "Import design tokens and assets, and keep them automatically updated." at bounding box center [568, 300] width 172 height 54
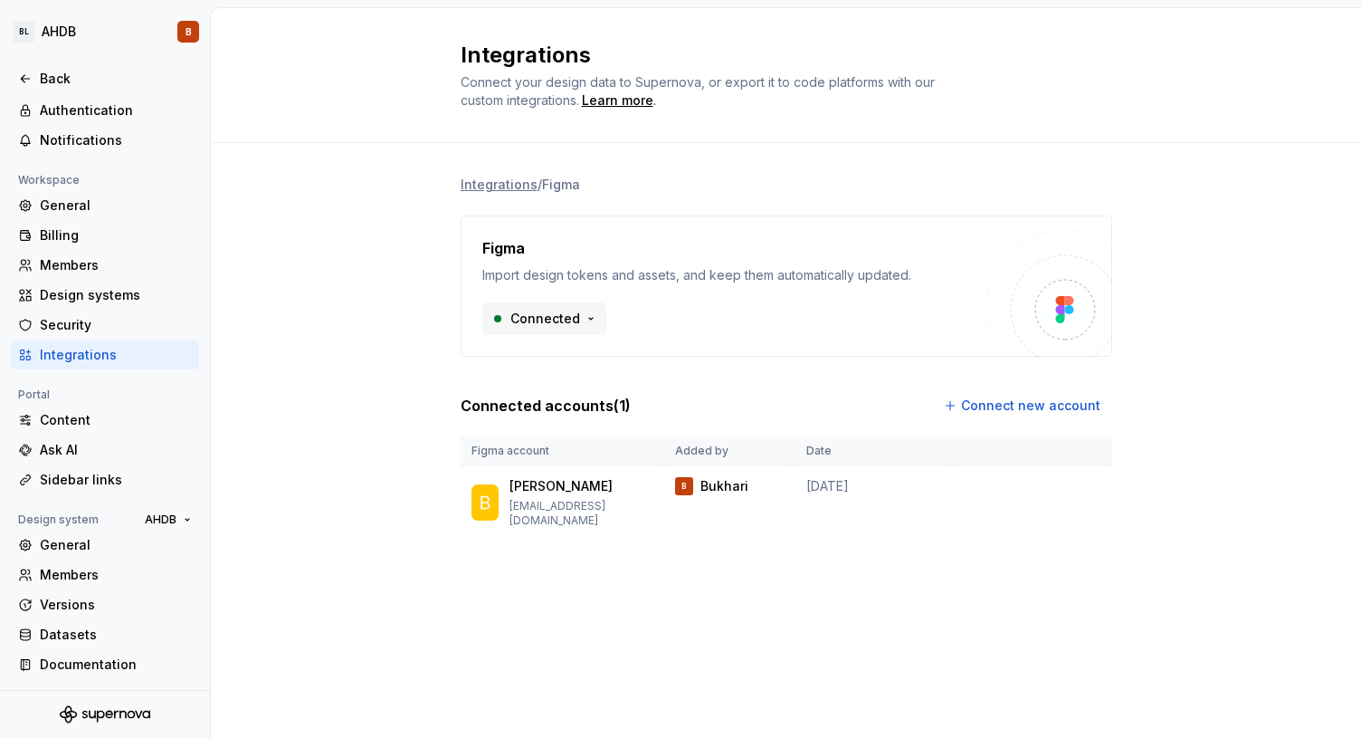
click at [578, 313] on html "BL AHDB B Back Account Profile Authentication Notifications Workspace General B…" at bounding box center [680, 369] width 1361 height 738
click at [501, 357] on icon at bounding box center [501, 357] width 10 height 11
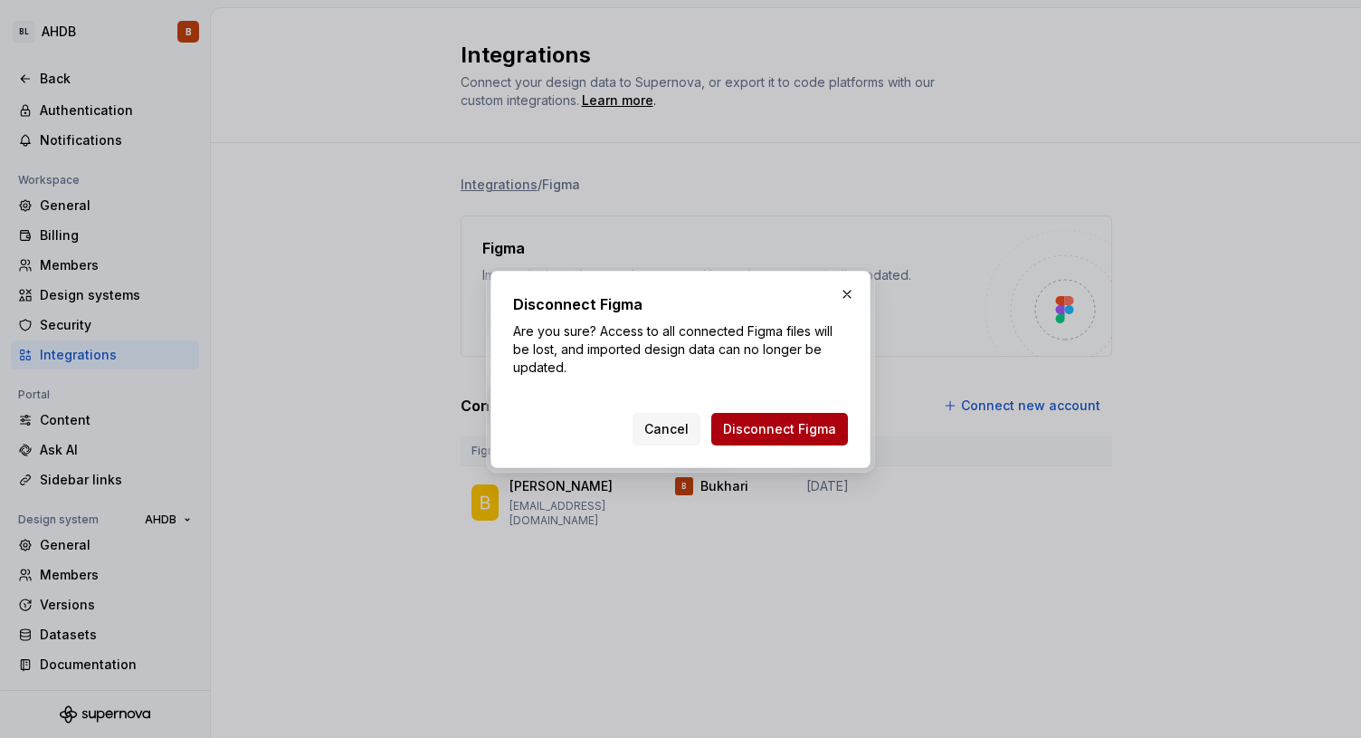
click at [766, 429] on span "Disconnect Figma" at bounding box center [779, 429] width 113 height 18
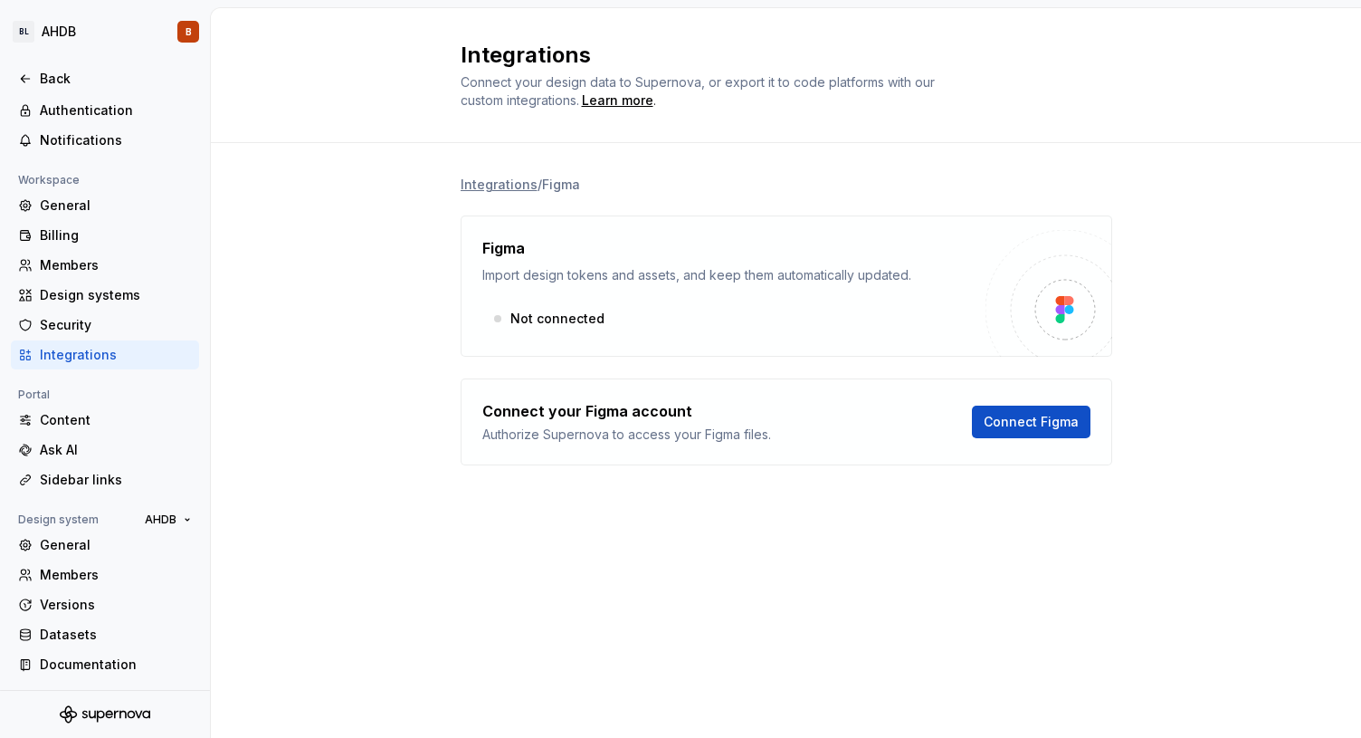
click at [664, 312] on div "Not connected" at bounding box center [733, 318] width 503 height 33
click at [1037, 422] on span "Connect Figma" at bounding box center [1031, 422] width 95 height 18
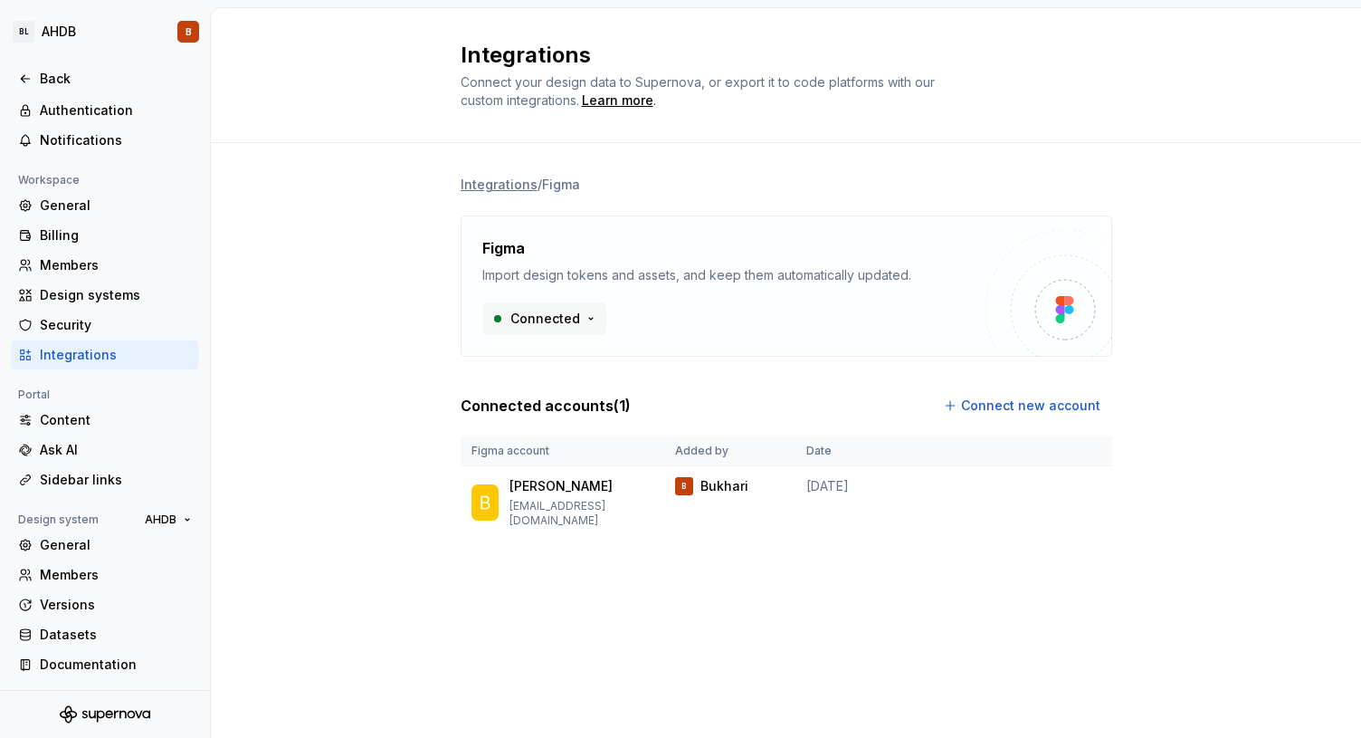
click at [582, 319] on html "BL AHDB B Back Account Profile Authentication Notifications Workspace General B…" at bounding box center [680, 369] width 1361 height 738
click at [505, 354] on icon at bounding box center [501, 357] width 10 height 11
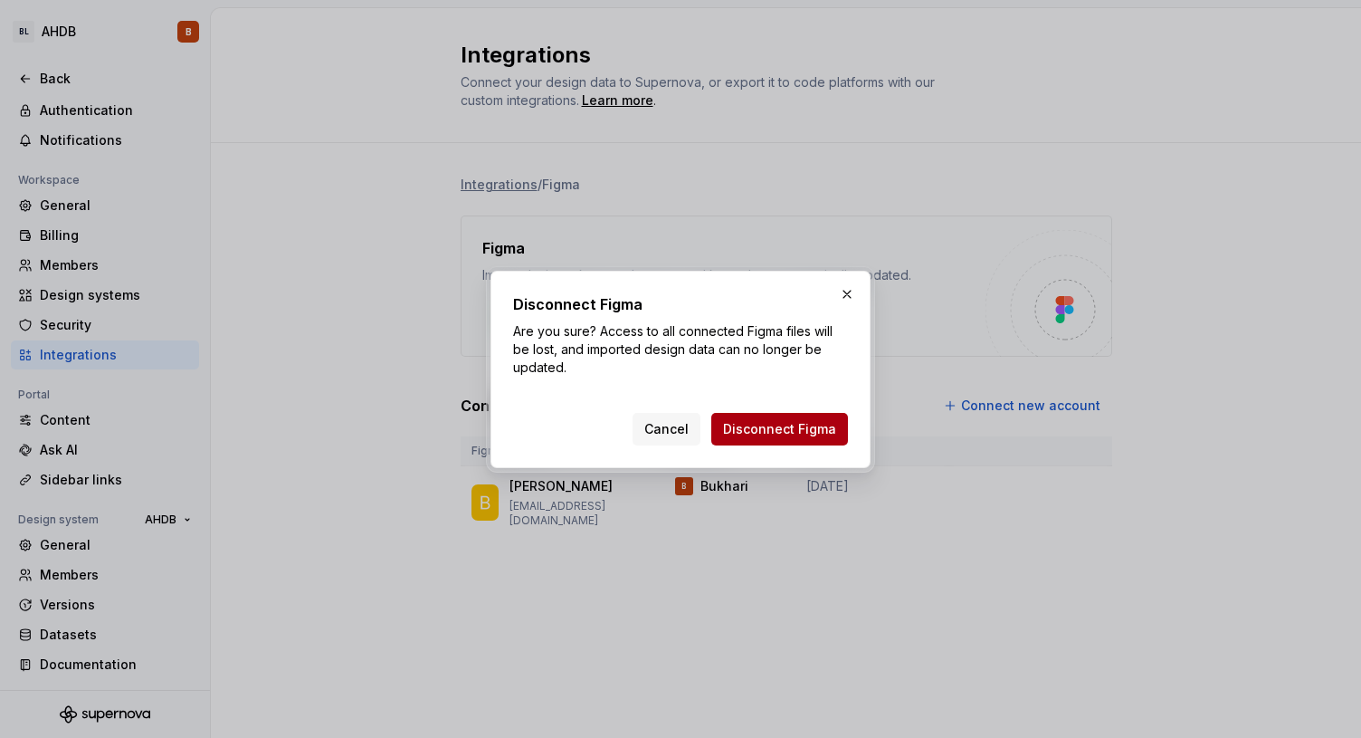
click at [790, 424] on span "Disconnect Figma" at bounding box center [779, 429] width 113 height 18
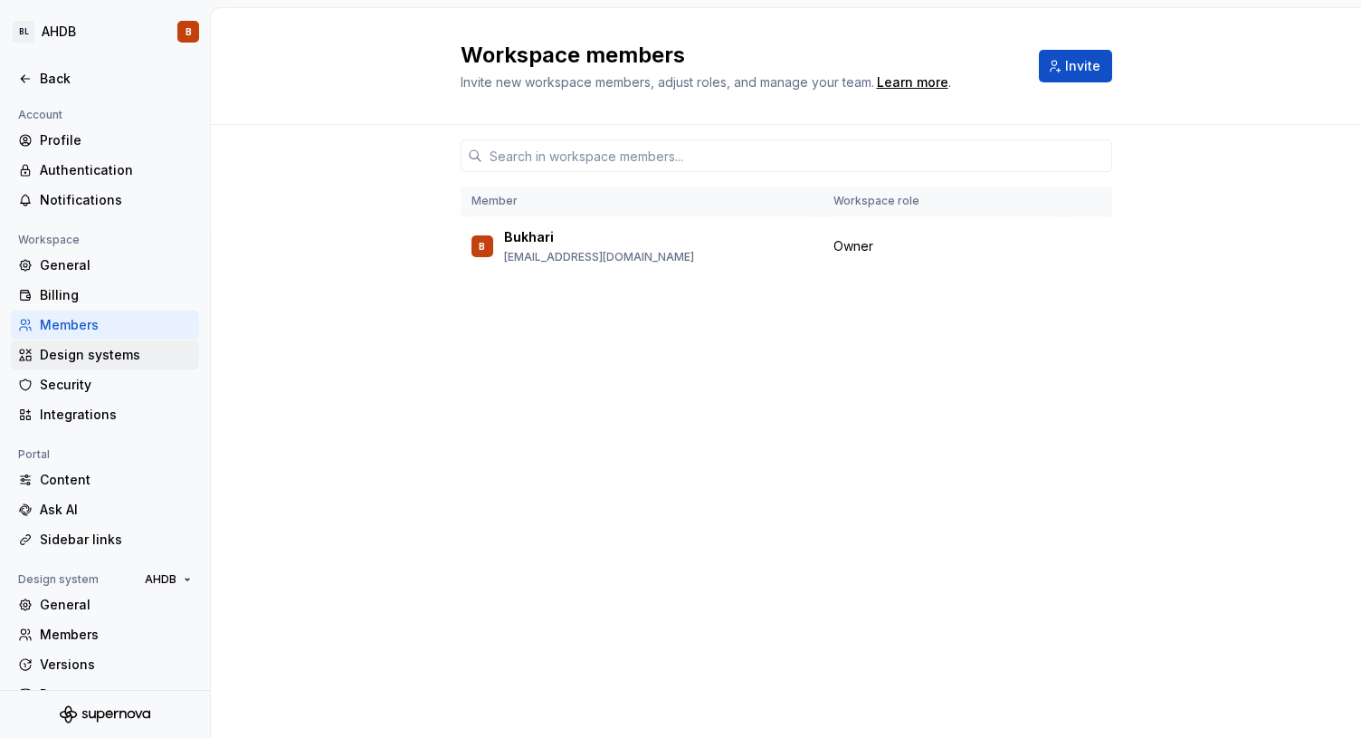
click at [119, 350] on div "Design systems" at bounding box center [116, 355] width 152 height 18
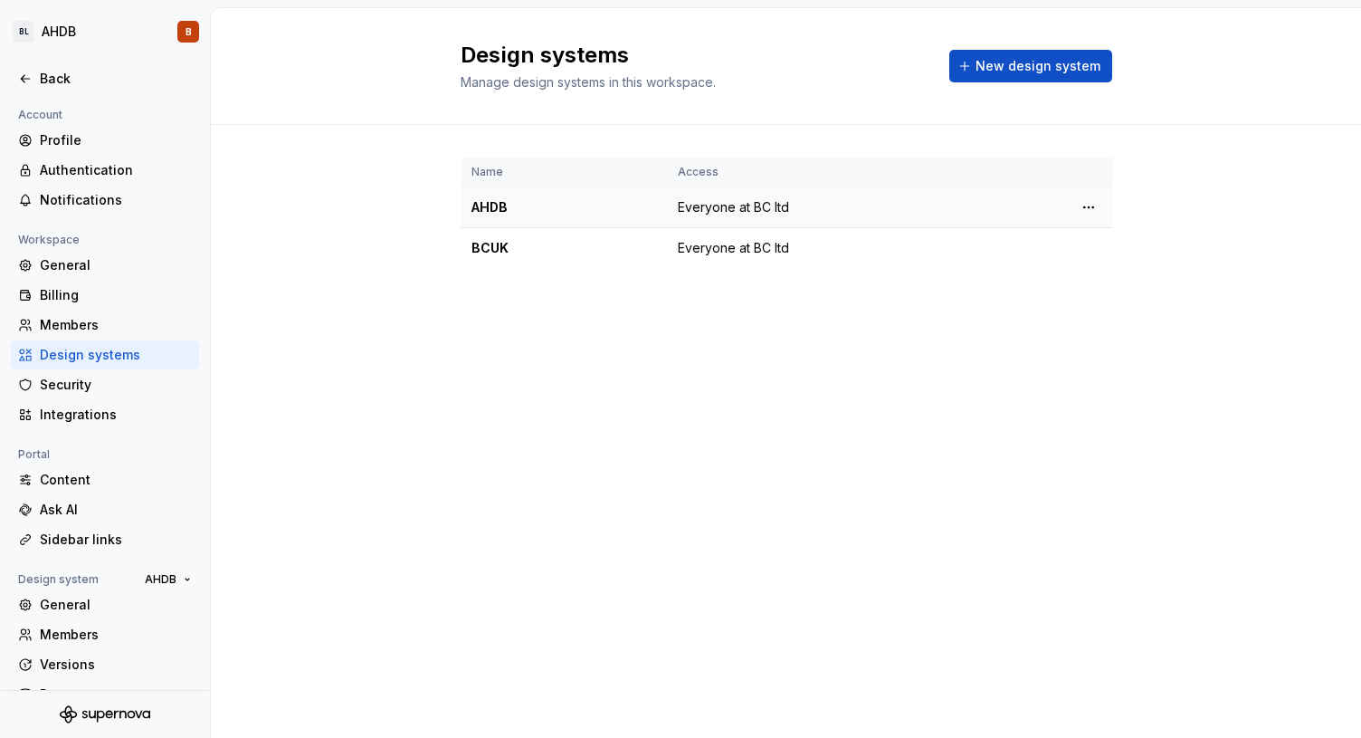
click at [487, 210] on div "AHDB" at bounding box center [564, 207] width 185 height 18
click at [678, 205] on span "Everyone at BC ltd" at bounding box center [733, 207] width 111 height 18
click at [1091, 212] on html "BL AHDB B Back Account Profile Authentication Notifications Workspace General B…" at bounding box center [680, 369] width 1361 height 738
click at [1125, 274] on div "Design system settings" at bounding box center [1196, 271] width 172 height 18
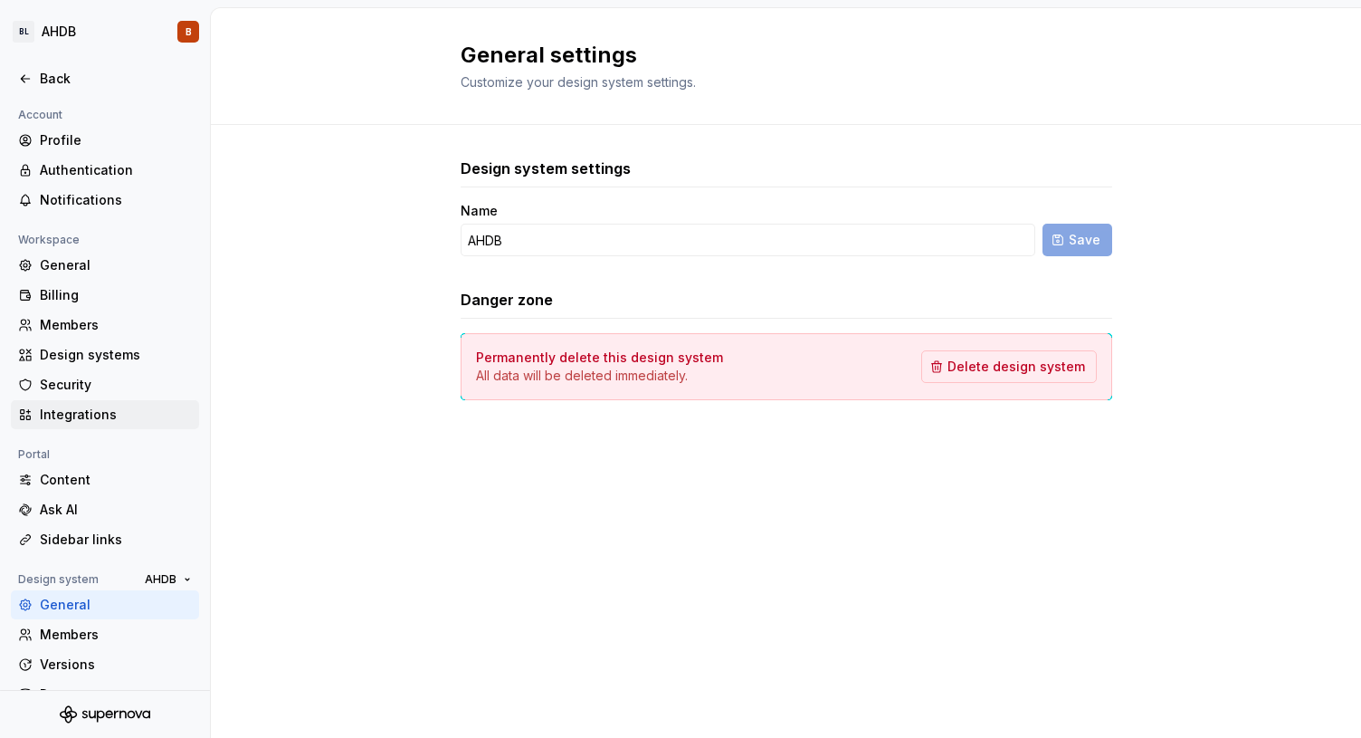
scroll to position [60, 0]
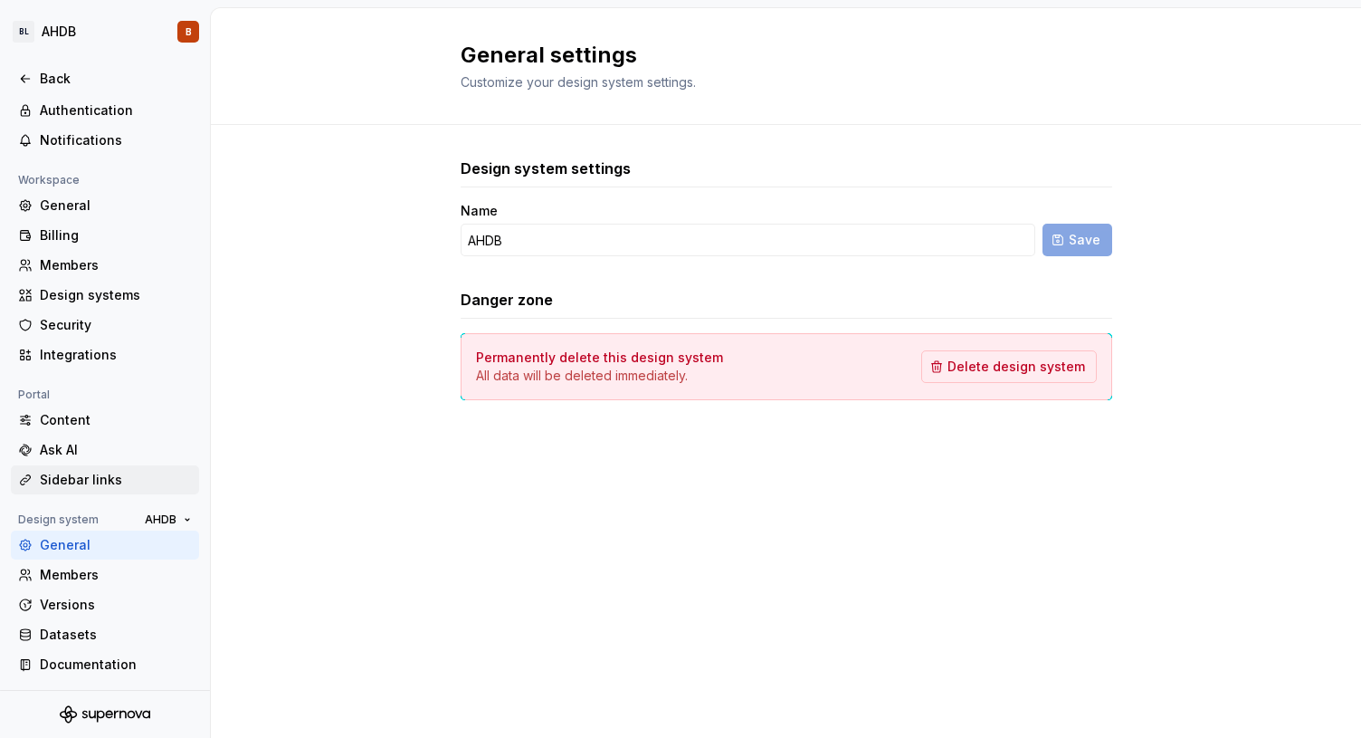
click at [78, 475] on div "Sidebar links" at bounding box center [116, 480] width 152 height 18
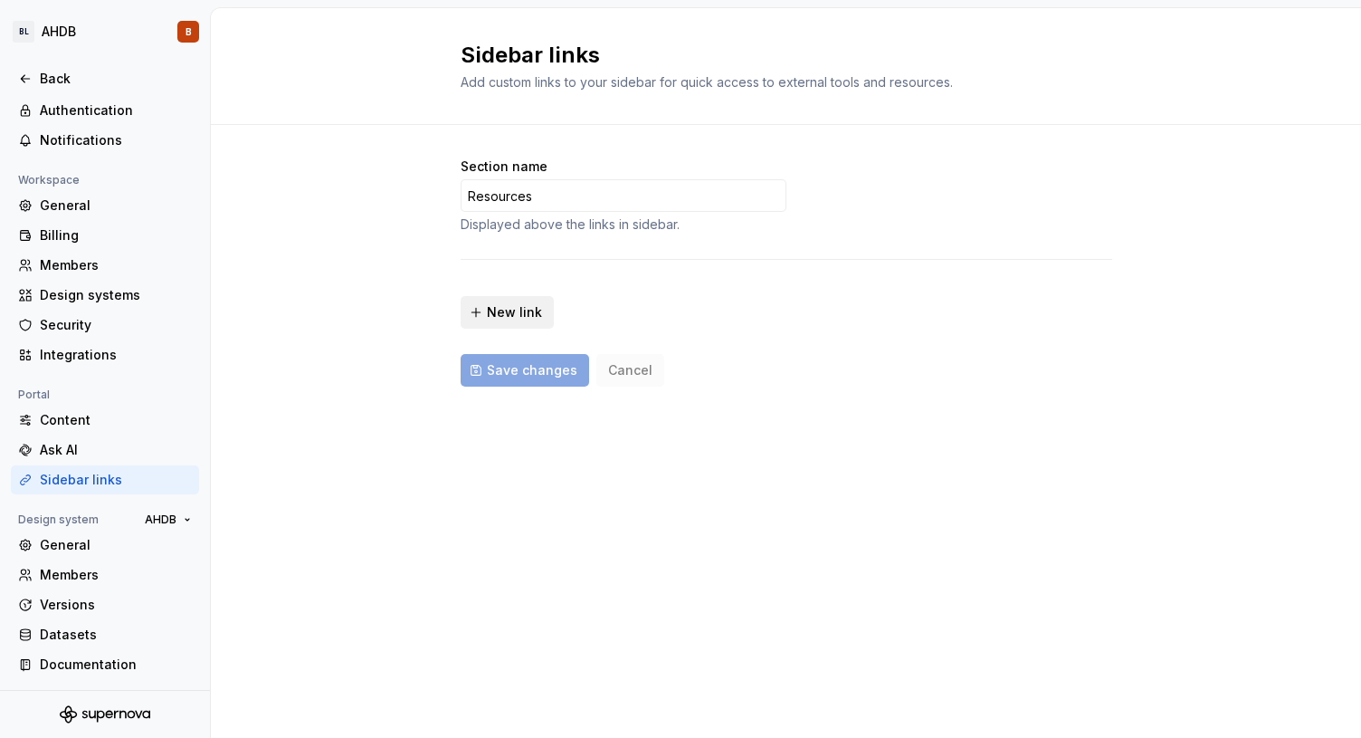
click at [478, 306] on button "New link" at bounding box center [507, 312] width 93 height 33
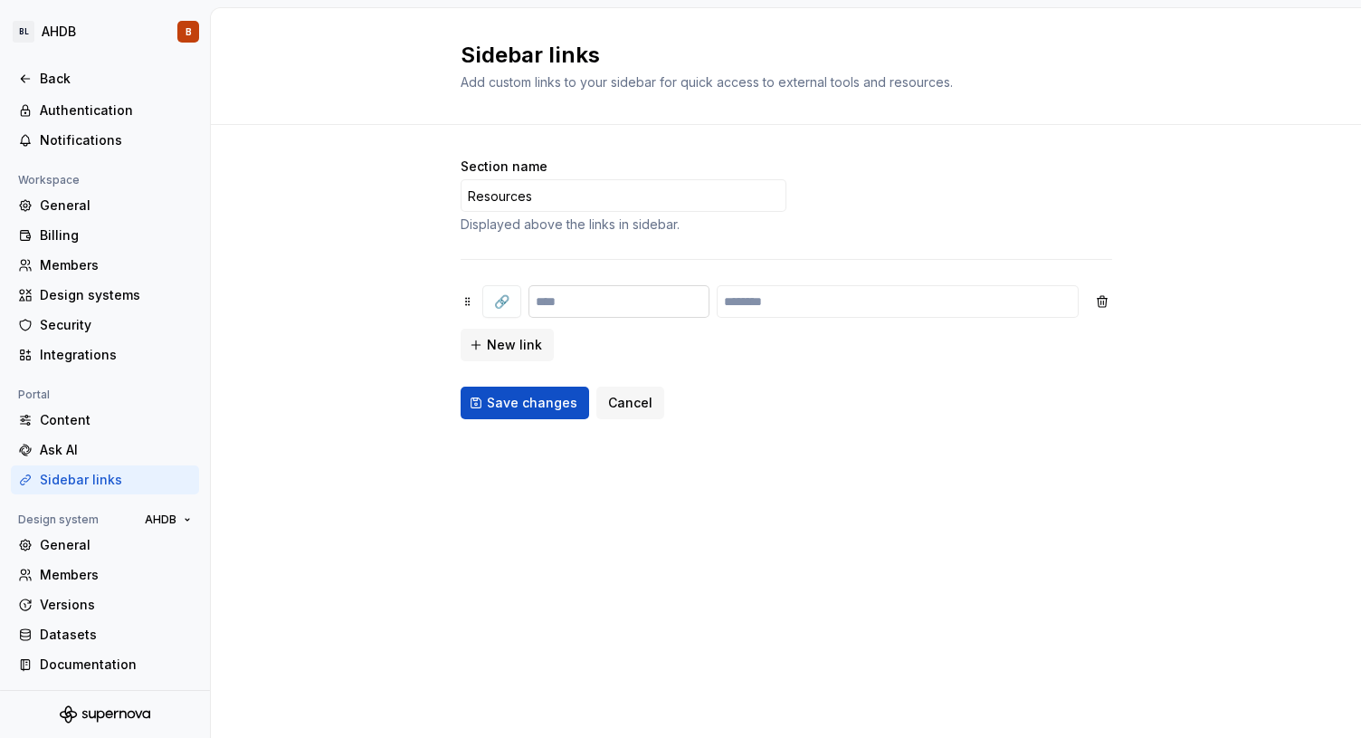
click at [598, 294] on input "text" at bounding box center [619, 301] width 181 height 33
click at [774, 314] on input "text" at bounding box center [898, 301] width 362 height 33
